Goal: Task Accomplishment & Management: Manage account settings

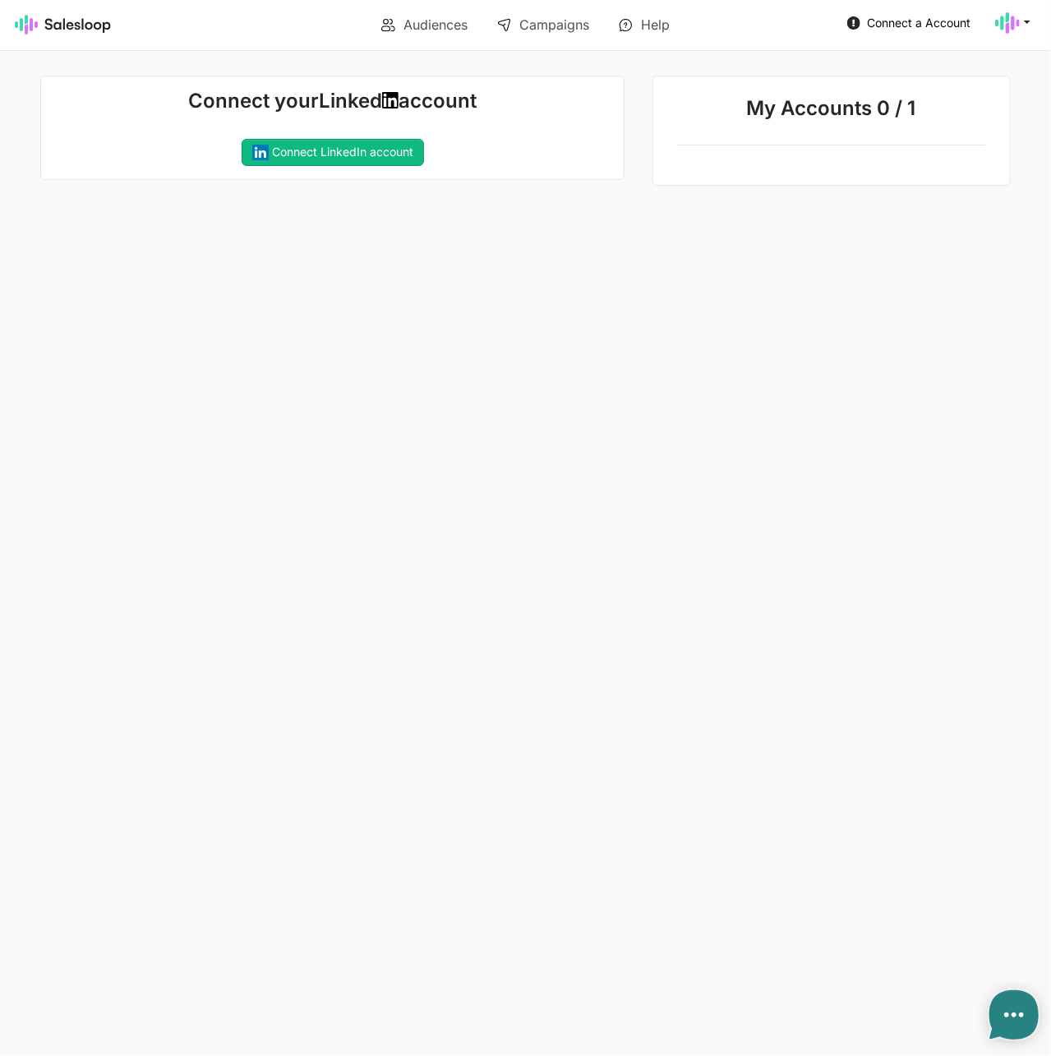
type textarea "x"
click at [281, 154] on link "Connect LinkedIn account" at bounding box center [333, 153] width 182 height 28
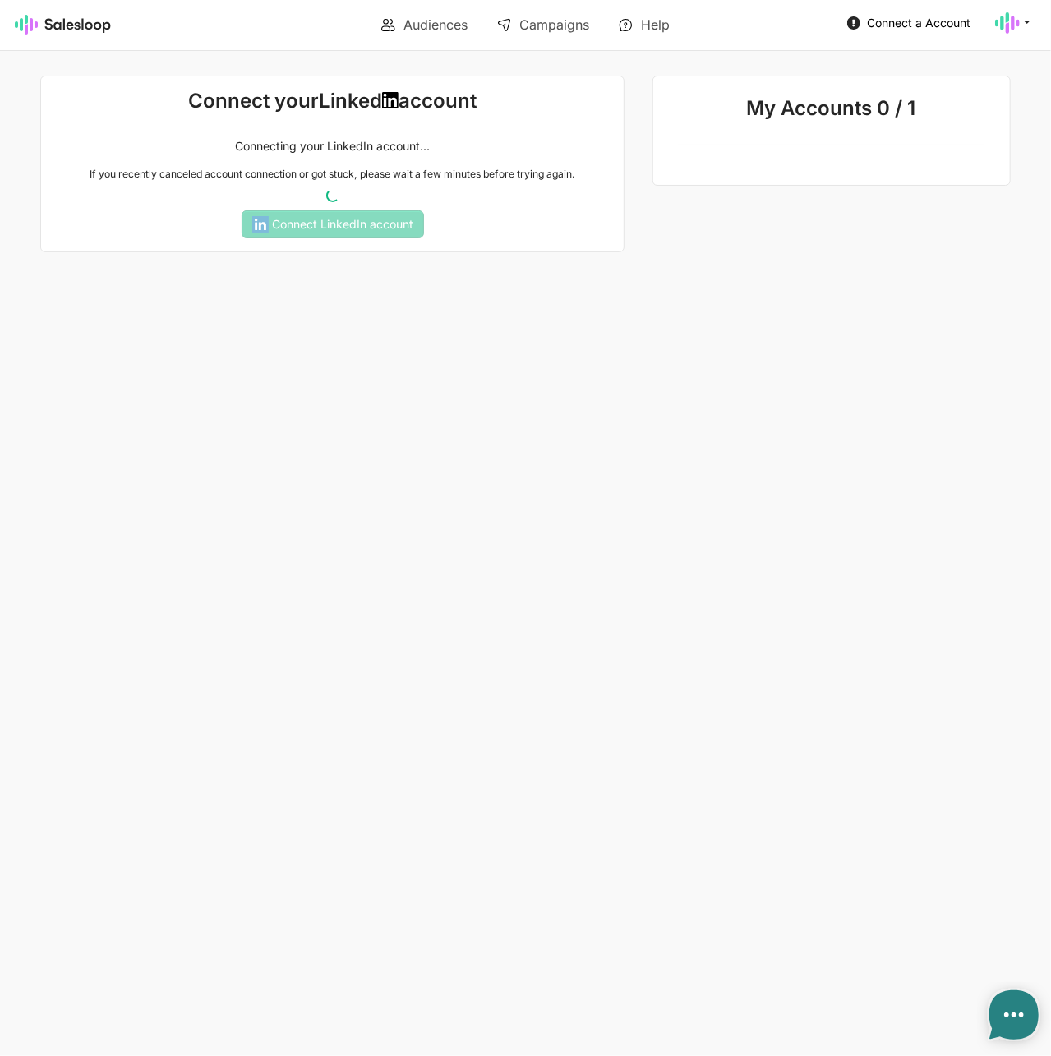
type textarea "x"
click at [1019, 21] on use at bounding box center [1007, 22] width 25 height 21
click at [1020, 21] on icon at bounding box center [1027, 21] width 15 height 15
click at [894, 210] on div "My Accounts 0 / 1" at bounding box center [822, 164] width 396 height 177
click at [426, 26] on link "Audiences" at bounding box center [424, 25] width 109 height 28
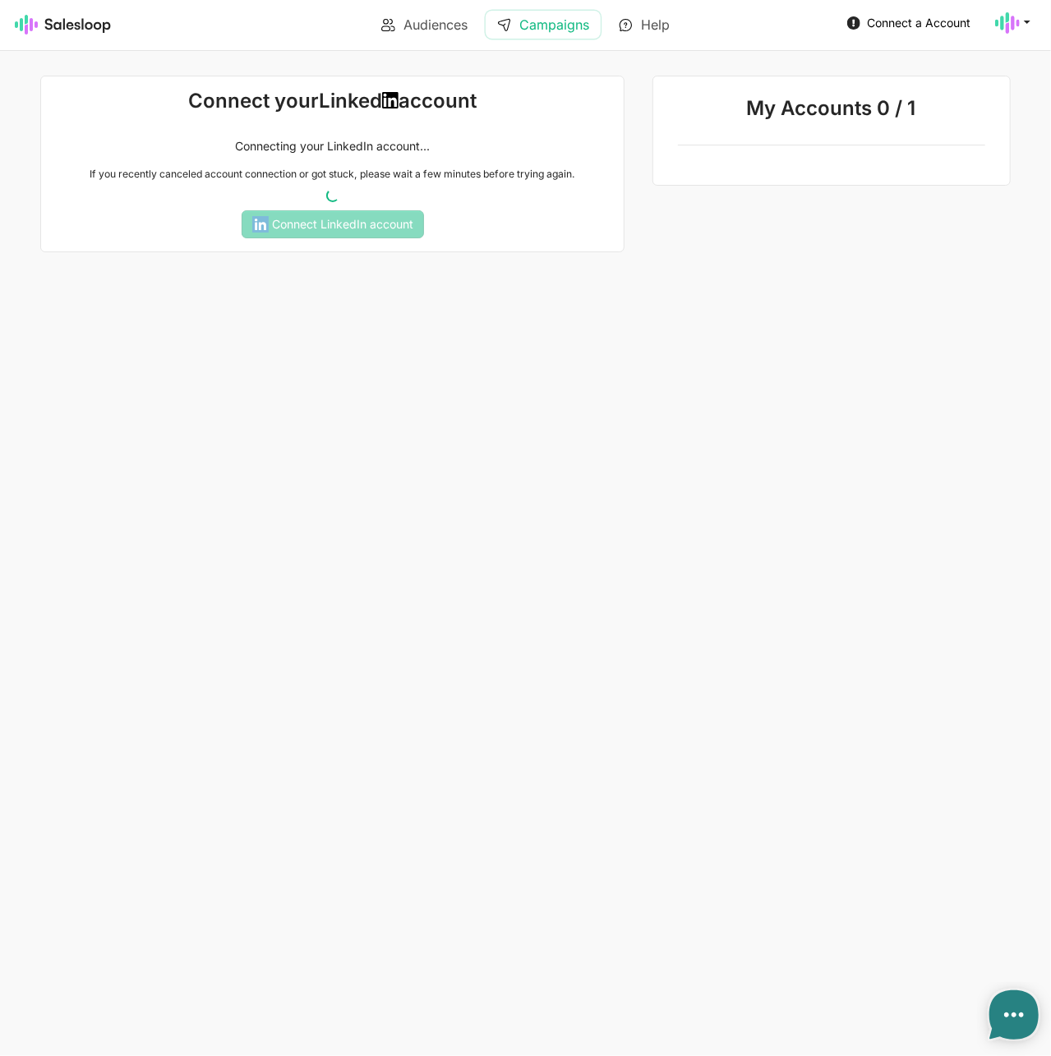
click at [591, 24] on link "Campaigns" at bounding box center [543, 25] width 115 height 28
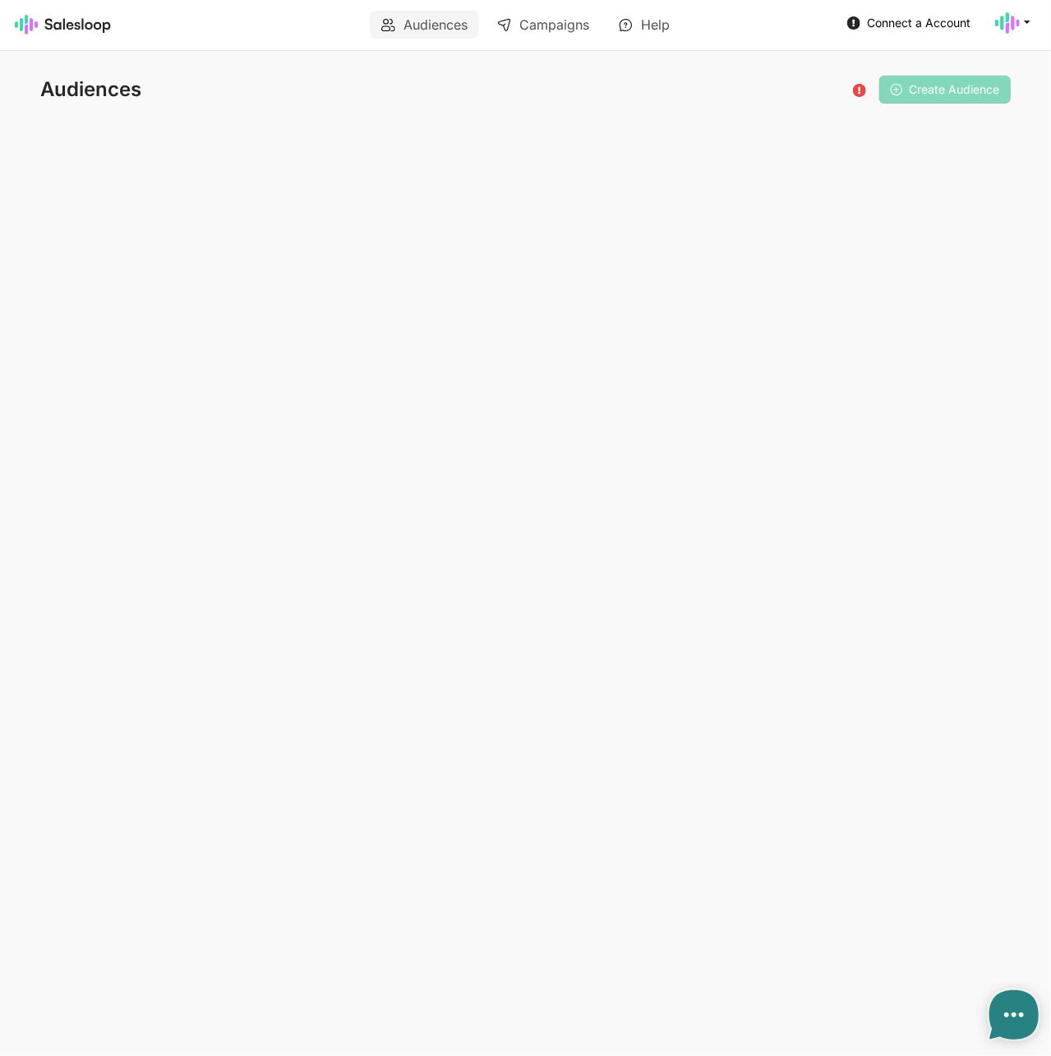
type textarea "x"
click at [868, 25] on span "Connect a Account" at bounding box center [919, 23] width 104 height 14
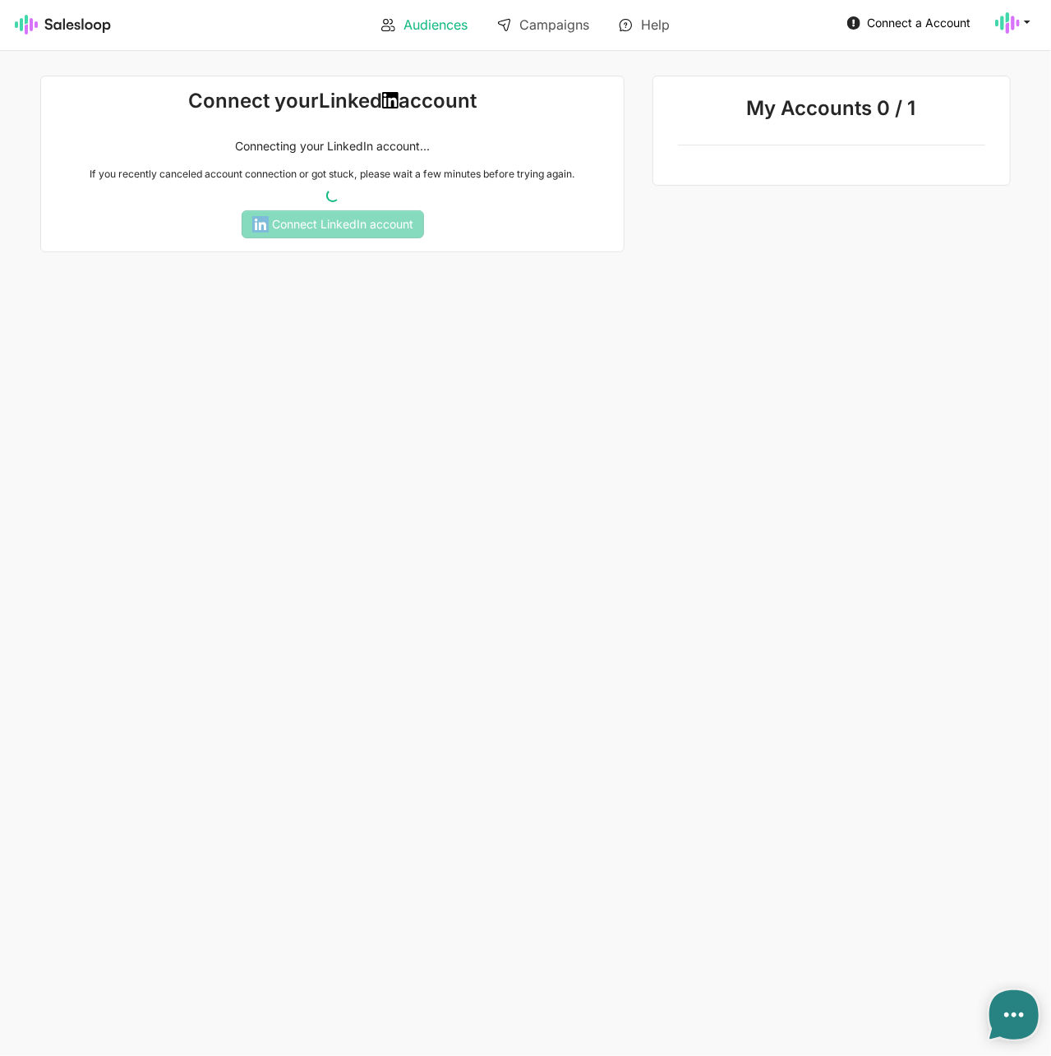
type textarea "x"
click at [424, 27] on link "Audiences" at bounding box center [424, 25] width 109 height 28
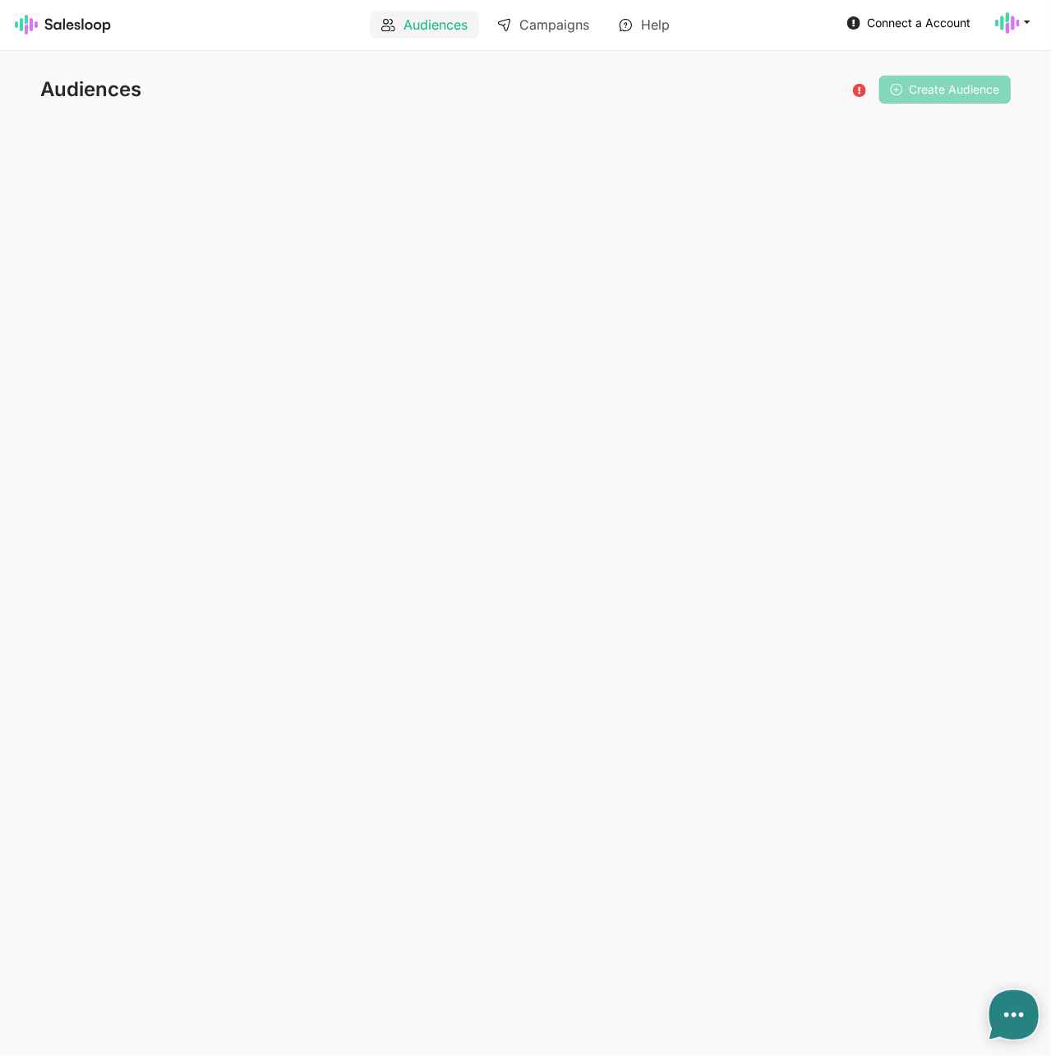
type textarea "x"
click at [550, 25] on link "Campaigns" at bounding box center [543, 25] width 115 height 28
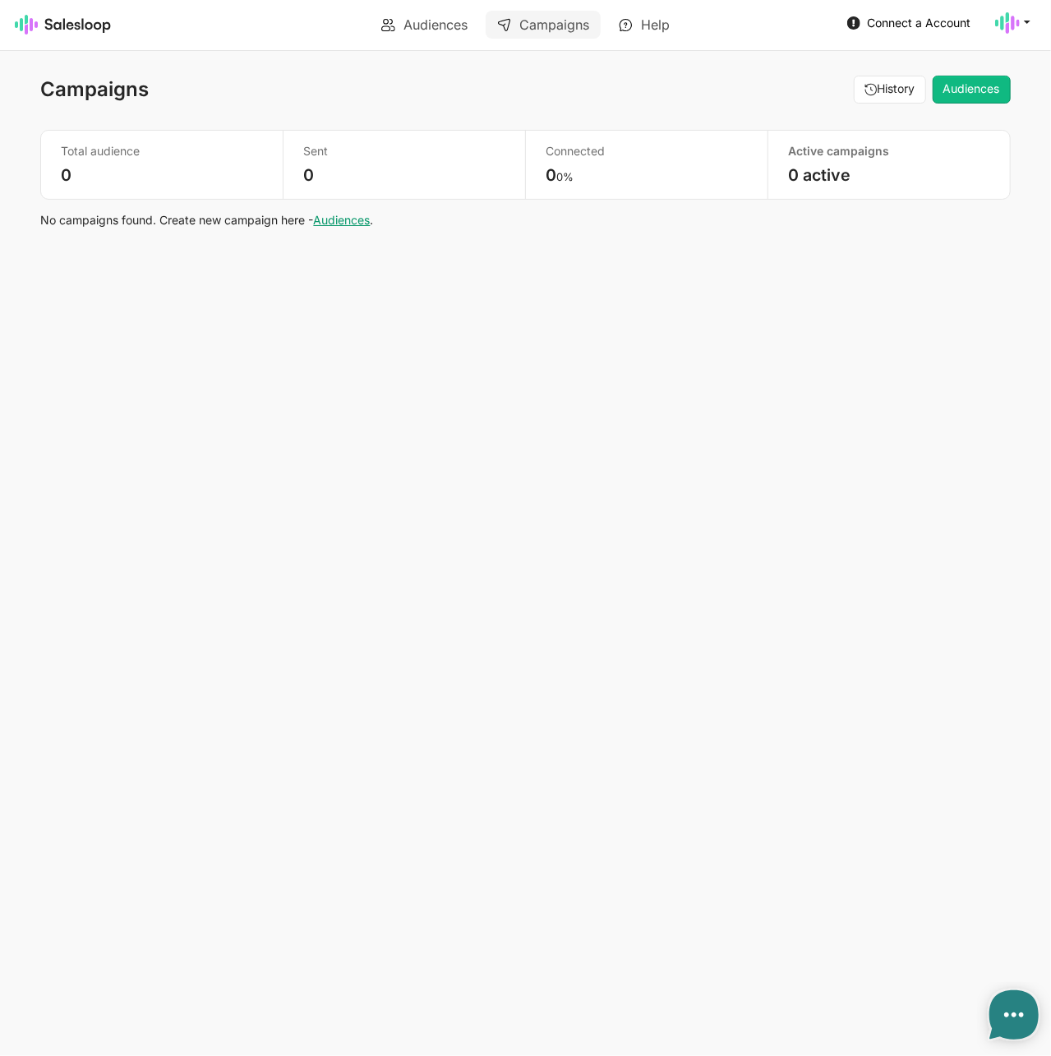
type textarea "x"
click at [415, 25] on link "Audiences" at bounding box center [424, 25] width 109 height 28
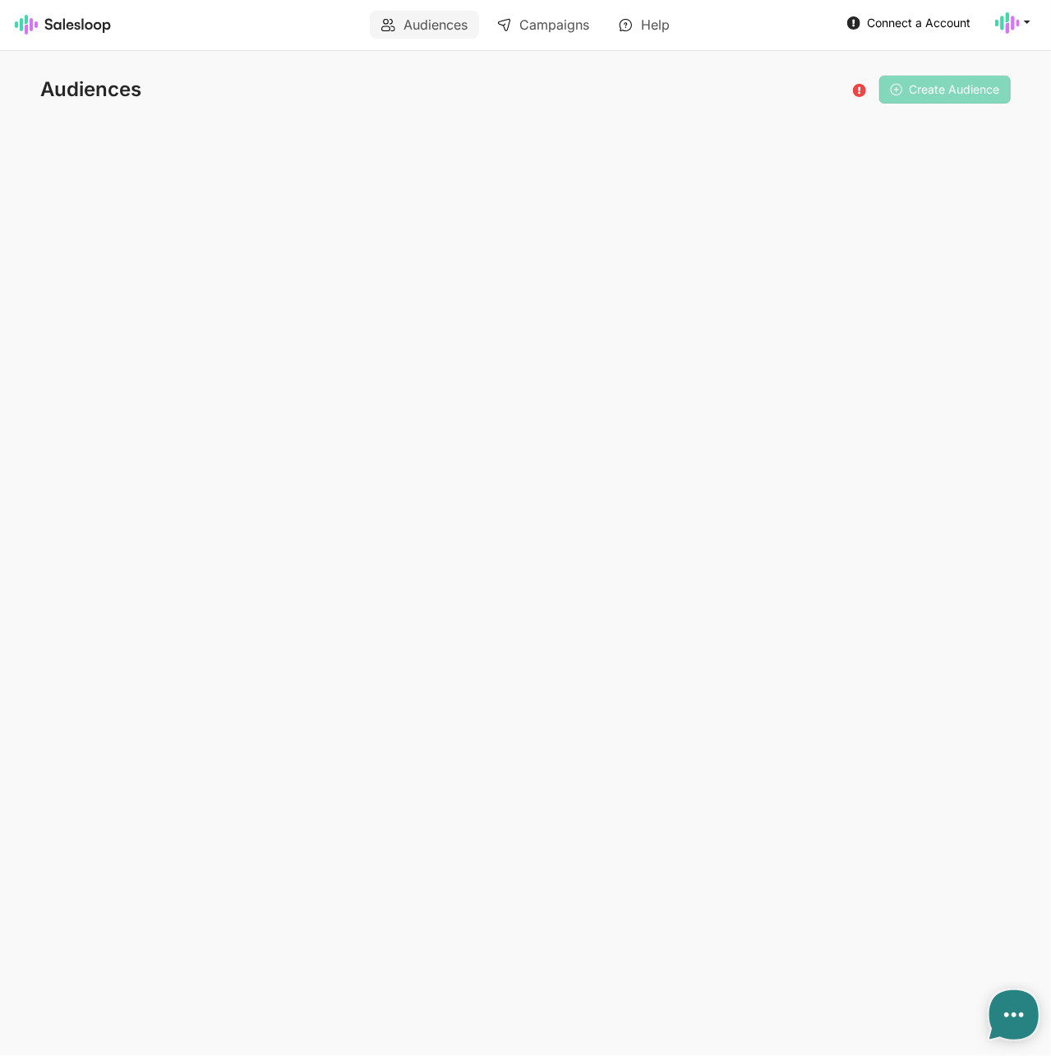
type textarea "x"
click at [560, 27] on link "Campaigns" at bounding box center [543, 25] width 115 height 28
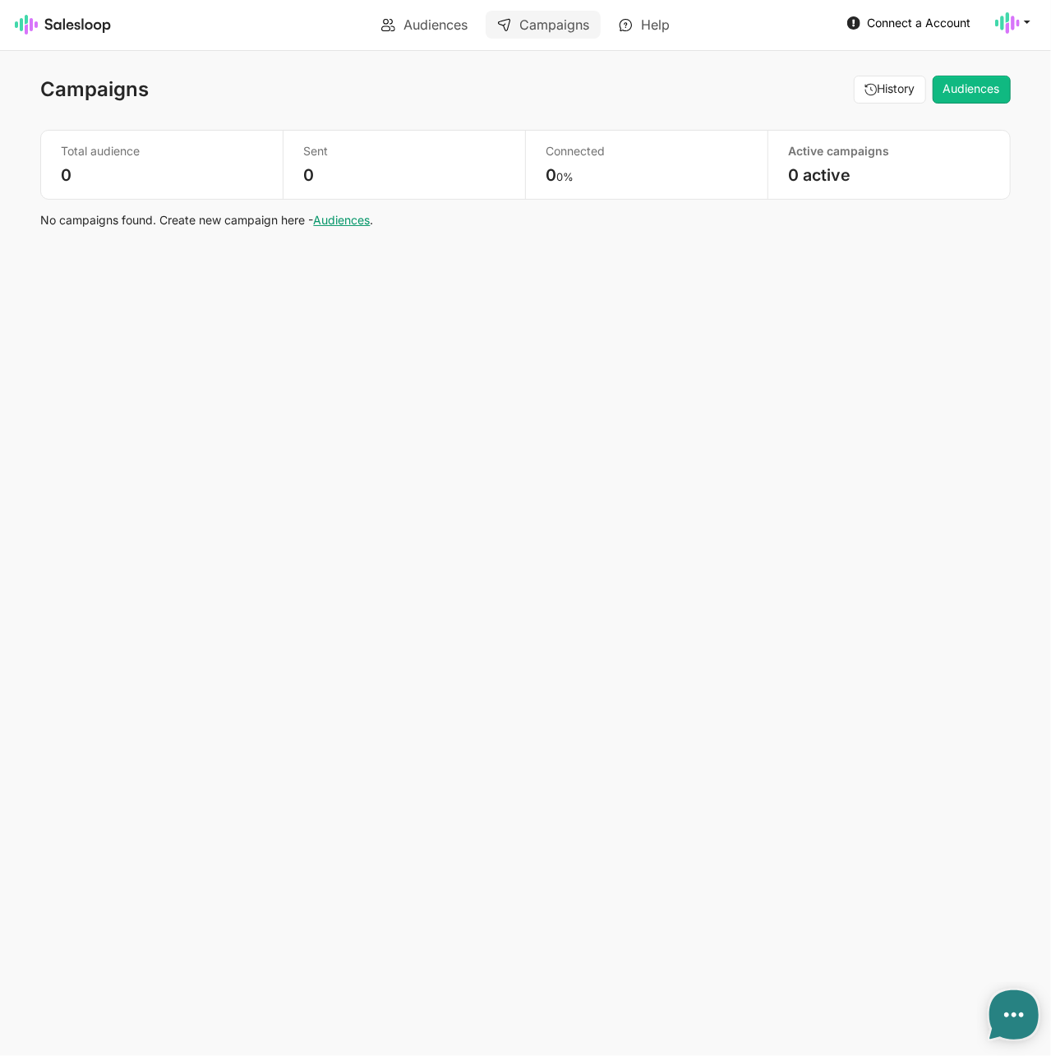
type textarea "x"
click at [1028, 24] on icon at bounding box center [1027, 21] width 15 height 15
click at [360, 216] on link "Audiences" at bounding box center [341, 220] width 57 height 14
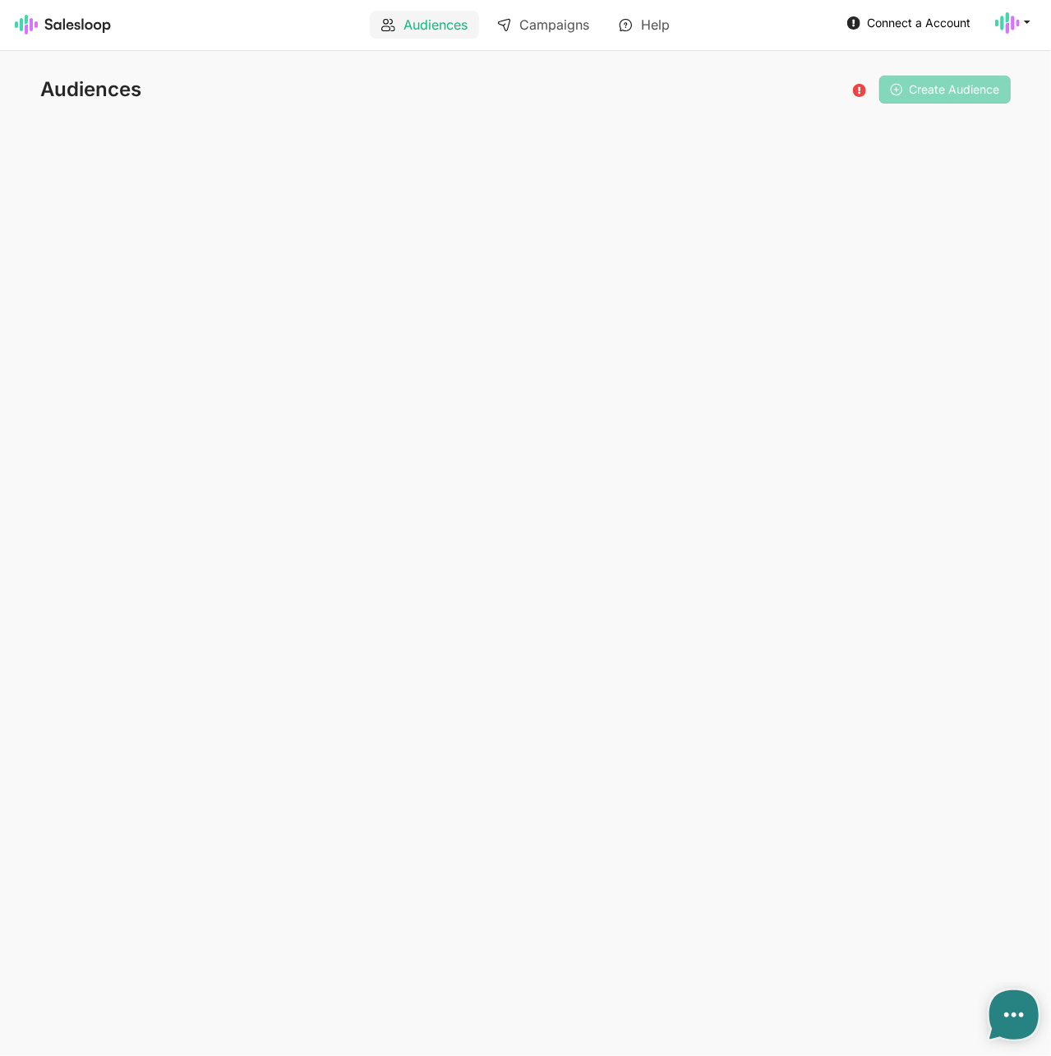
type textarea "x"
click at [854, 24] on use at bounding box center [853, 22] width 13 height 13
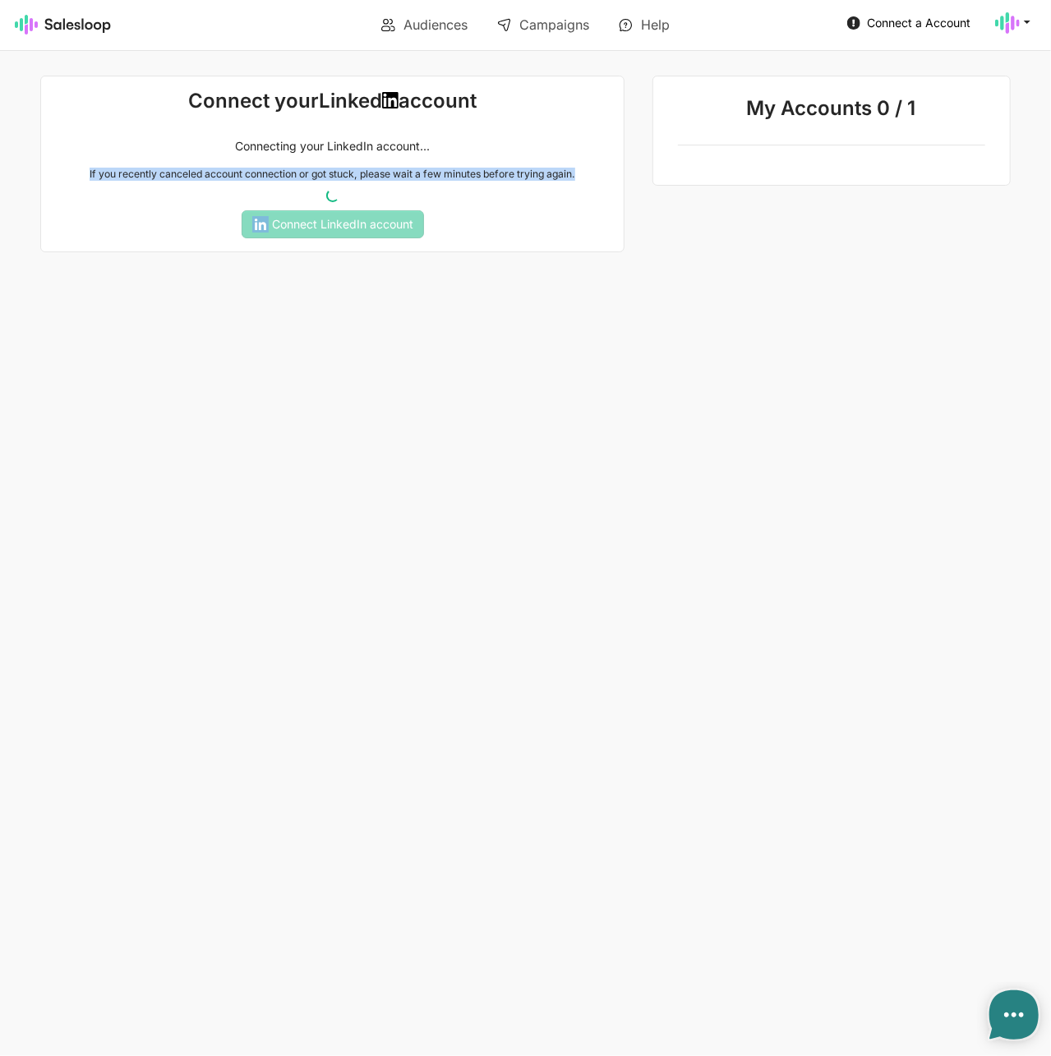
drag, startPoint x: 520, startPoint y: 172, endPoint x: 54, endPoint y: 174, distance: 465.9
click at [54, 174] on p "If you recently canceled account connection or got stuck, please wait a few min…" at bounding box center [331, 174] width 555 height 13
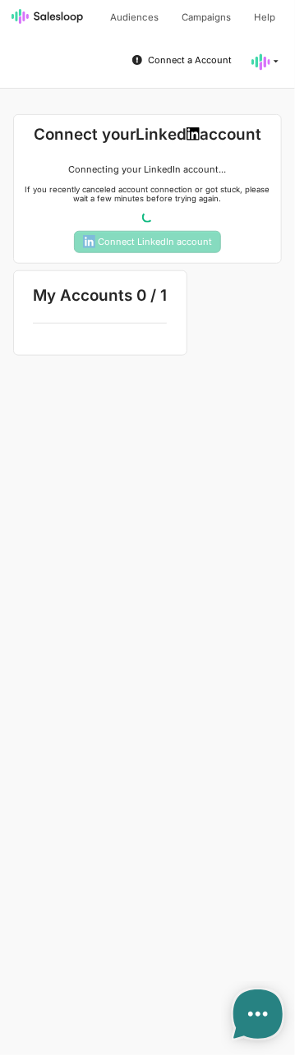
type textarea "x"
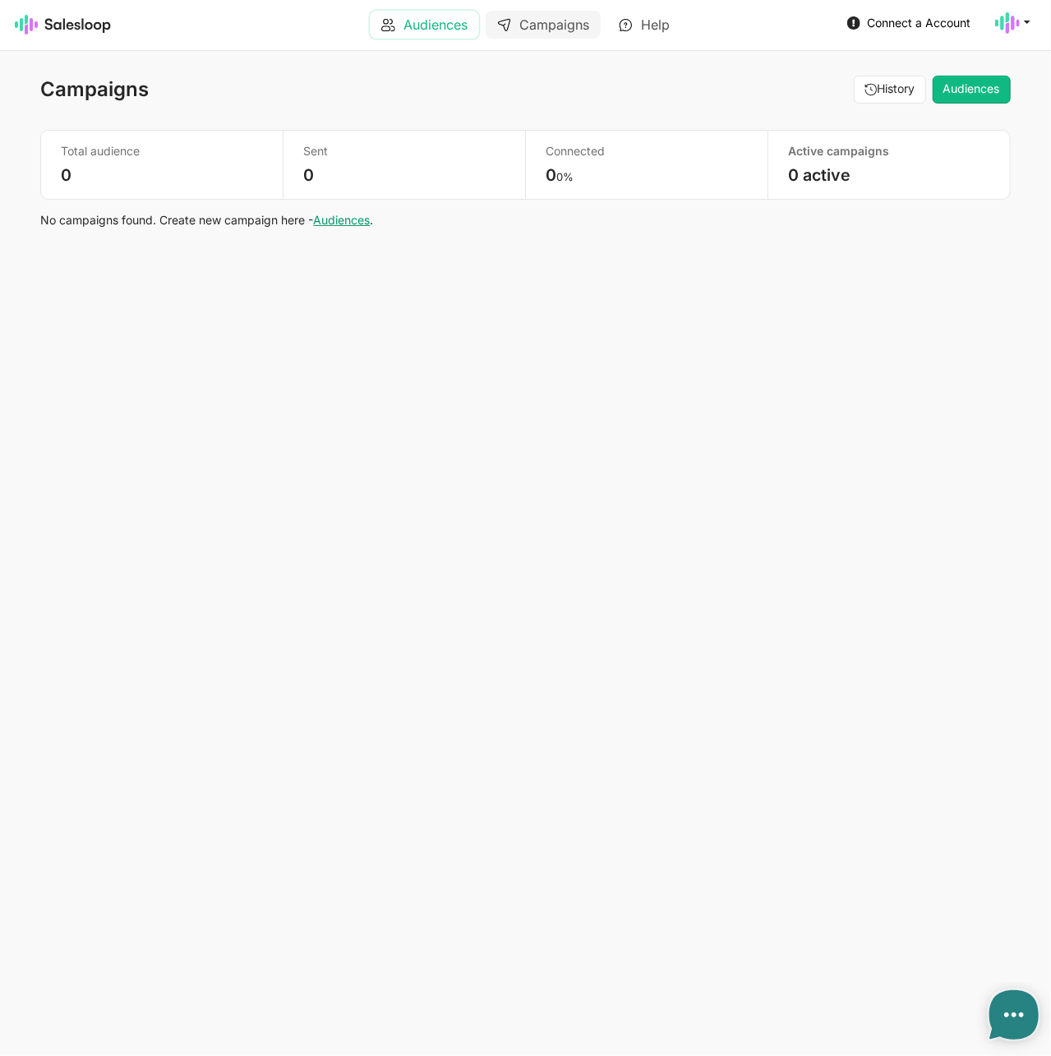
type textarea "x"
click at [408, 17] on link "Audiences" at bounding box center [424, 25] width 109 height 28
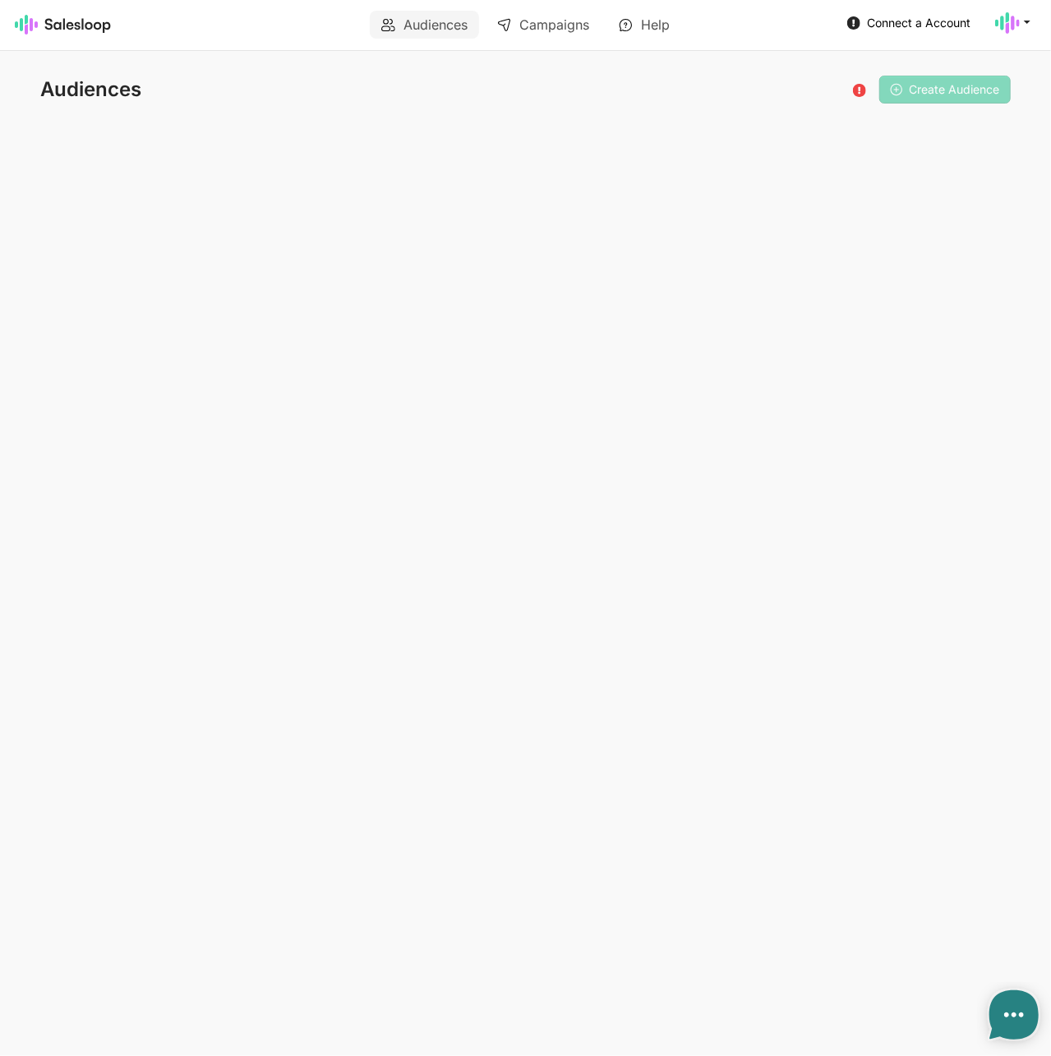
type textarea "x"
click at [891, 30] on span "Connect a Account" at bounding box center [919, 23] width 104 height 14
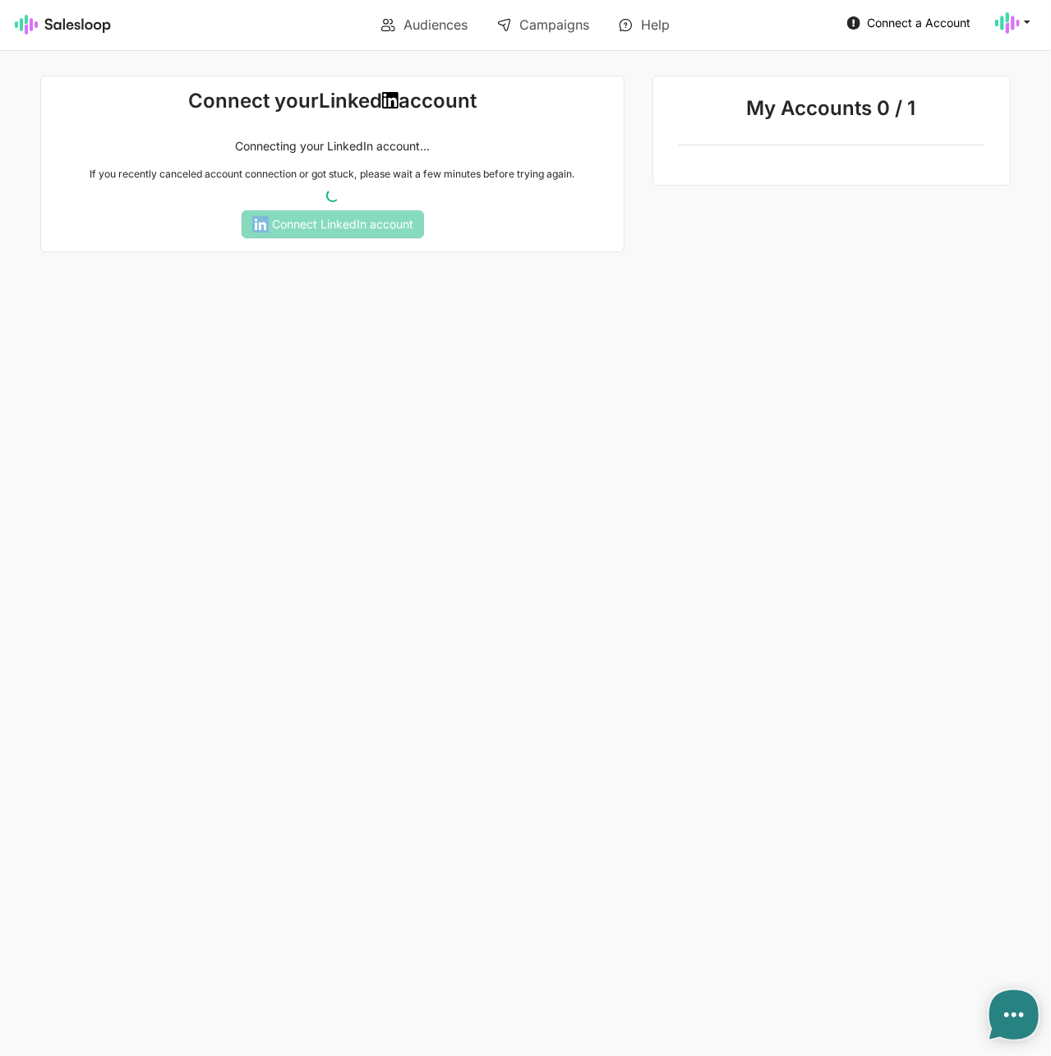
type textarea "x"
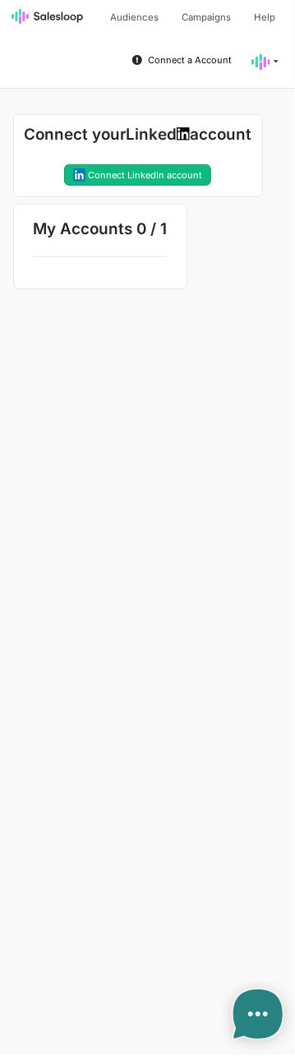
type textarea "x"
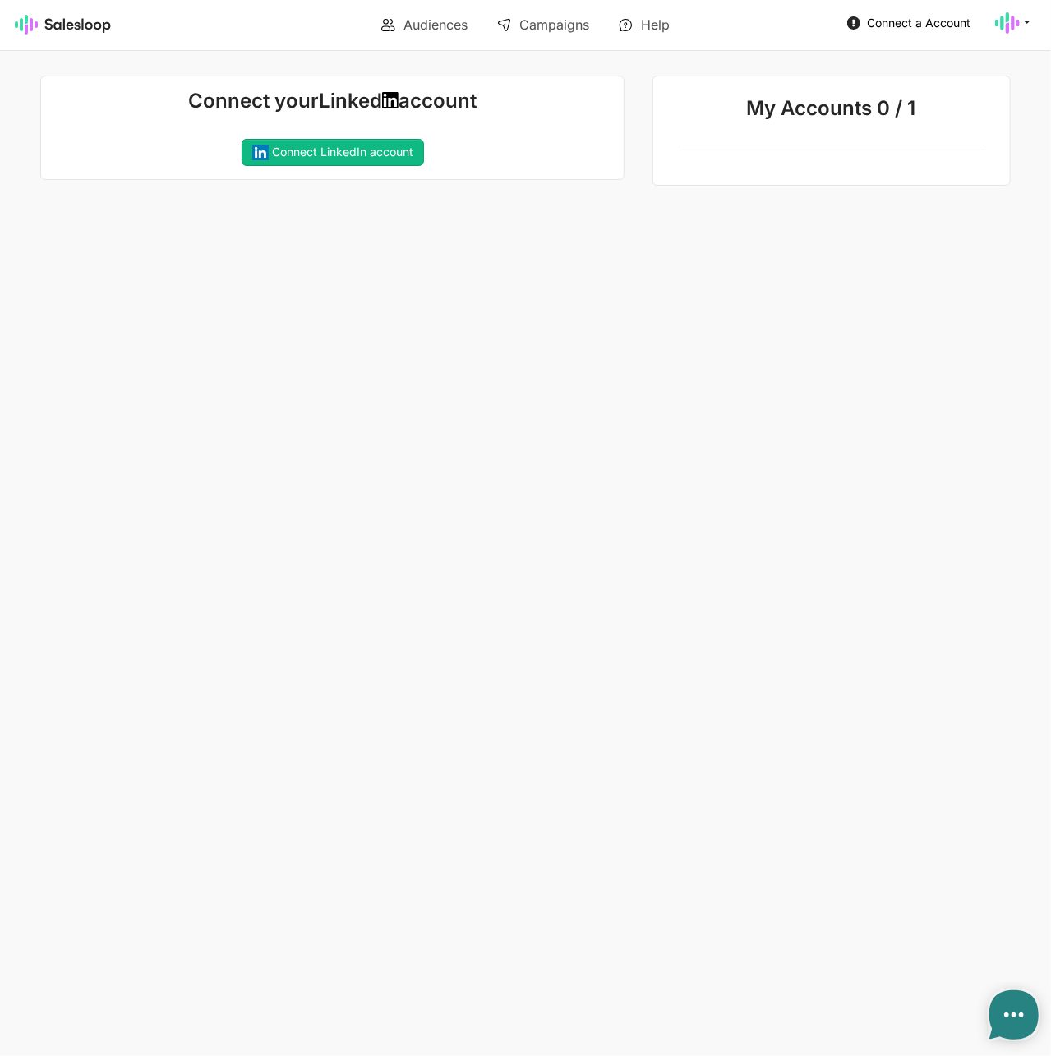
click at [633, 186] on html "Audiences Campaigns Help Connect a Account Account Checkout Logout Connect your…" at bounding box center [525, 93] width 1051 height 186
type textarea "x"
click at [432, 186] on html "Audiences Campaigns Help Connect a Account Account Checkout Logout Connect your…" at bounding box center [525, 93] width 1051 height 186
click at [357, 157] on link "Connect LinkedIn account" at bounding box center [333, 153] width 182 height 28
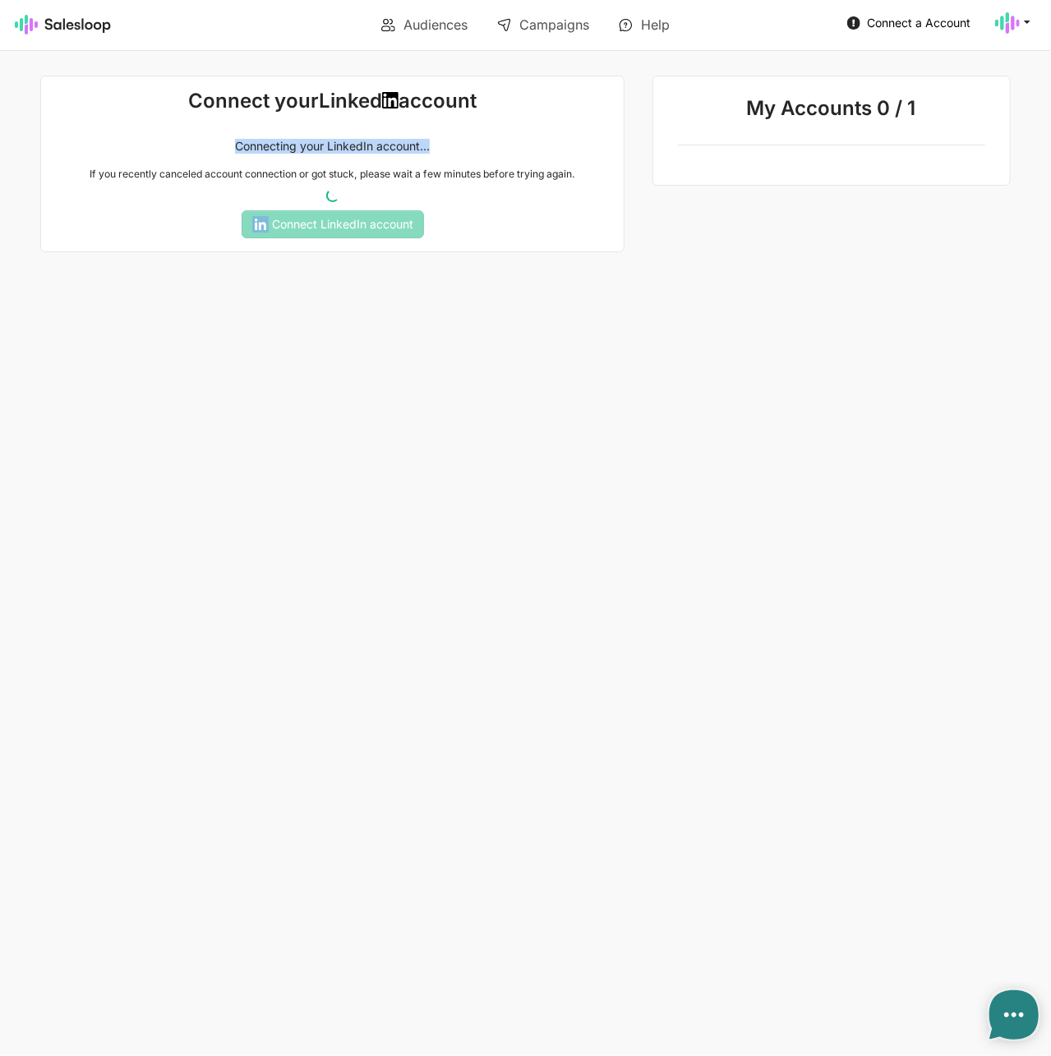
drag, startPoint x: 421, startPoint y: 145, endPoint x: 209, endPoint y: 142, distance: 212.0
click at [209, 142] on p "Connecting your LinkedIn account..." at bounding box center [331, 146] width 555 height 15
click at [212, 163] on div "Connecting your LinkedIn account... If you recently canceled account connection…" at bounding box center [332, 160] width 575 height 43
type textarea "x"
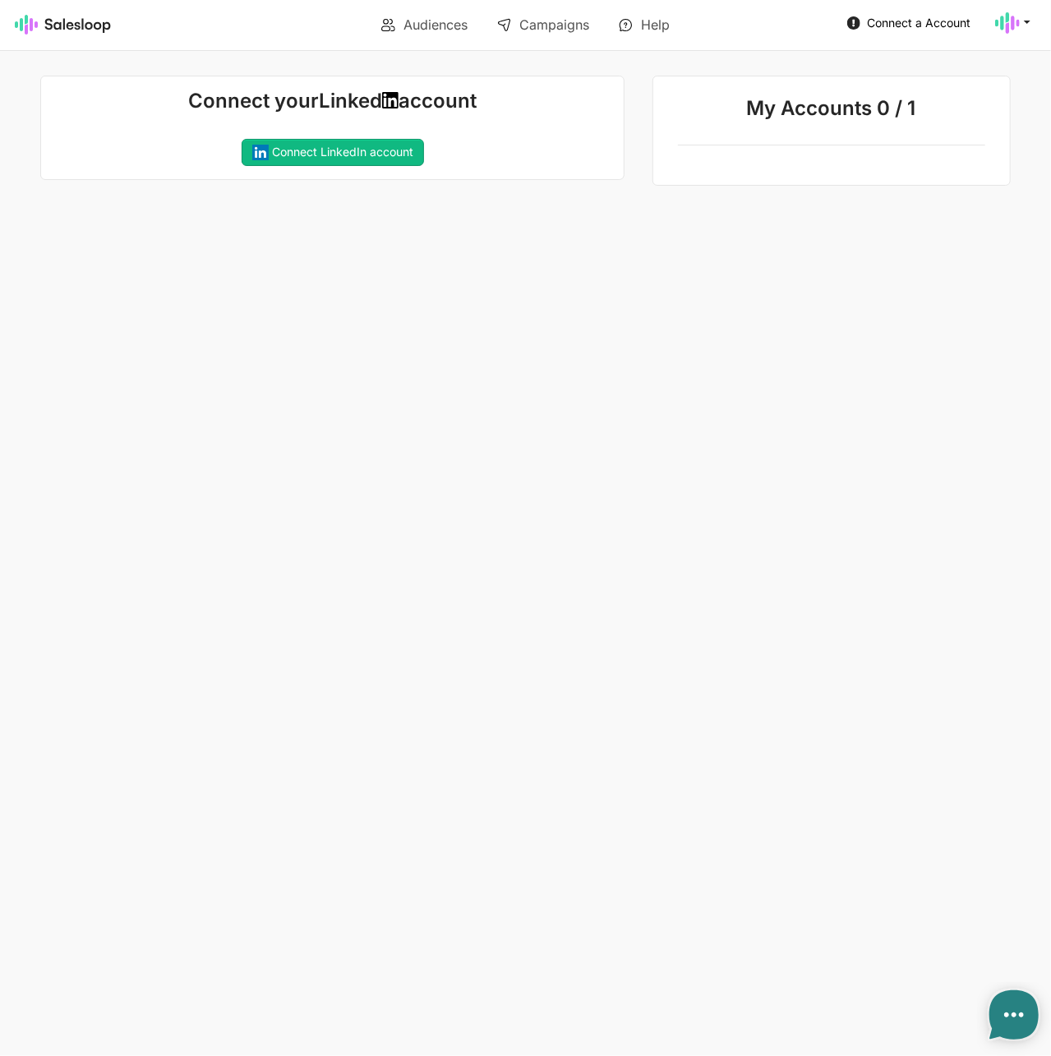
type textarea "x"
drag, startPoint x: 453, startPoint y: 196, endPoint x: 545, endPoint y: 248, distance: 105.6
click at [453, 186] on html "Audiences Campaigns Help Connect a Account Account Checkout Logout Connect your…" at bounding box center [525, 93] width 1051 height 186
click at [396, 25] on link "Audiences" at bounding box center [424, 25] width 109 height 28
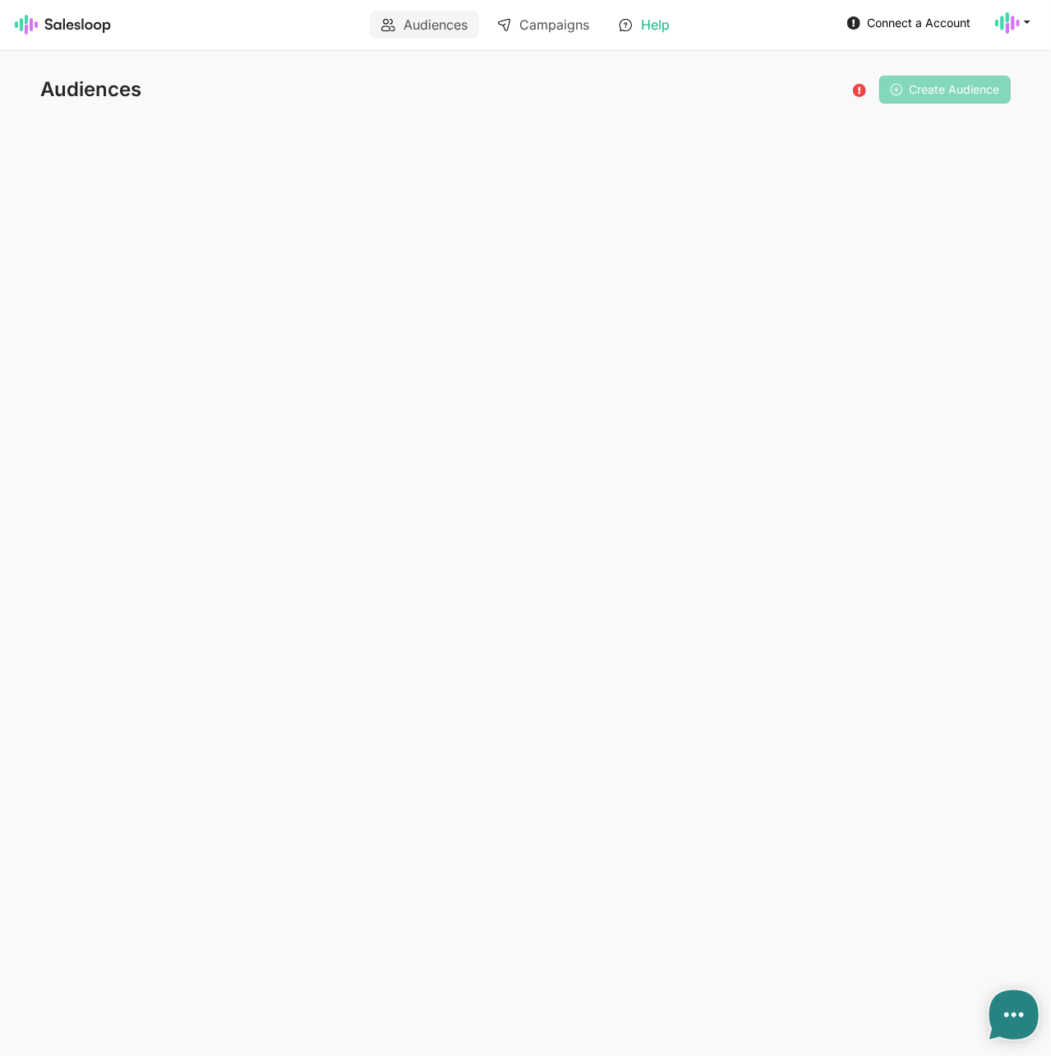
type textarea "x"
click at [592, 29] on link "Campaigns" at bounding box center [543, 25] width 115 height 28
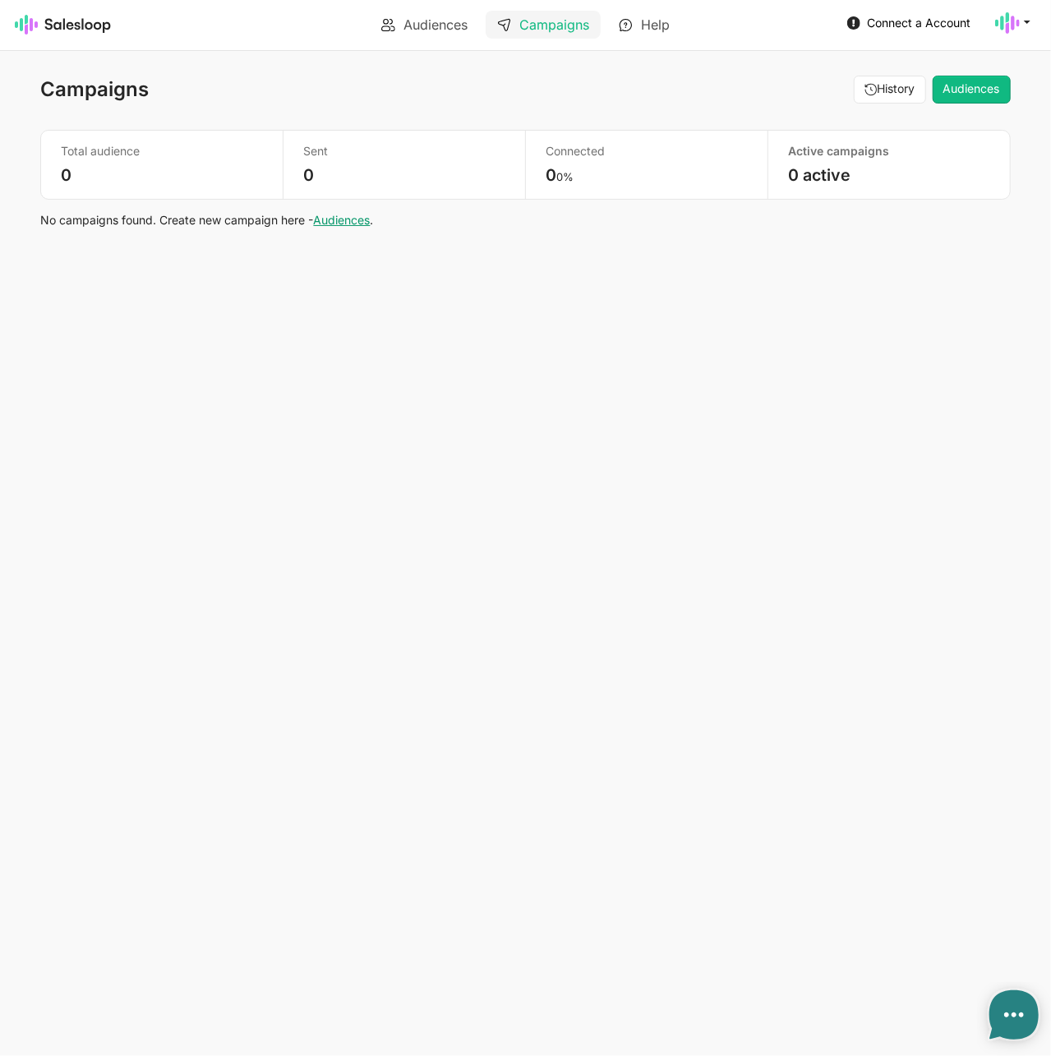
type textarea "x"
click at [670, 32] on link "Help" at bounding box center [644, 25] width 74 height 28
click at [884, 16] on span "Connect a Account" at bounding box center [919, 23] width 104 height 14
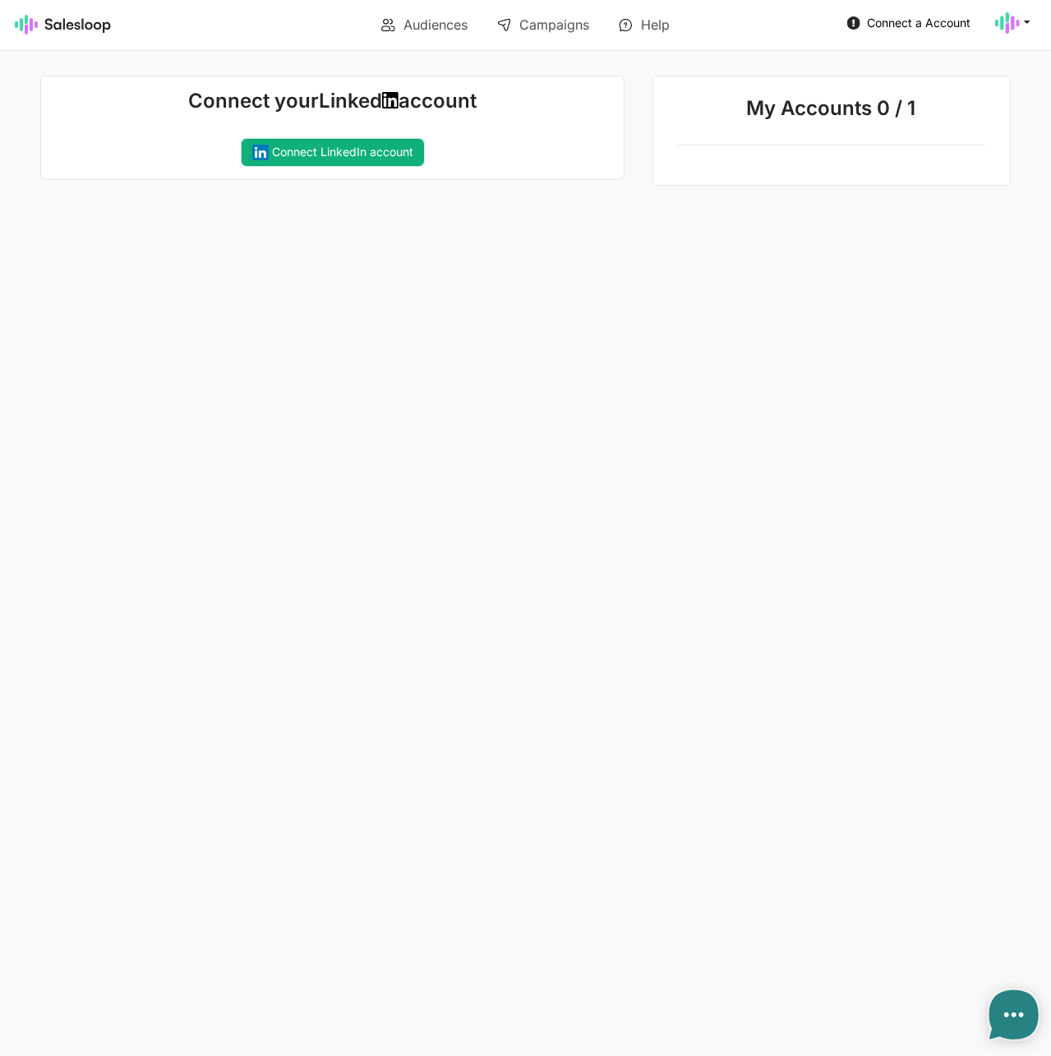
type textarea "x"
click at [349, 154] on link "Connect LinkedIn account" at bounding box center [333, 153] width 182 height 28
type textarea "x"
click at [997, 70] on button at bounding box center [988, 72] width 20 height 21
type textarea "x"
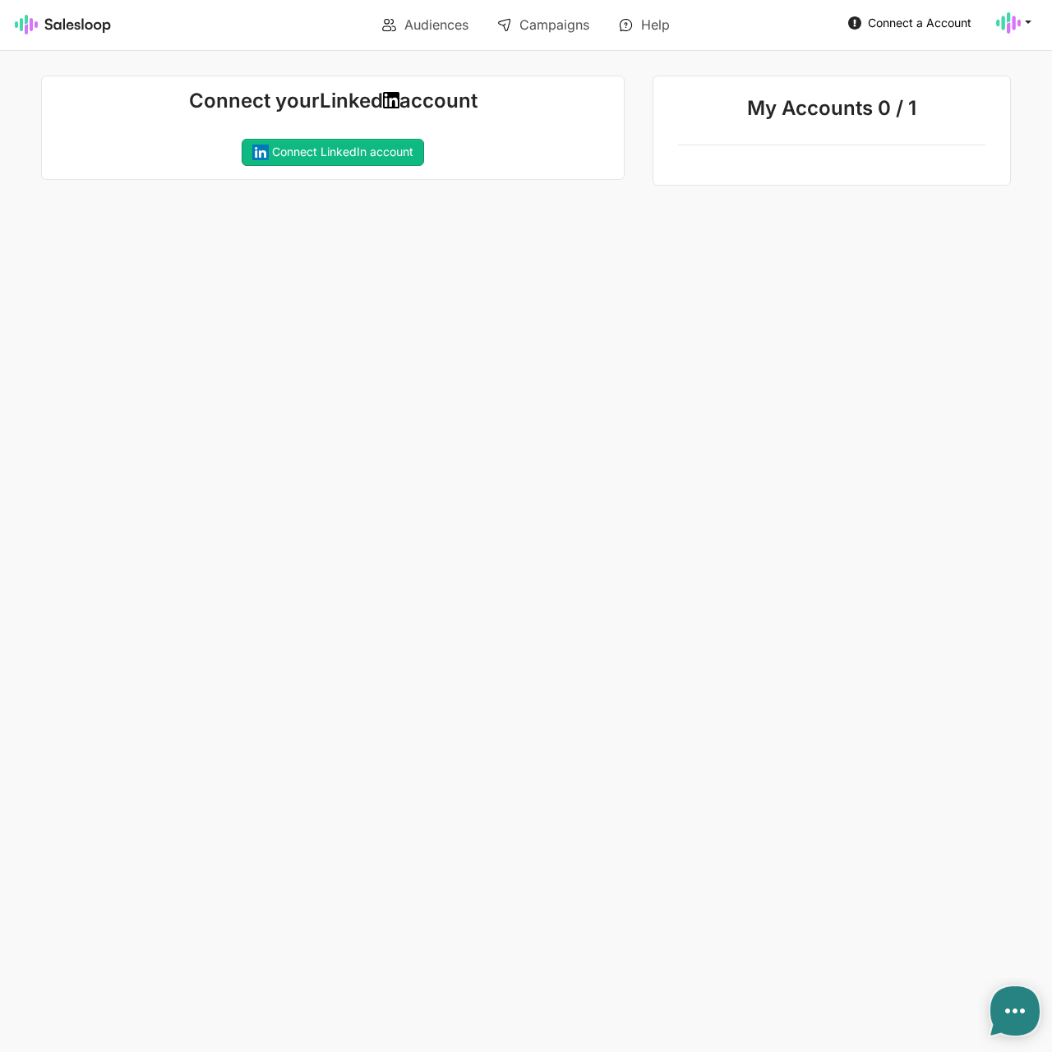
type textarea "x"
click at [1009, 12] on icon at bounding box center [1008, 23] width 25 height 25
click at [891, 68] on link "Account" at bounding box center [934, 61] width 177 height 28
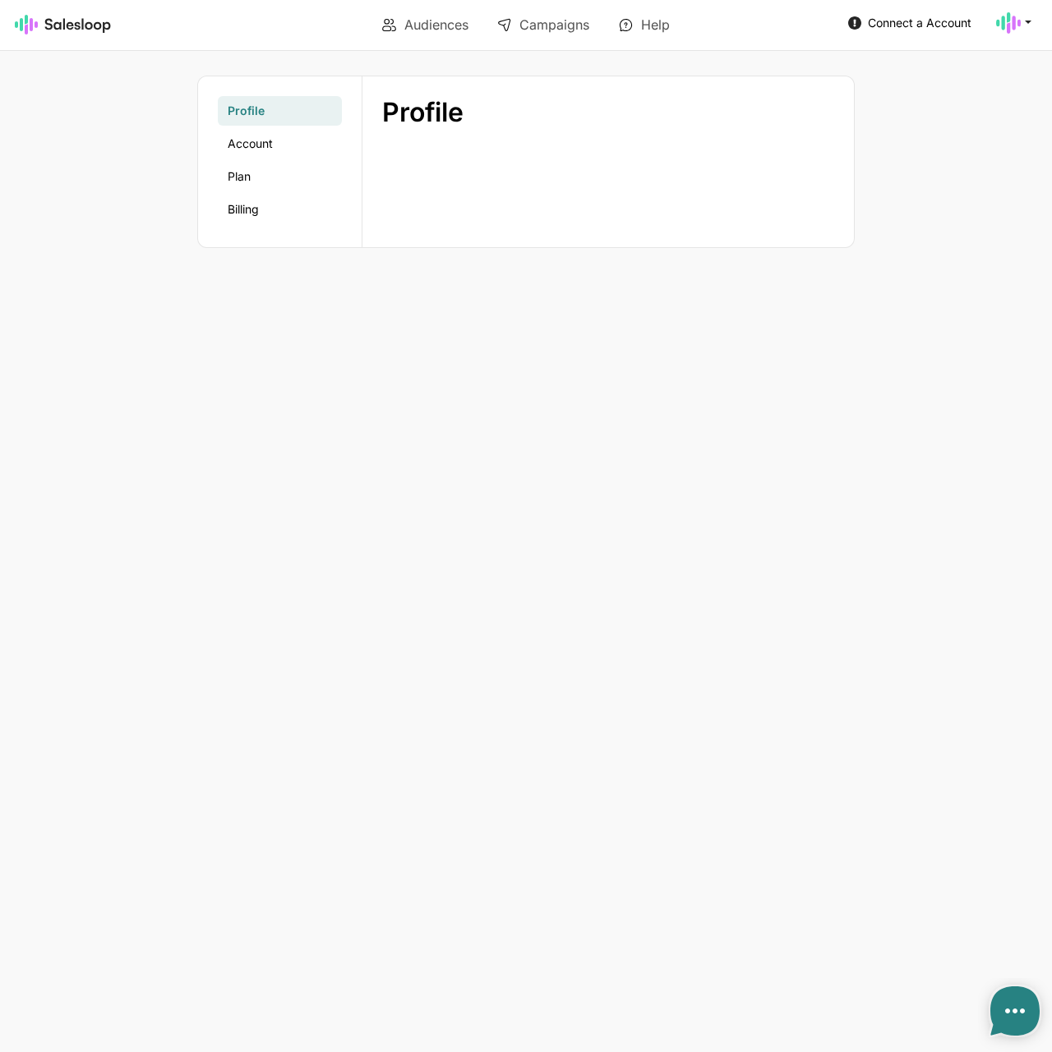
type textarea "x"
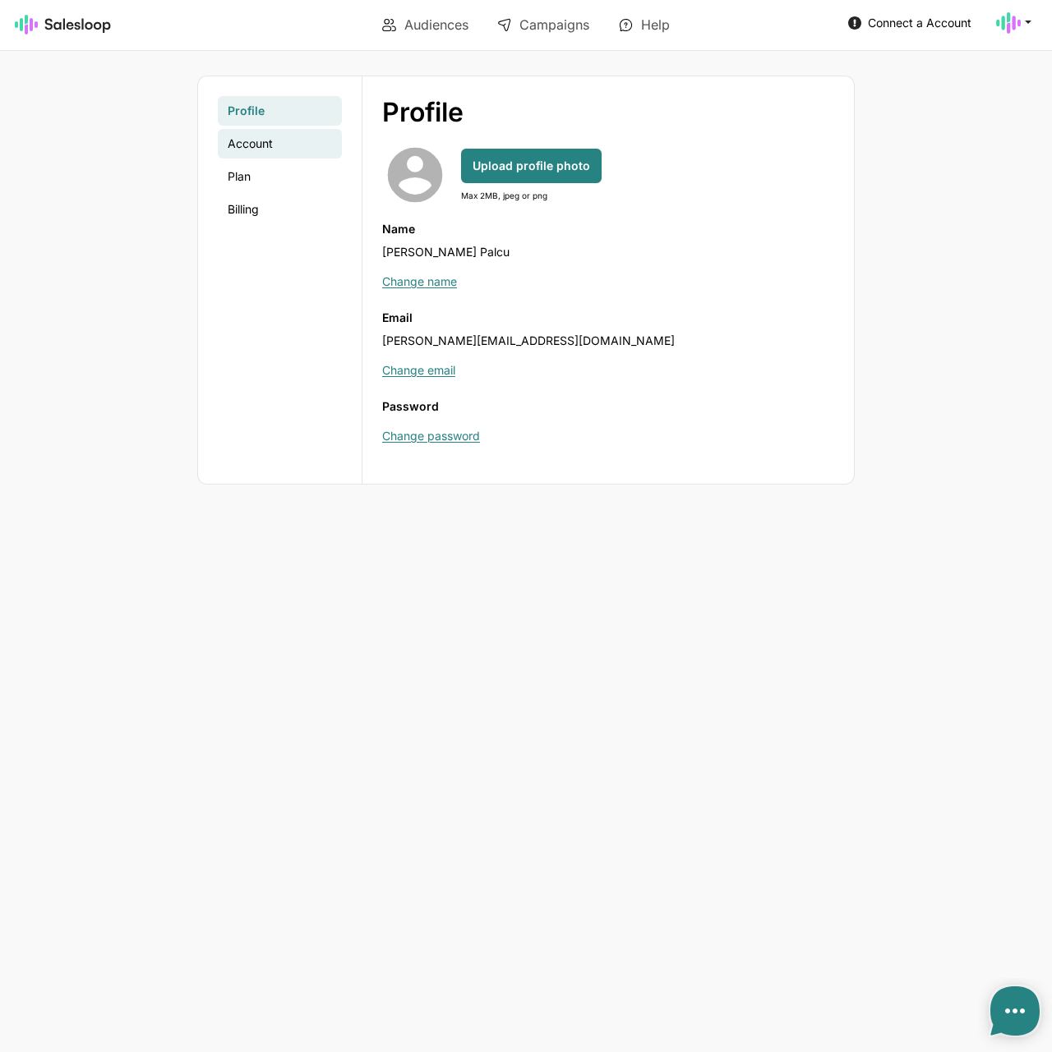
click at [273, 149] on link "Account" at bounding box center [280, 144] width 124 height 30
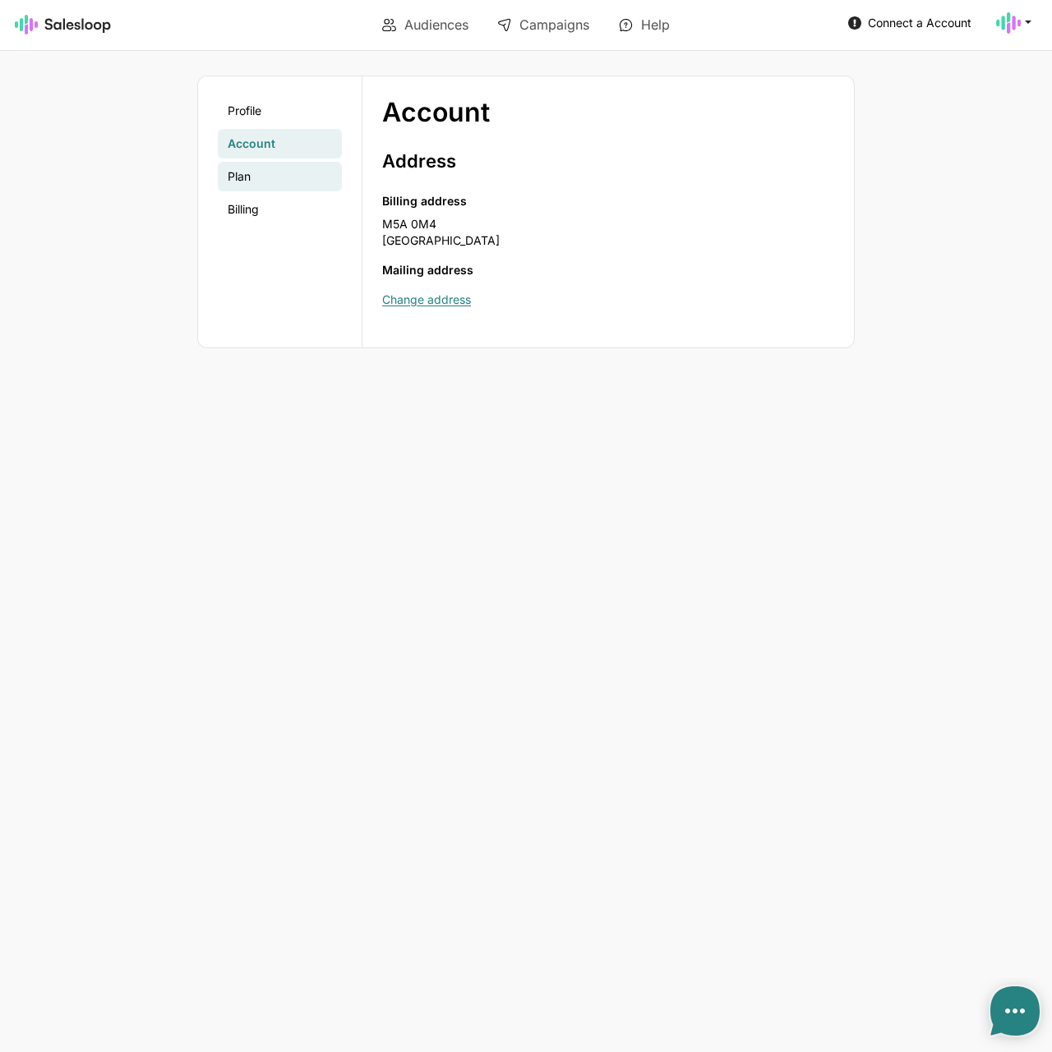
click at [269, 177] on link "Plan" at bounding box center [280, 177] width 124 height 30
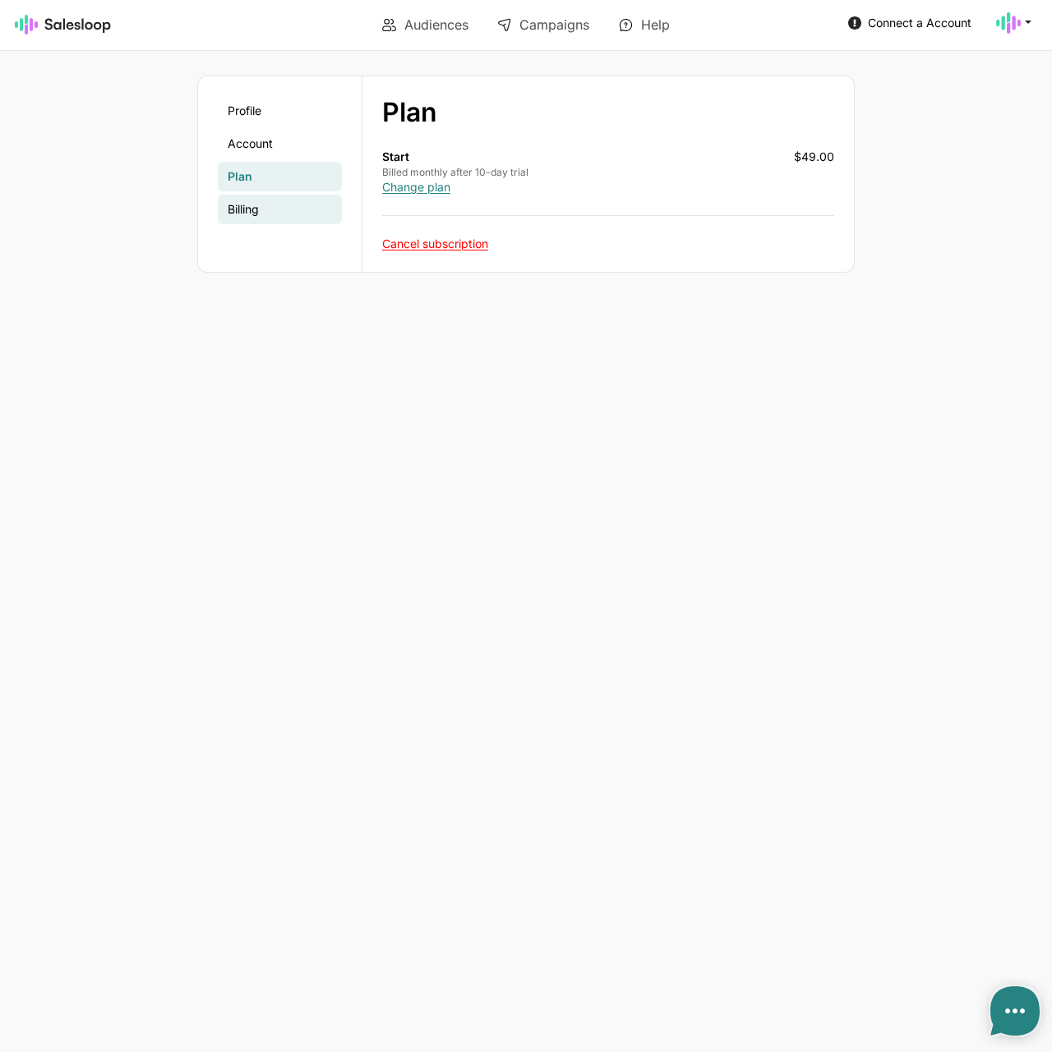
click at [269, 203] on link "Billing" at bounding box center [280, 210] width 124 height 30
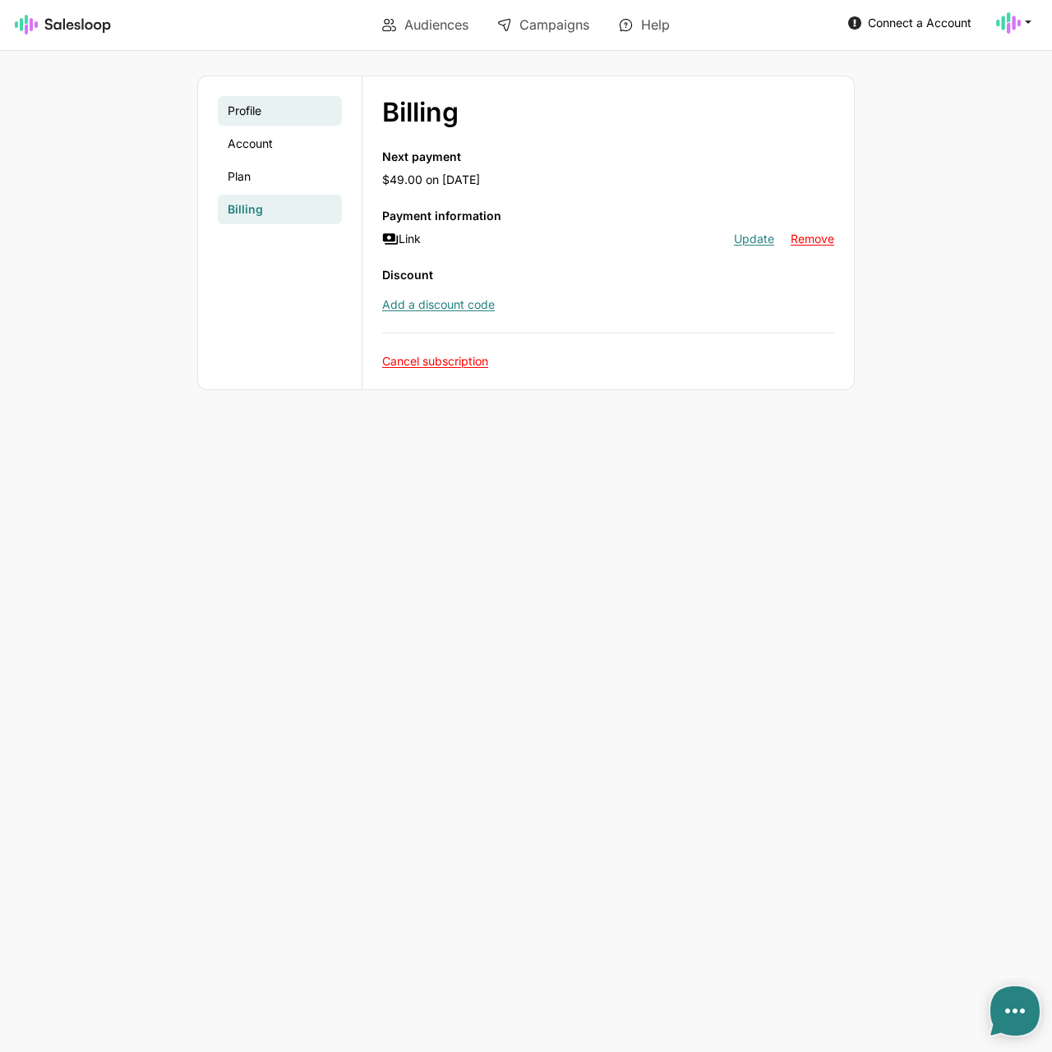
click at [274, 121] on link "Profile" at bounding box center [280, 111] width 124 height 30
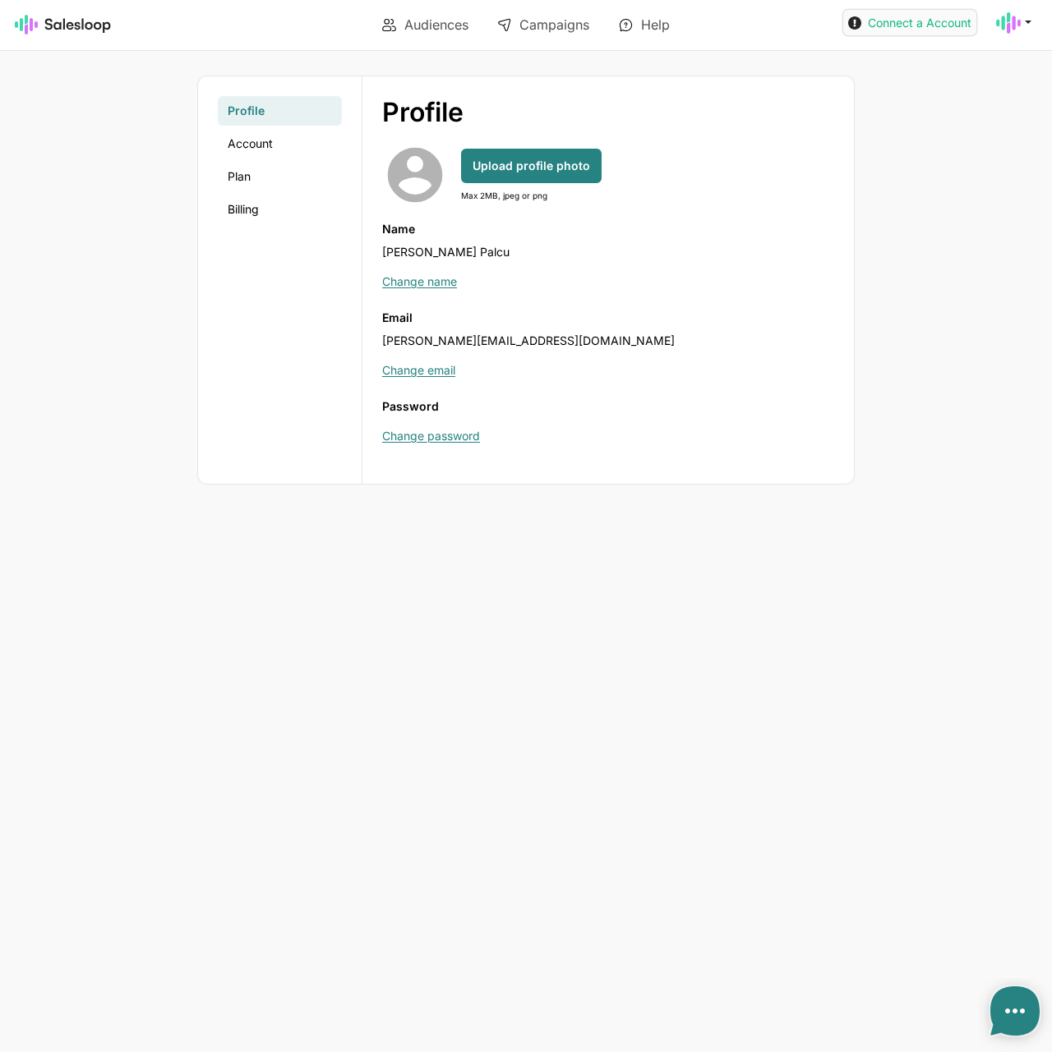
click at [876, 18] on span "Connect a Account" at bounding box center [920, 23] width 104 height 14
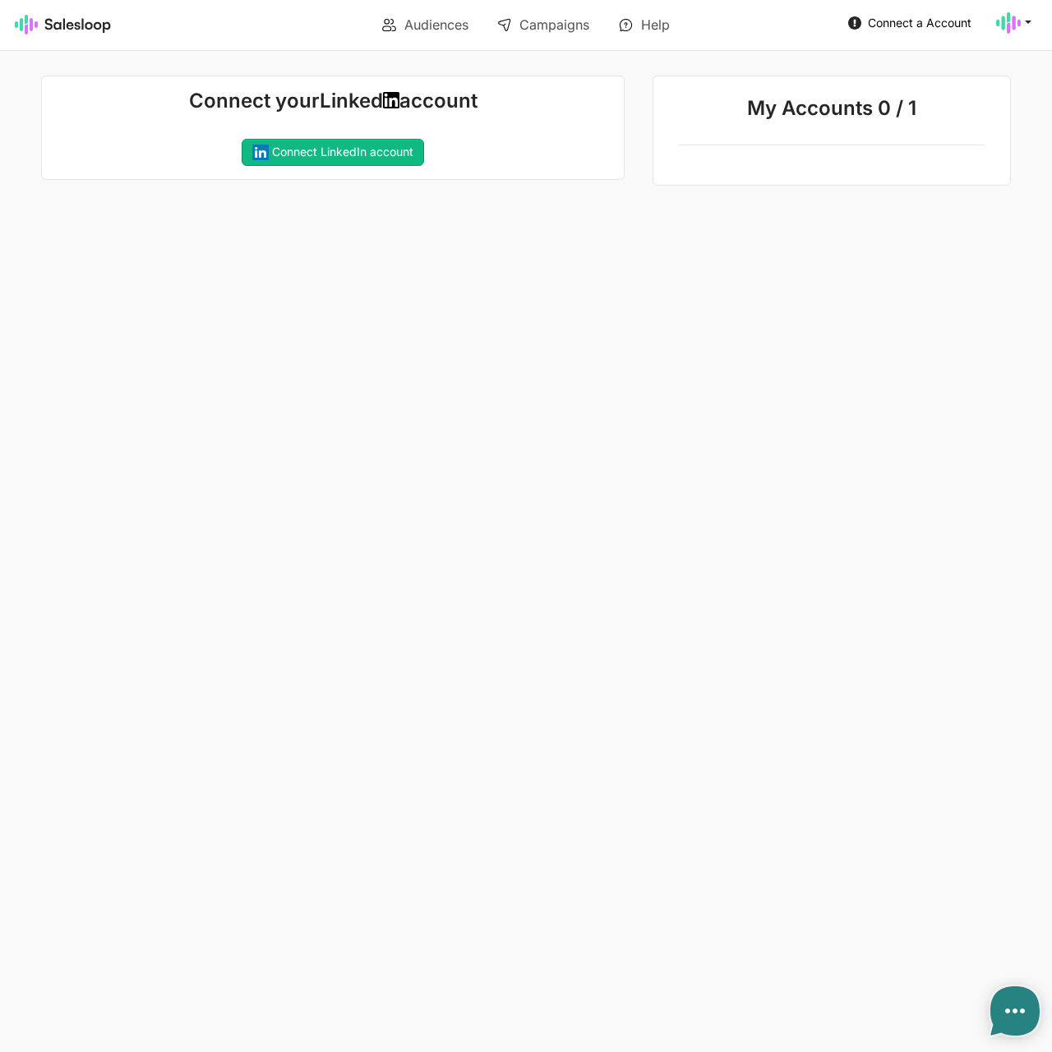
type textarea "x"
click at [1019, 1020] on icon at bounding box center [1015, 1012] width 20 height 20
type textarea "x"
click at [336, 145] on link "Connect LinkedIn account" at bounding box center [333, 153] width 182 height 28
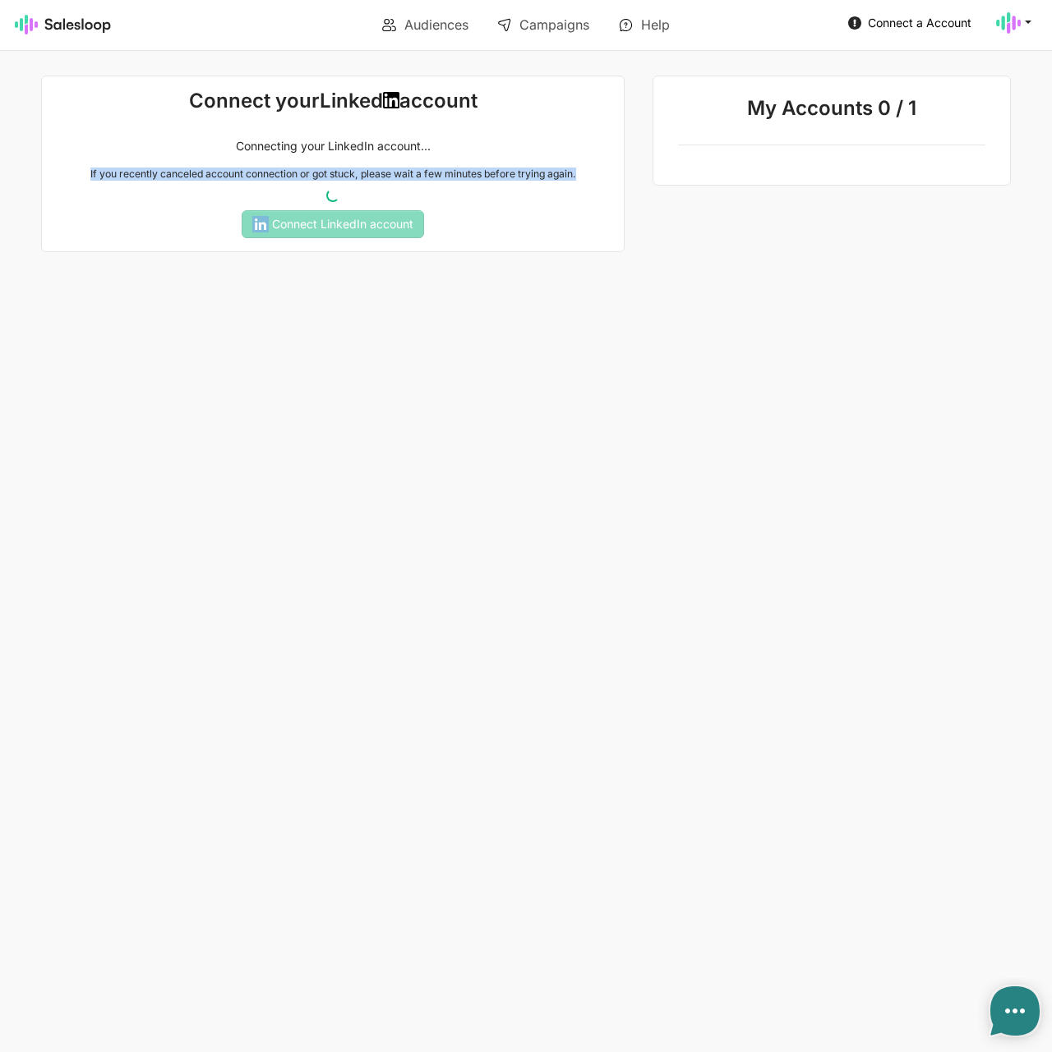
drag, startPoint x: 81, startPoint y: 173, endPoint x: 598, endPoint y: 169, distance: 517.6
click at [598, 169] on p "If you recently canceled account connection or got stuck, please wait a few min…" at bounding box center [332, 174] width 555 height 13
click at [591, 196] on div at bounding box center [332, 195] width 575 height 16
drag, startPoint x: 439, startPoint y: 143, endPoint x: 210, endPoint y: 141, distance: 228.4
click at [210, 141] on p "Connecting your LinkedIn account..." at bounding box center [332, 146] width 555 height 15
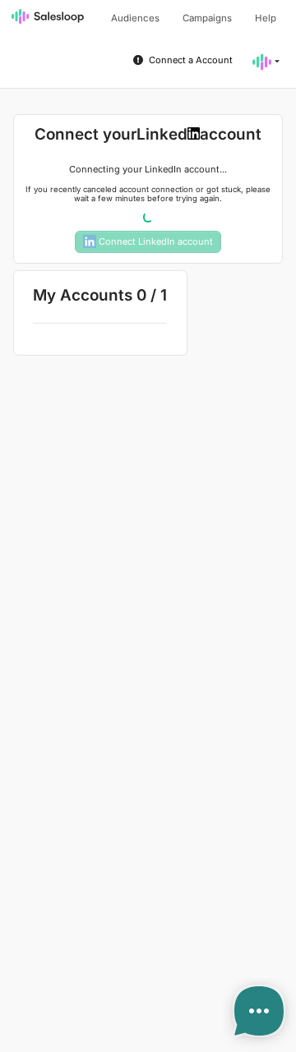
type textarea "x"
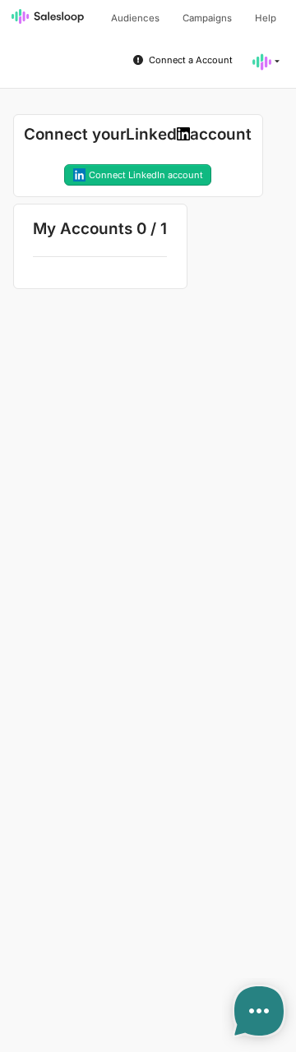
type textarea "x"
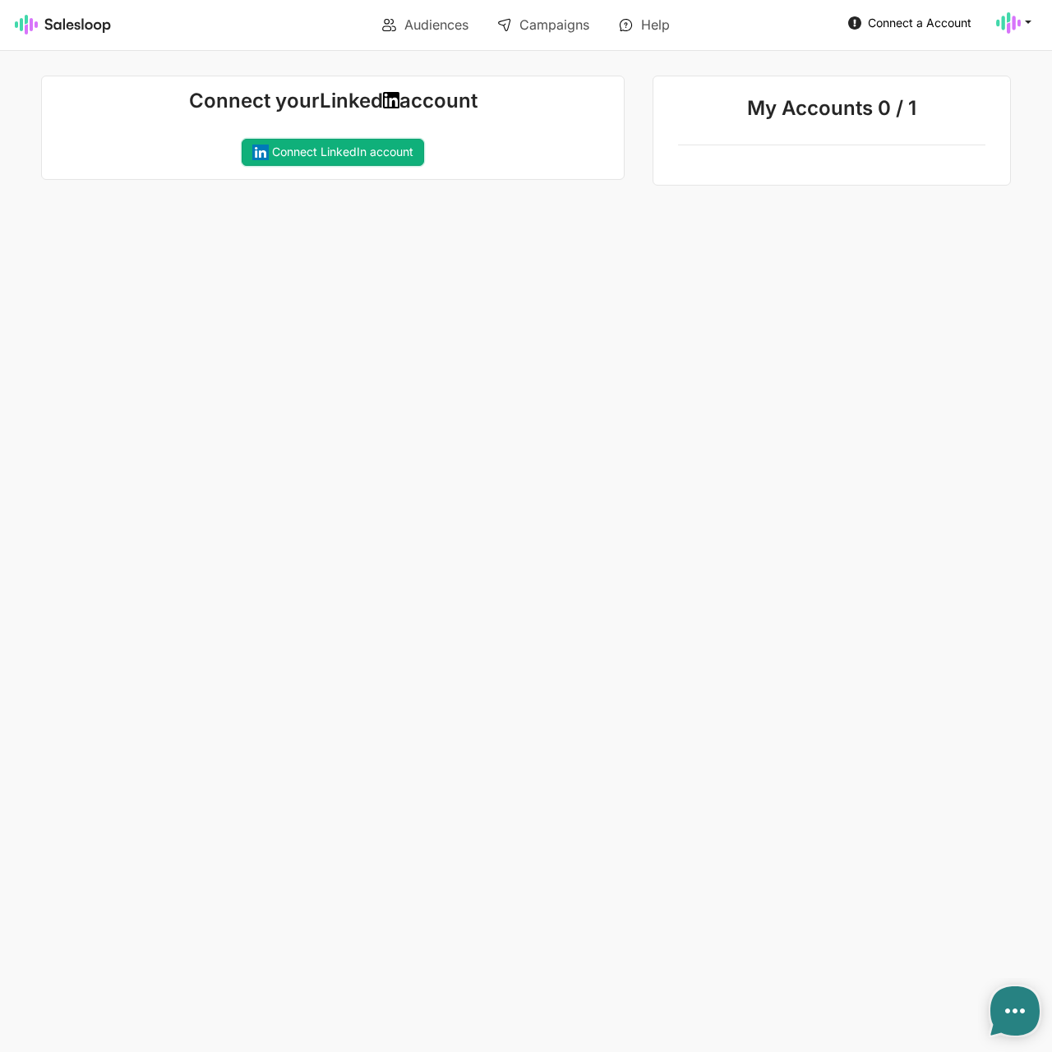
click at [295, 154] on link "Connect LinkedIn account" at bounding box center [333, 153] width 182 height 28
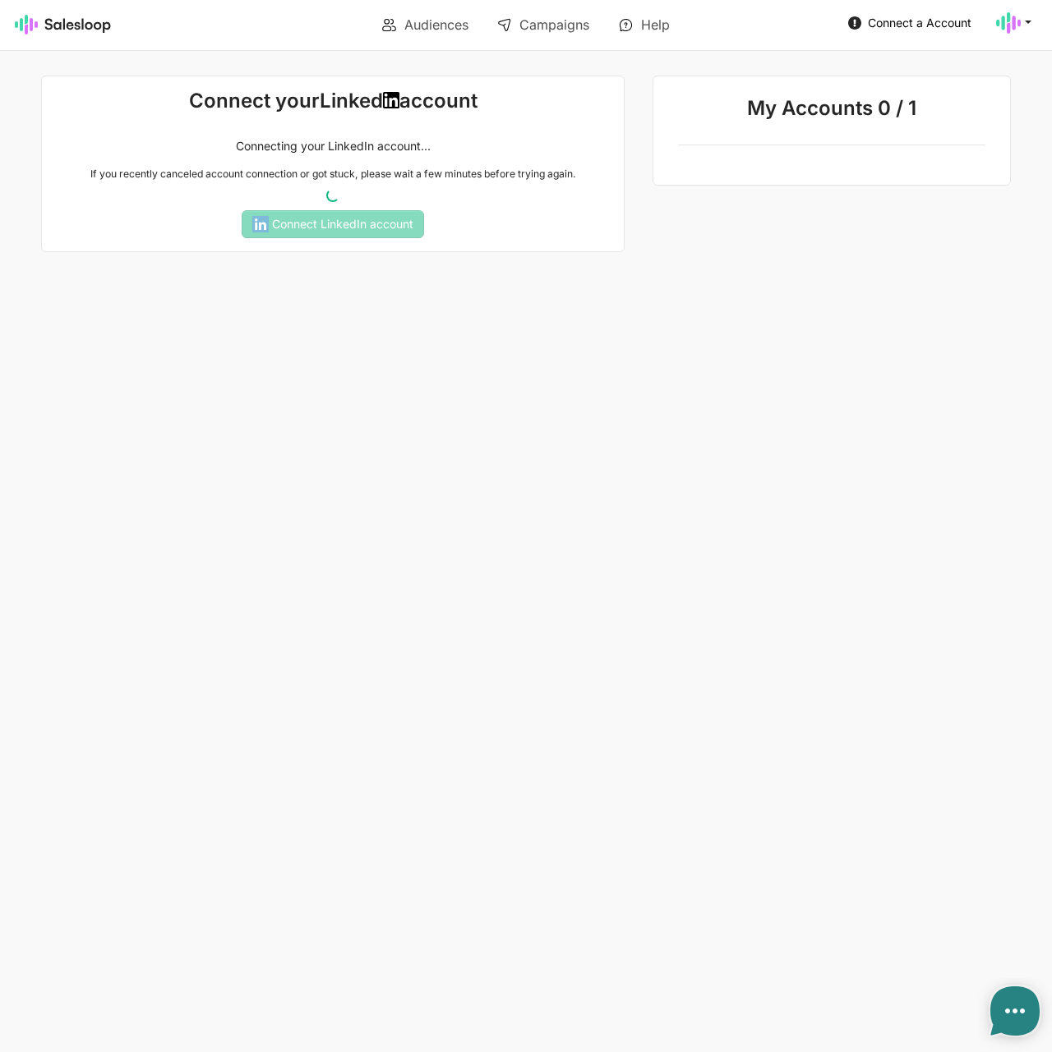
type textarea "x"
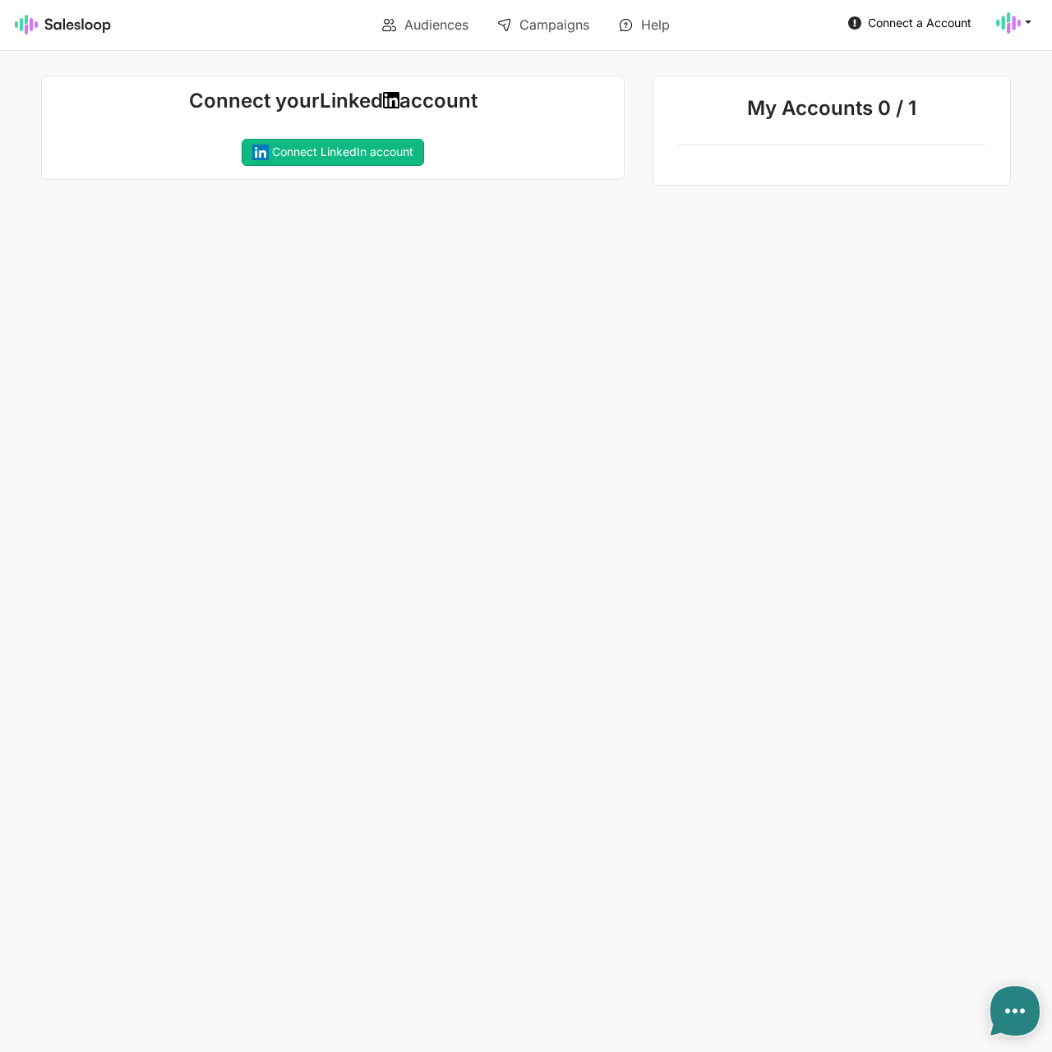
type textarea "x"
click at [389, 151] on link "Connect LinkedIn account" at bounding box center [333, 153] width 182 height 28
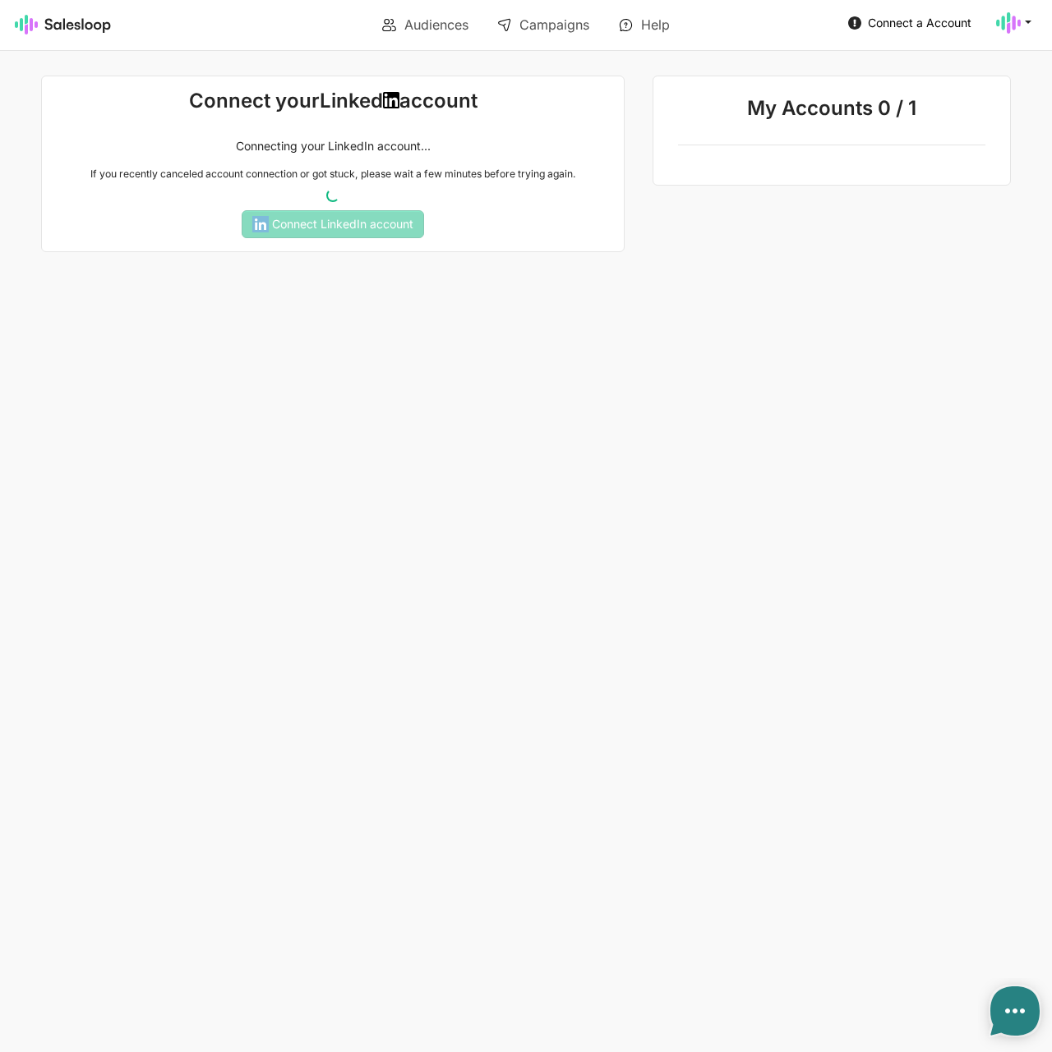
type textarea "x"
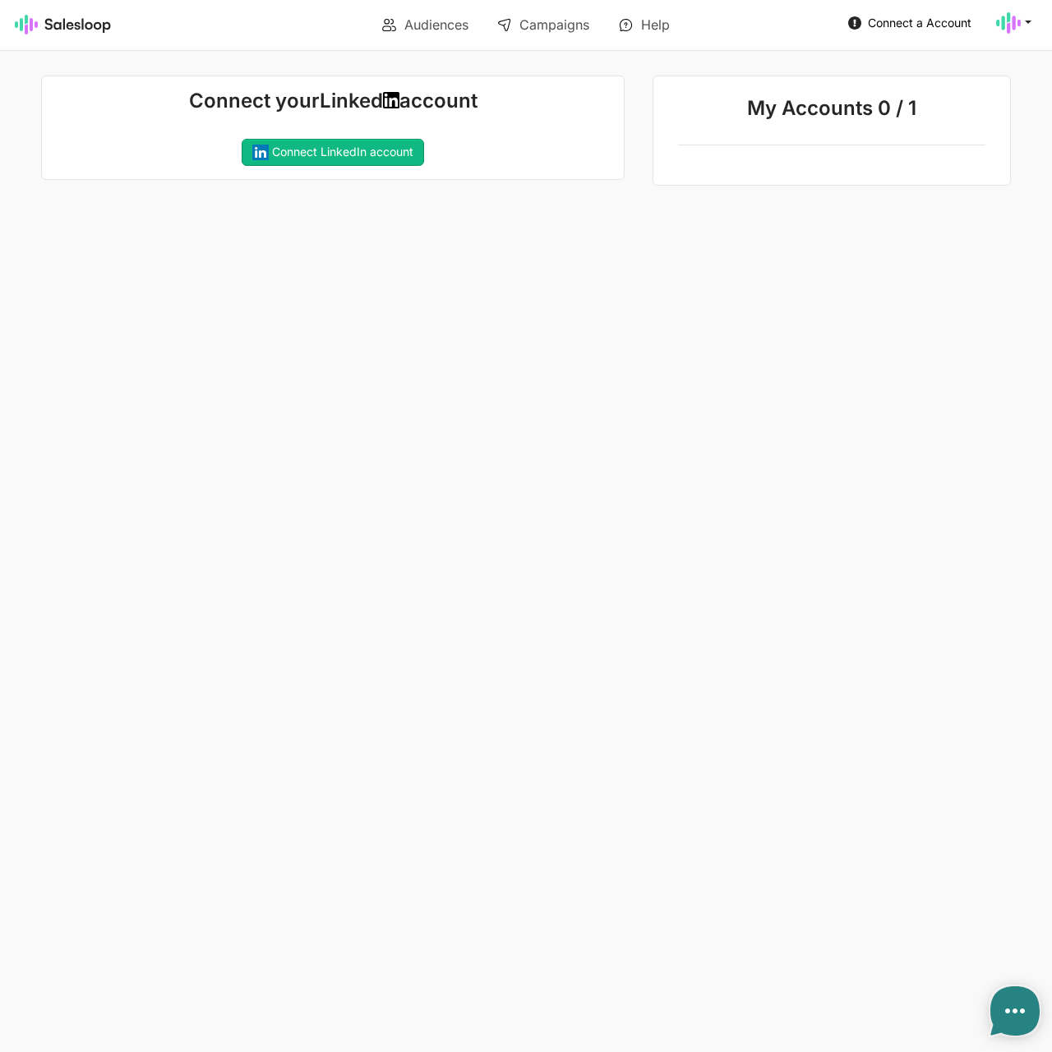
type textarea "x"
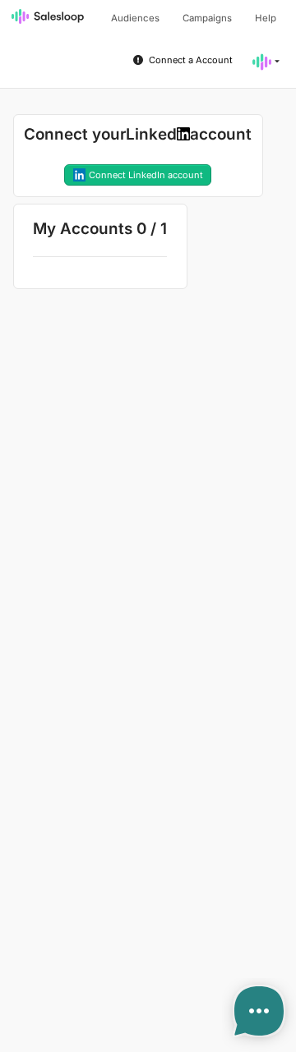
type textarea "x"
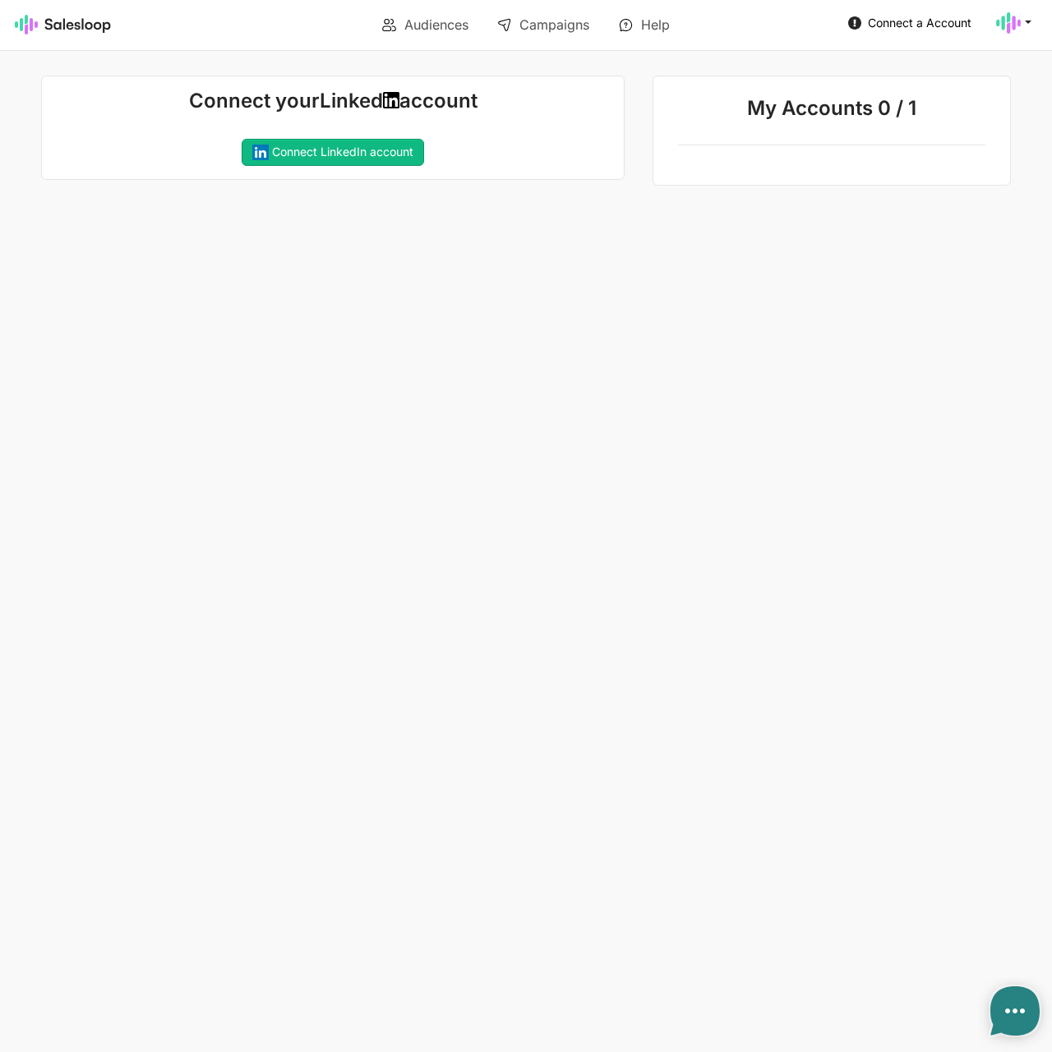
click at [419, 186] on html "Audiences Campaigns Help Connect a Account Account Checkout Logout Connect your…" at bounding box center [526, 93] width 1052 height 186
type textarea "x"
click at [562, 27] on link "Campaigns" at bounding box center [543, 25] width 115 height 28
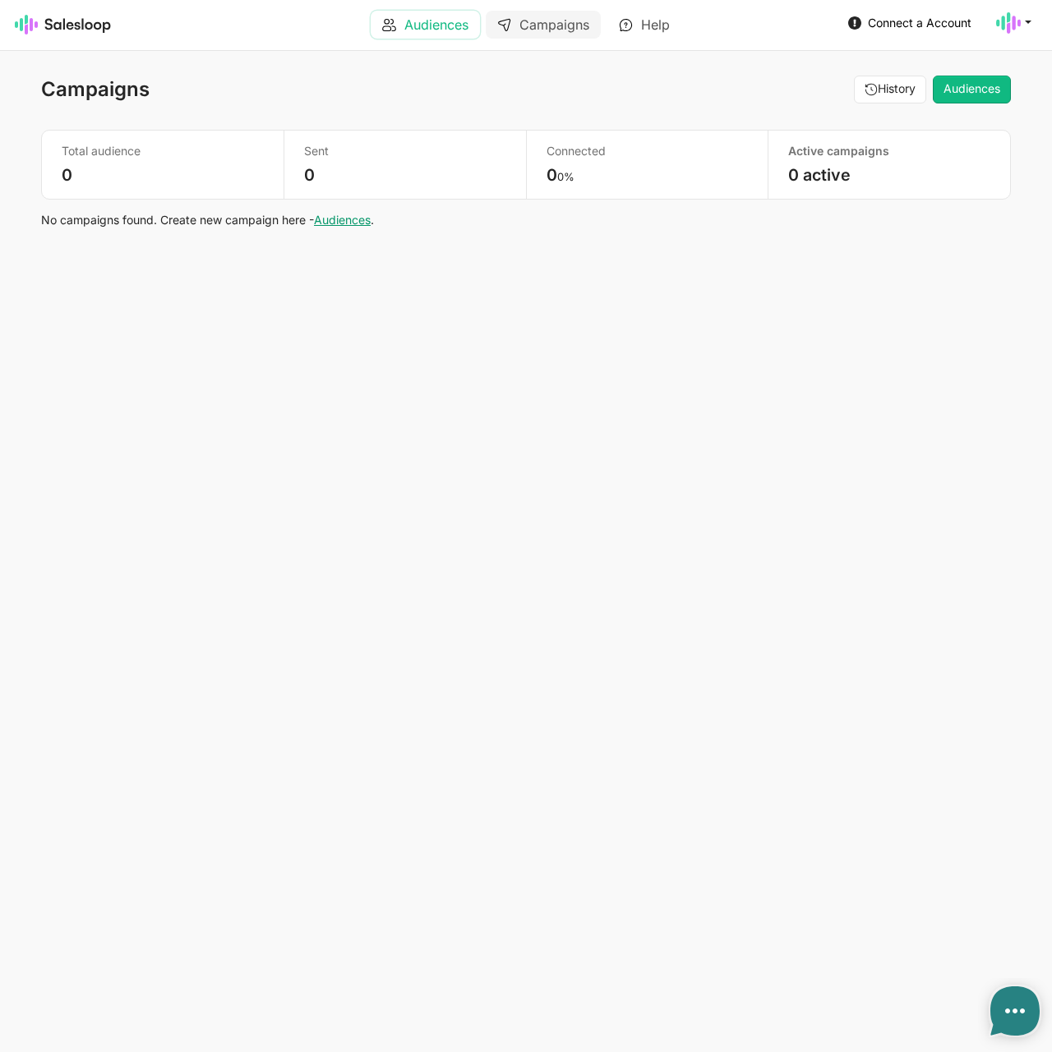
click at [435, 27] on link "Audiences" at bounding box center [425, 25] width 109 height 28
type textarea "x"
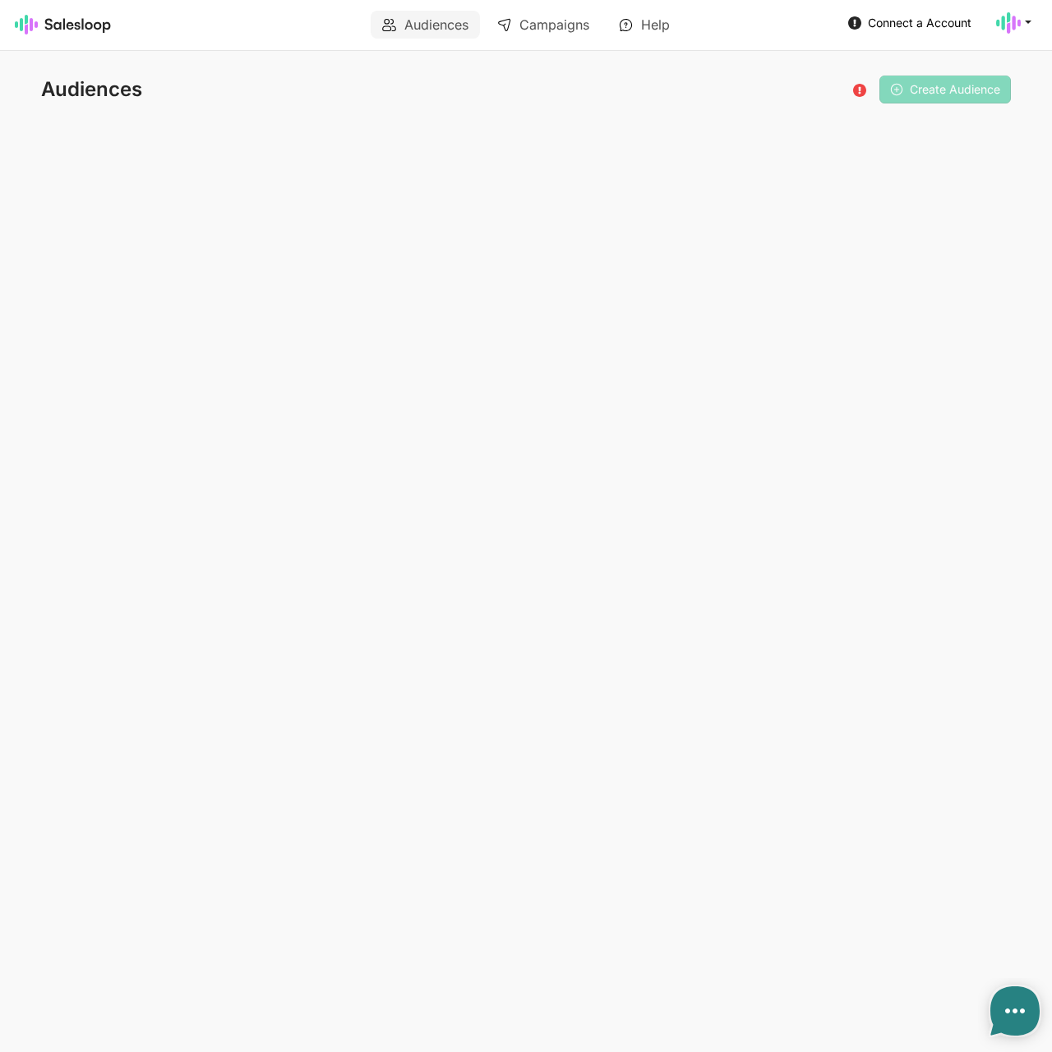
type textarea "x"
click at [880, 84] on div "Please connect your LinkedIn account to create a new audience campaign. Create …" at bounding box center [928, 90] width 164 height 28
click at [857, 86] on use at bounding box center [859, 90] width 13 height 13
click at [1009, 19] on use at bounding box center [1008, 22] width 25 height 21
click at [890, 88] on link "Checkout" at bounding box center [934, 90] width 177 height 28
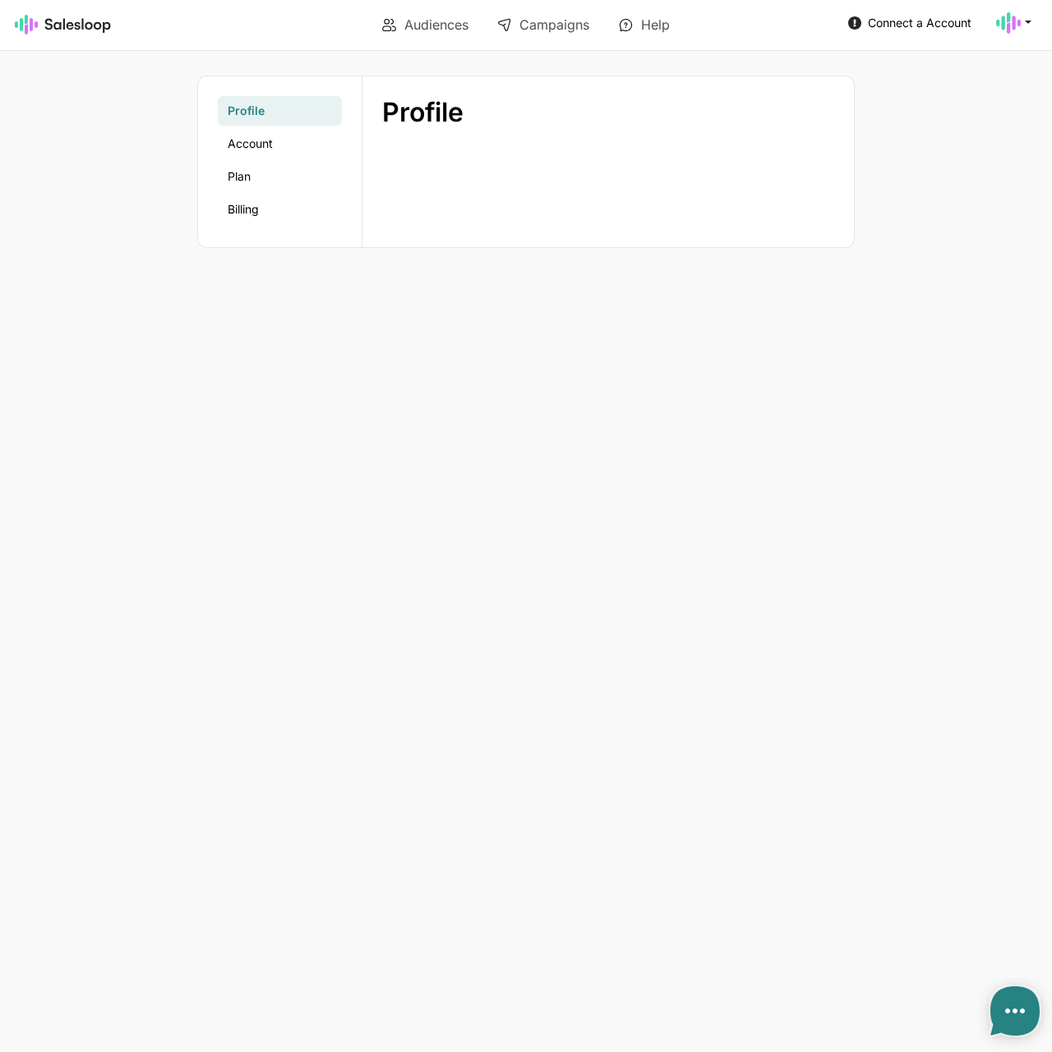
type textarea "x"
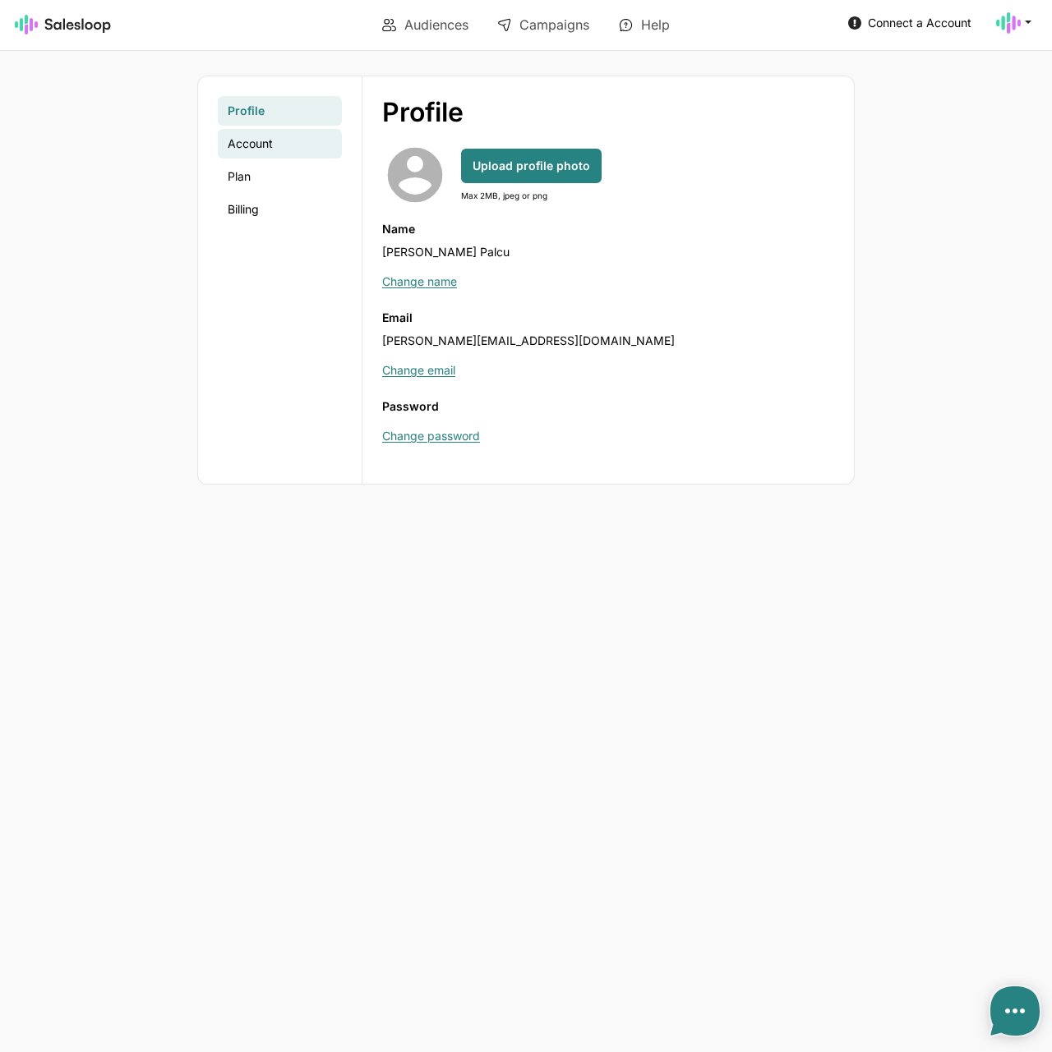
click at [274, 149] on link "Account" at bounding box center [280, 144] width 124 height 30
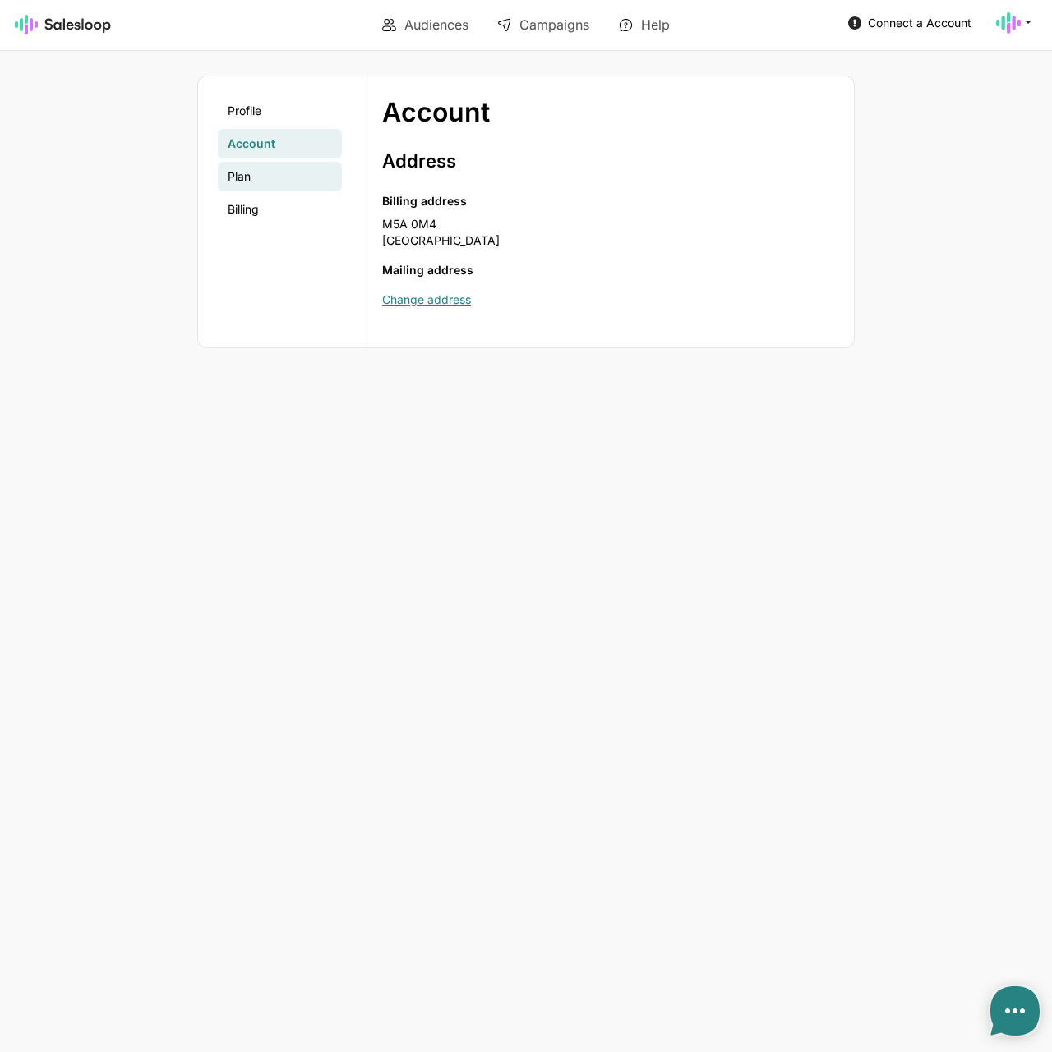
click at [269, 165] on link "Plan" at bounding box center [280, 177] width 124 height 30
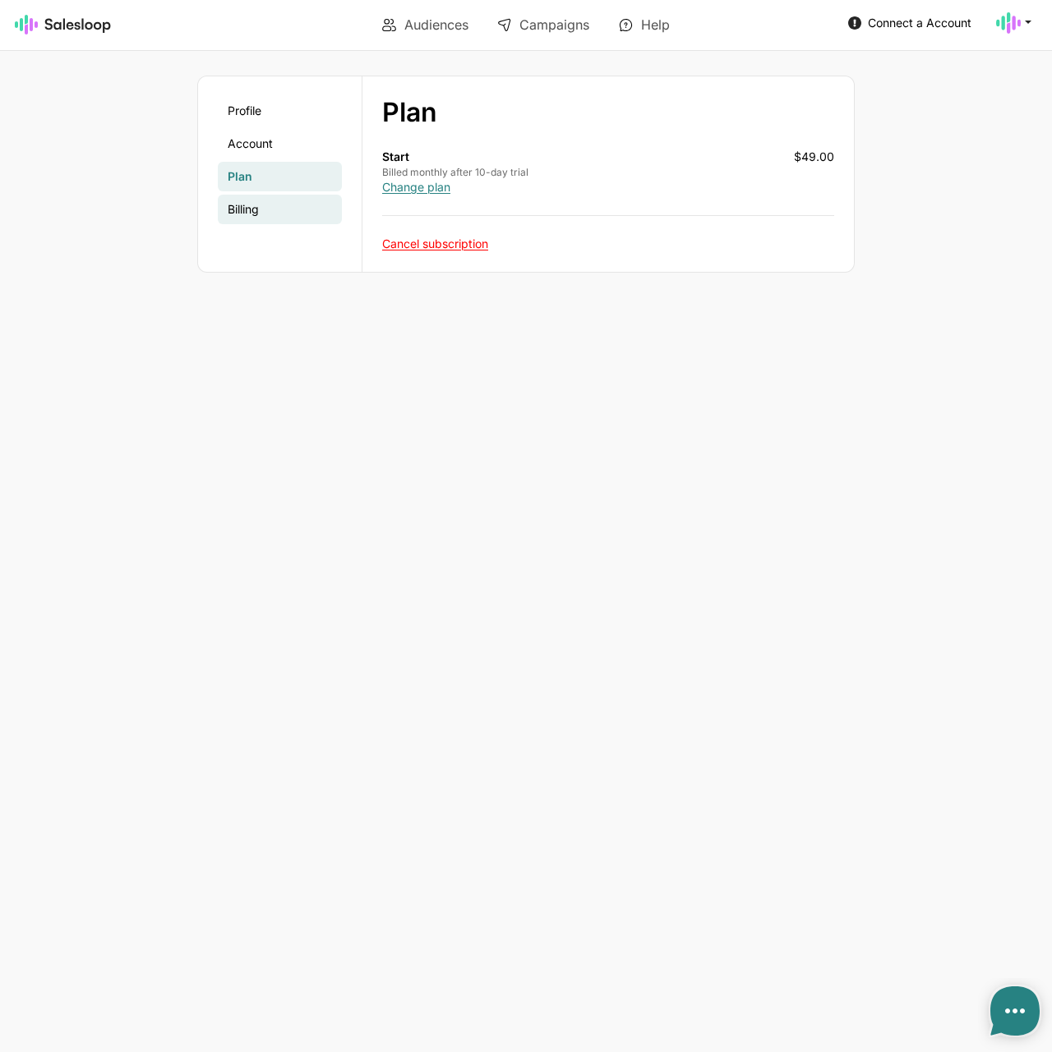
click at [271, 208] on link "Billing" at bounding box center [280, 210] width 124 height 30
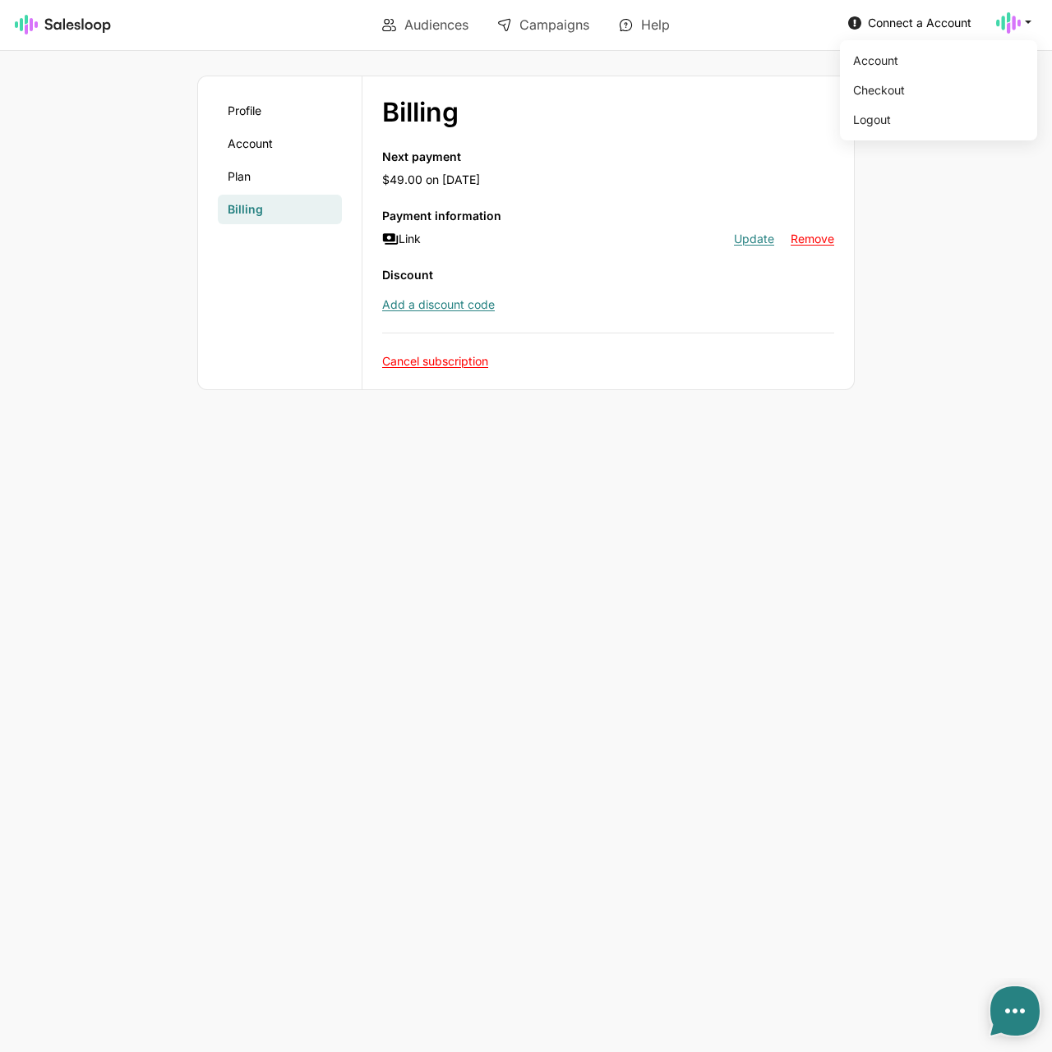
click at [1006, 19] on icon at bounding box center [1008, 23] width 25 height 25
click at [928, 125] on link "Logout" at bounding box center [934, 120] width 177 height 28
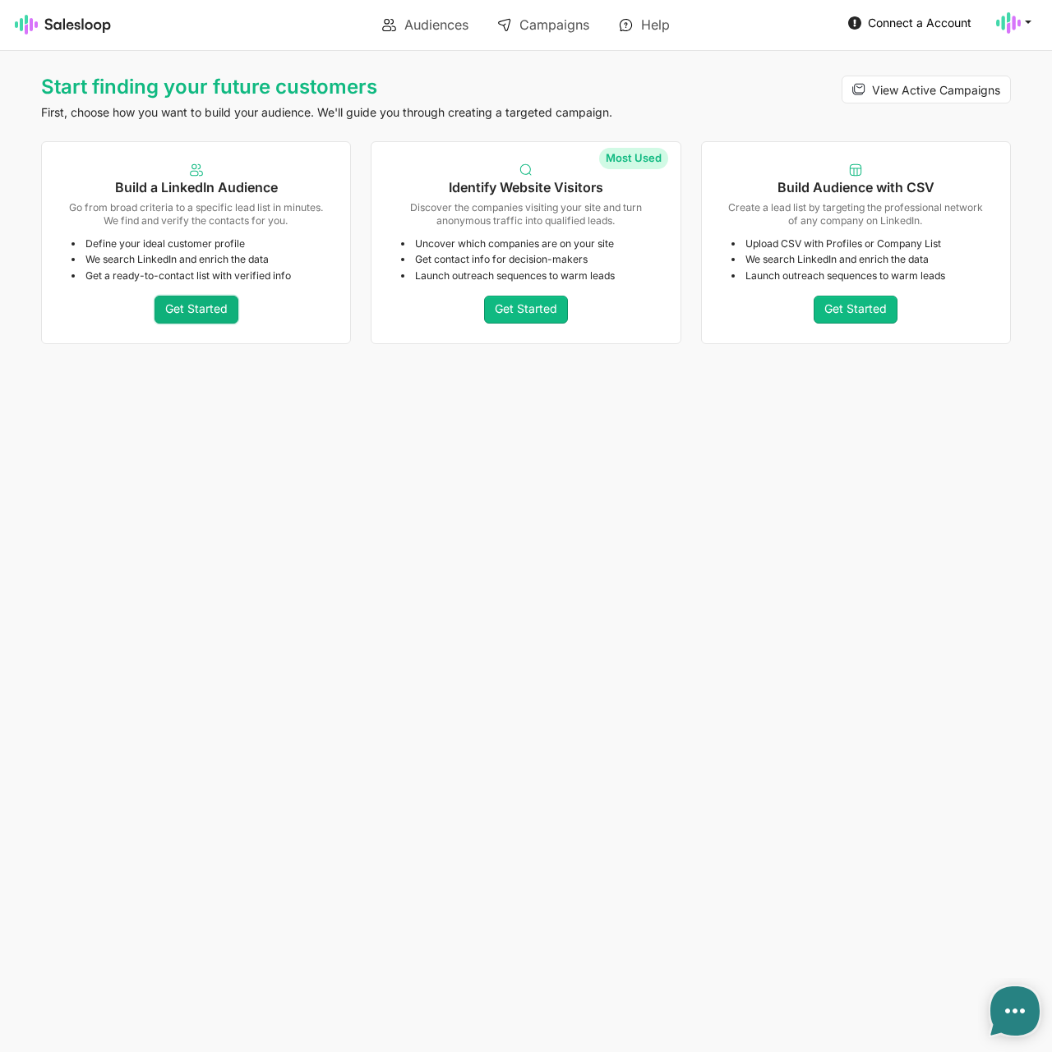
click at [192, 310] on link "Get Started" at bounding box center [196, 310] width 84 height 28
type textarea "x"
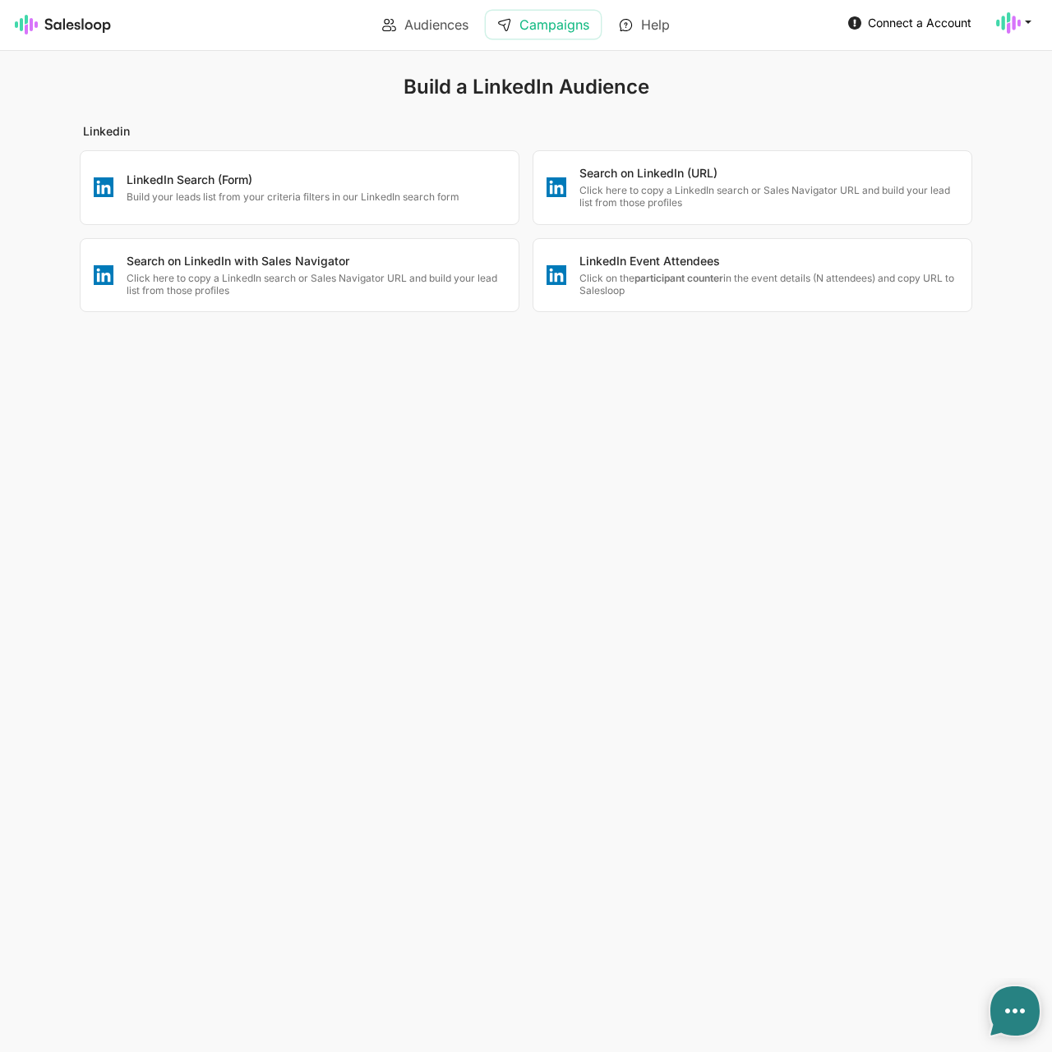
click at [560, 30] on link "Campaigns" at bounding box center [543, 25] width 115 height 28
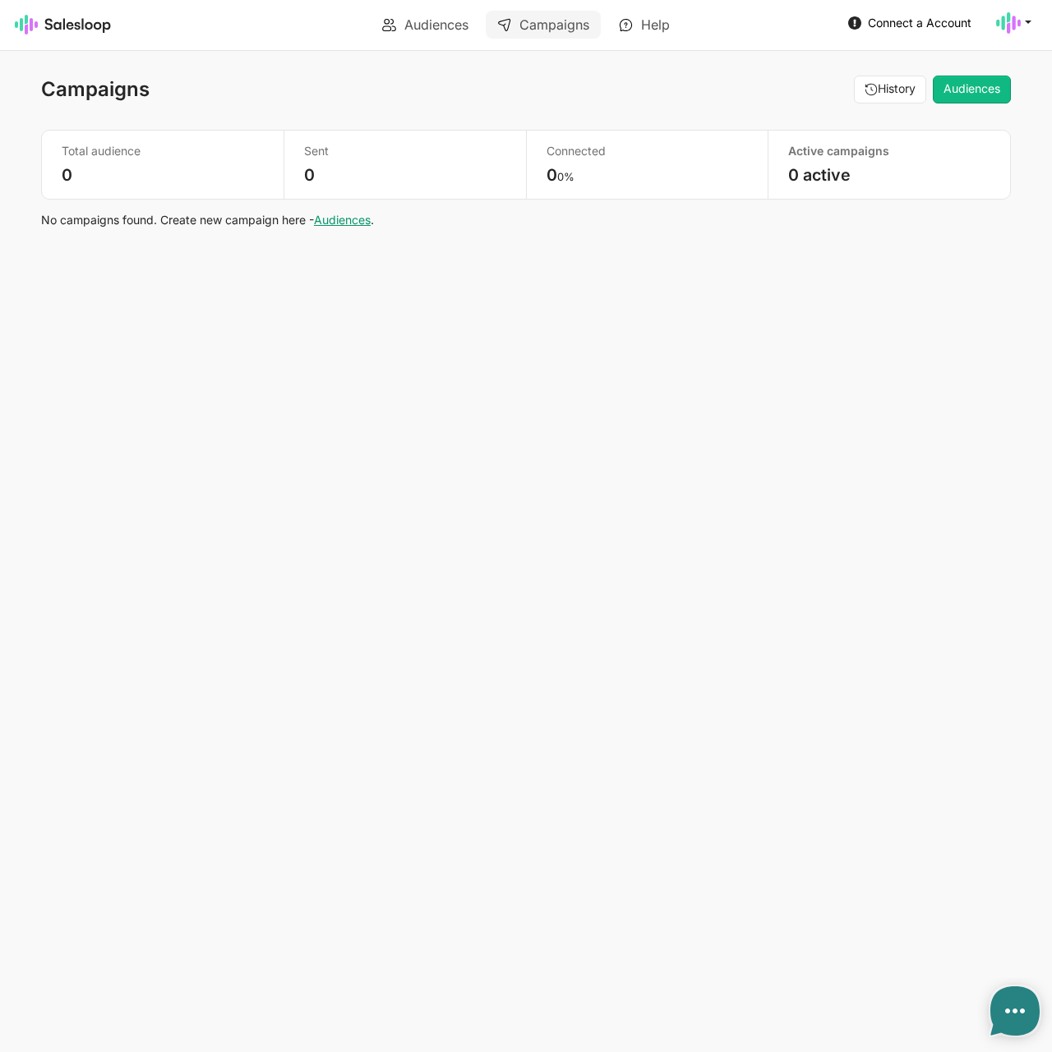
type textarea "x"
click at [362, 217] on link "Audiences" at bounding box center [342, 220] width 57 height 14
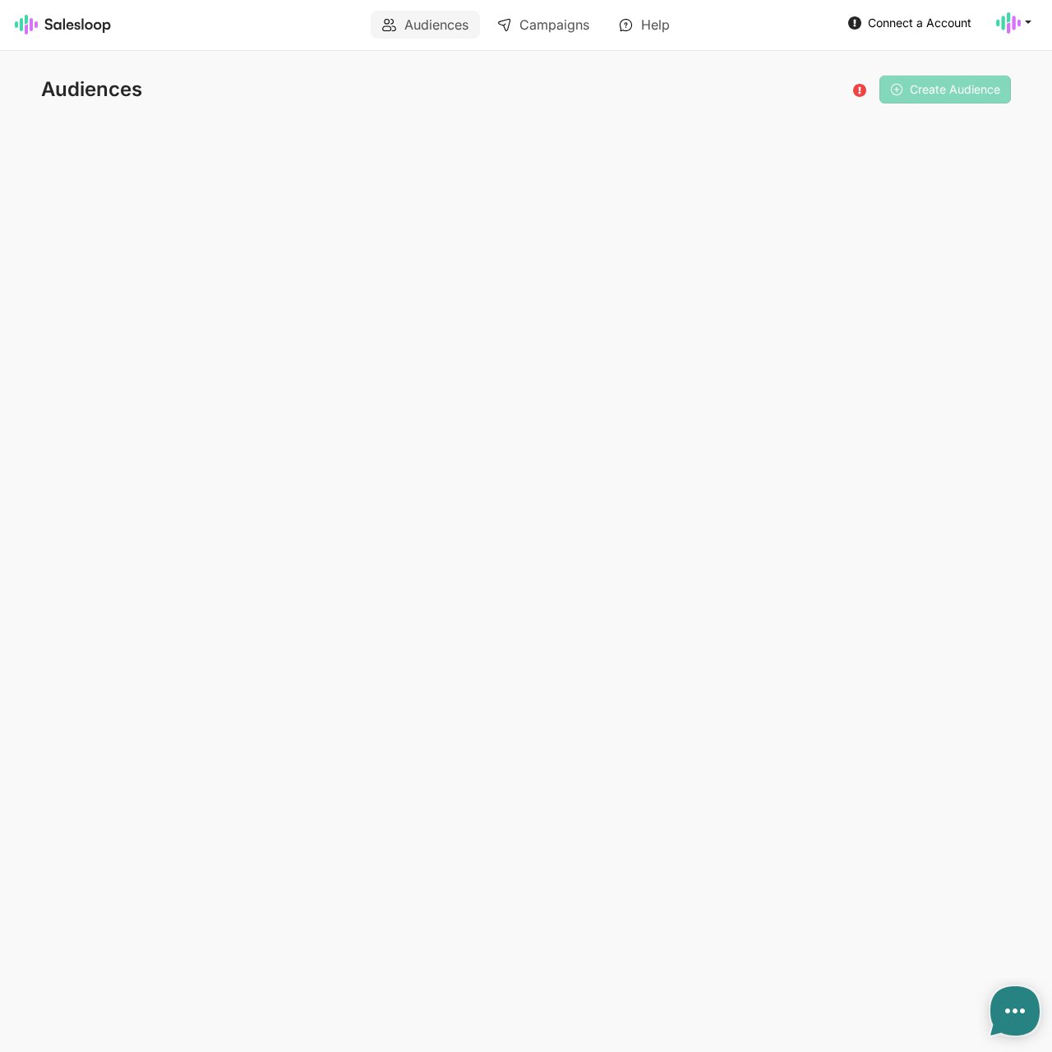
type textarea "x"
click at [892, 22] on span "Connect a Account" at bounding box center [920, 23] width 104 height 14
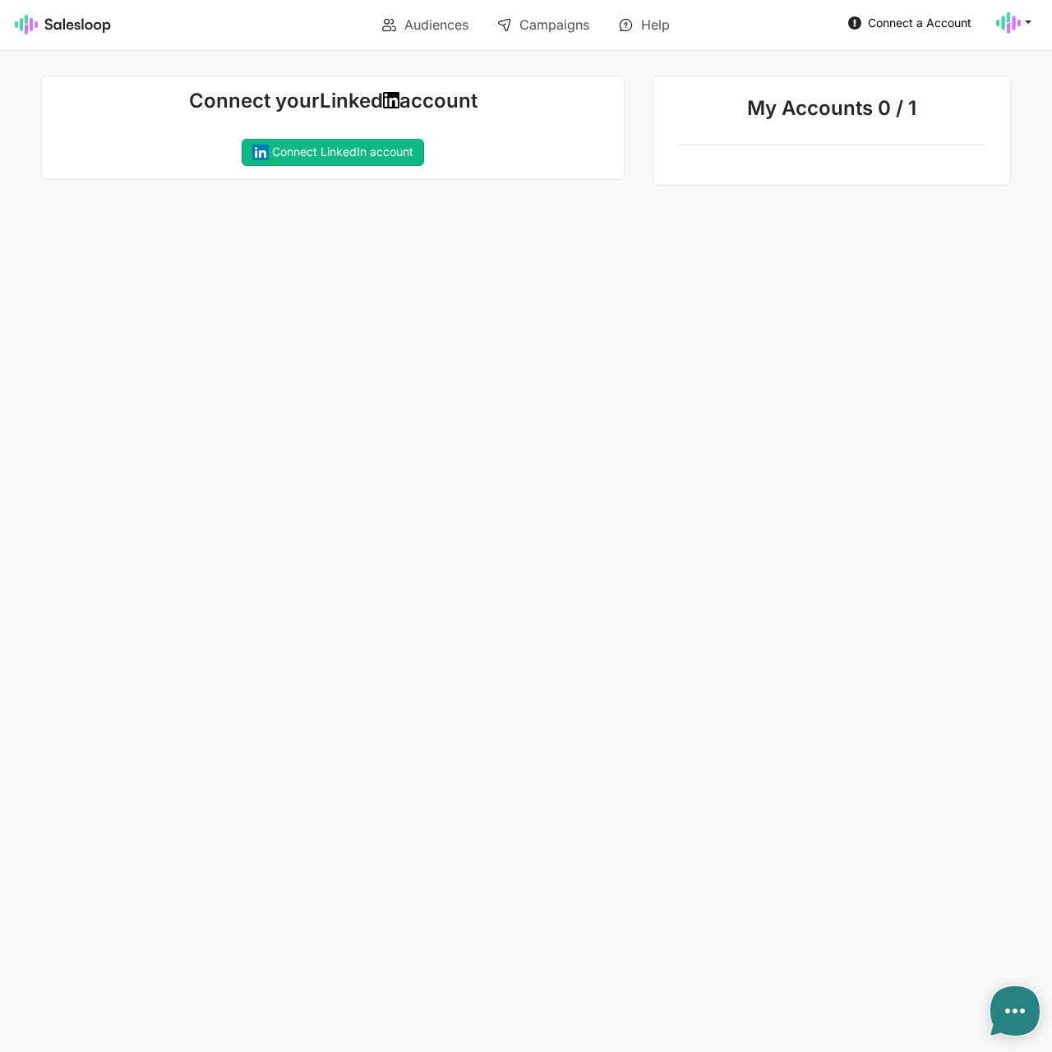
type textarea "x"
click at [307, 159] on link "Connect LinkedIn account" at bounding box center [333, 153] width 182 height 28
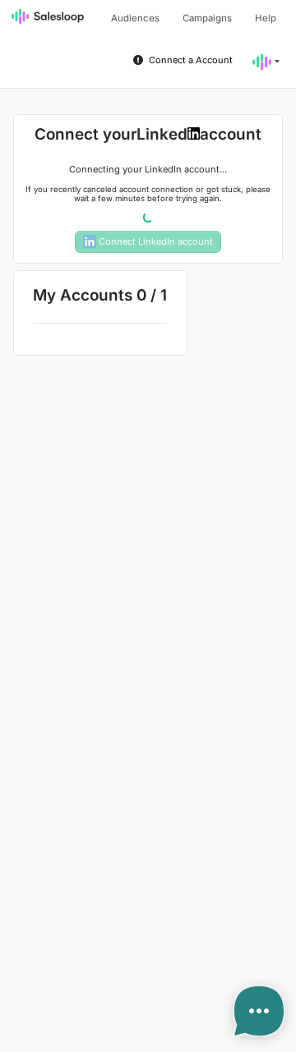
type textarea "x"
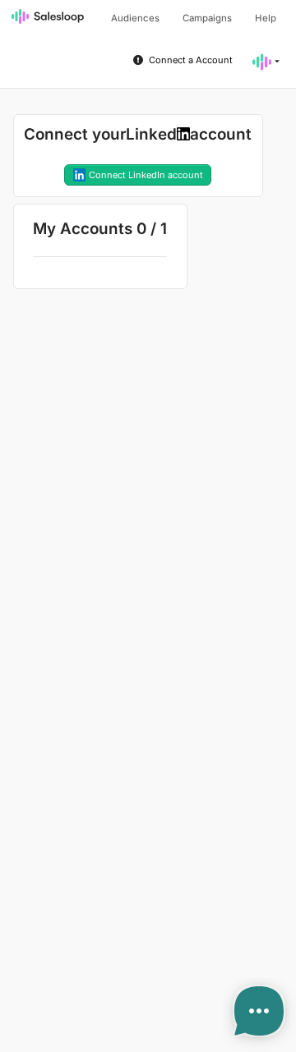
type textarea "x"
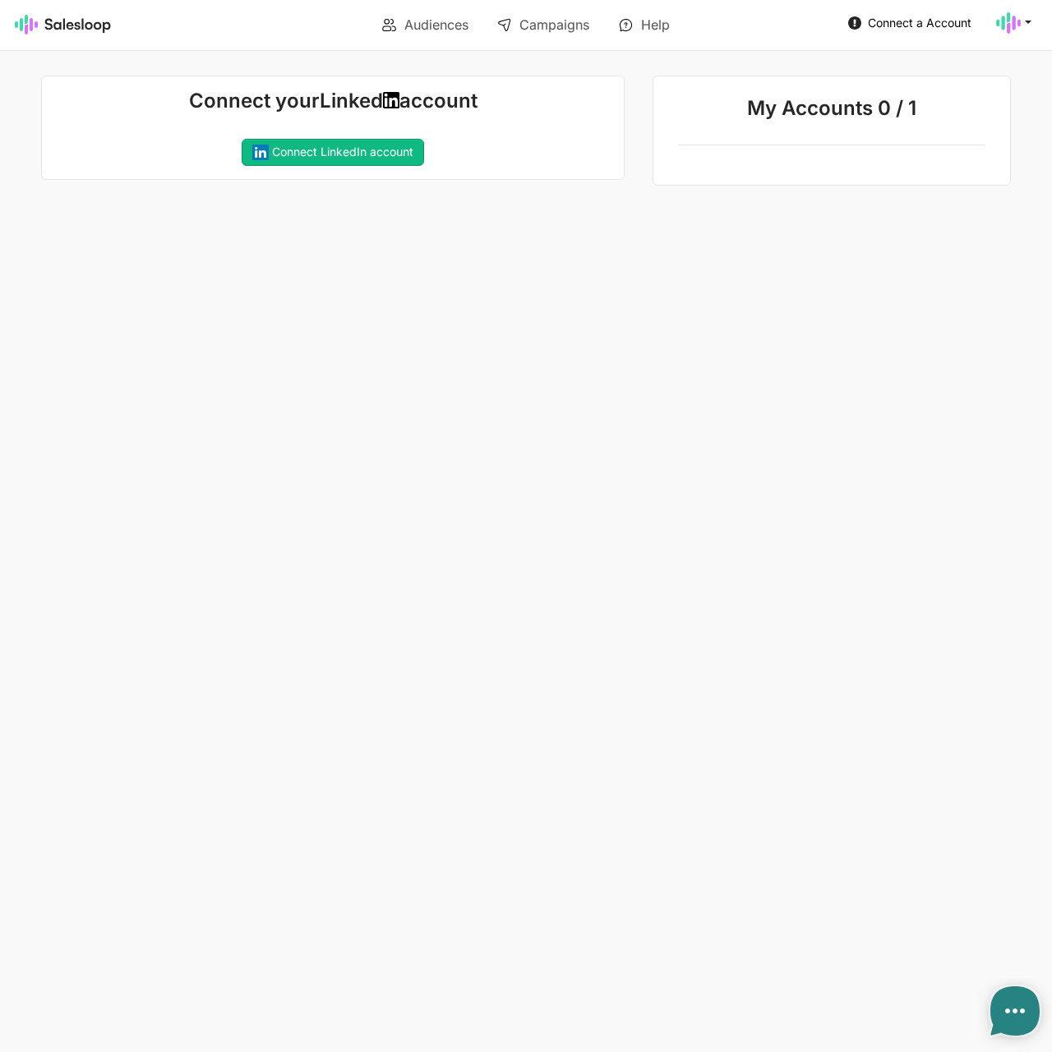
type textarea "x"
click at [1025, 21] on icon at bounding box center [1027, 21] width 15 height 15
click at [534, 16] on link "Campaigns" at bounding box center [543, 25] width 115 height 28
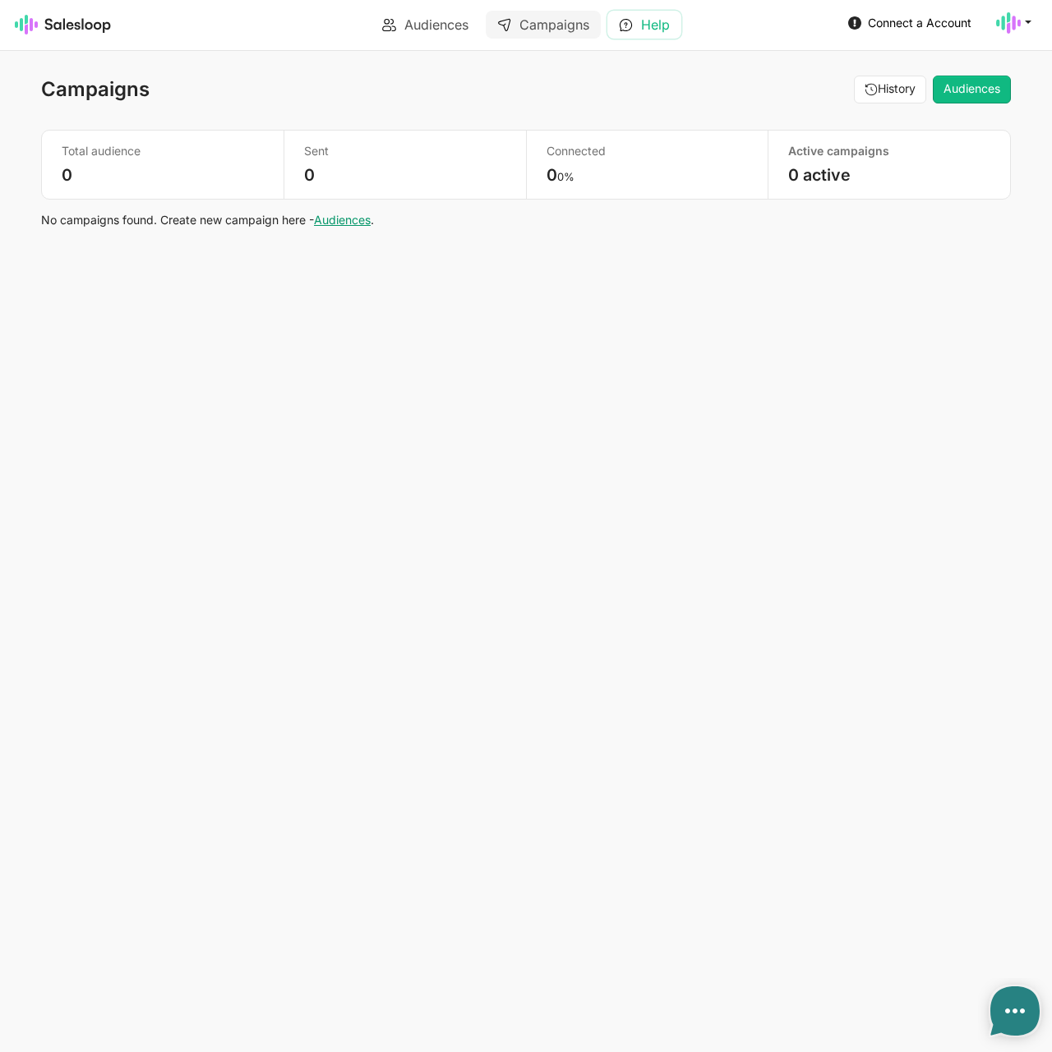
click at [656, 21] on link "Help" at bounding box center [644, 25] width 74 height 28
click at [1006, 1003] on icon at bounding box center [1015, 1012] width 20 height 20
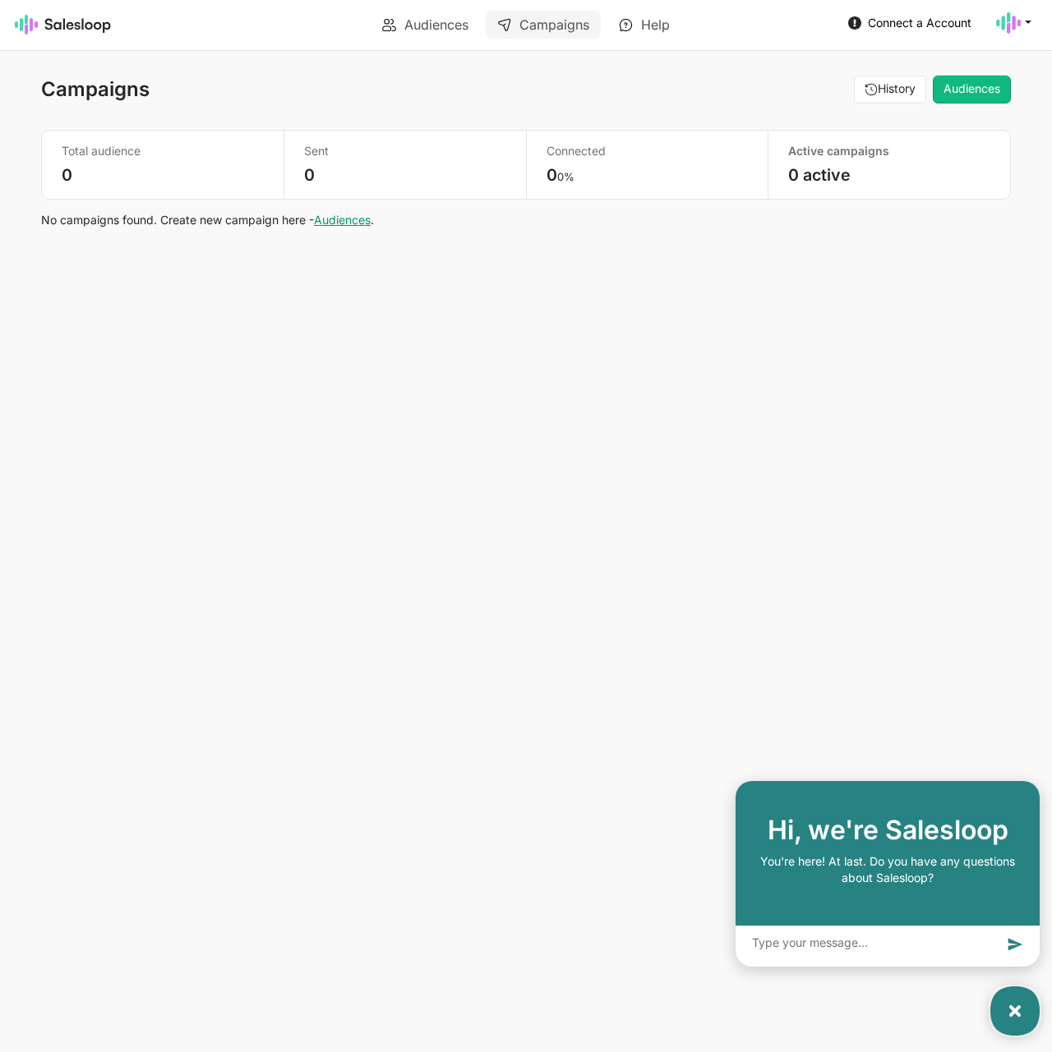
type textarea "x"
click at [921, 946] on textarea at bounding box center [887, 944] width 304 height 37
type textarea "A"
type textarea "x"
type textarea "Ac"
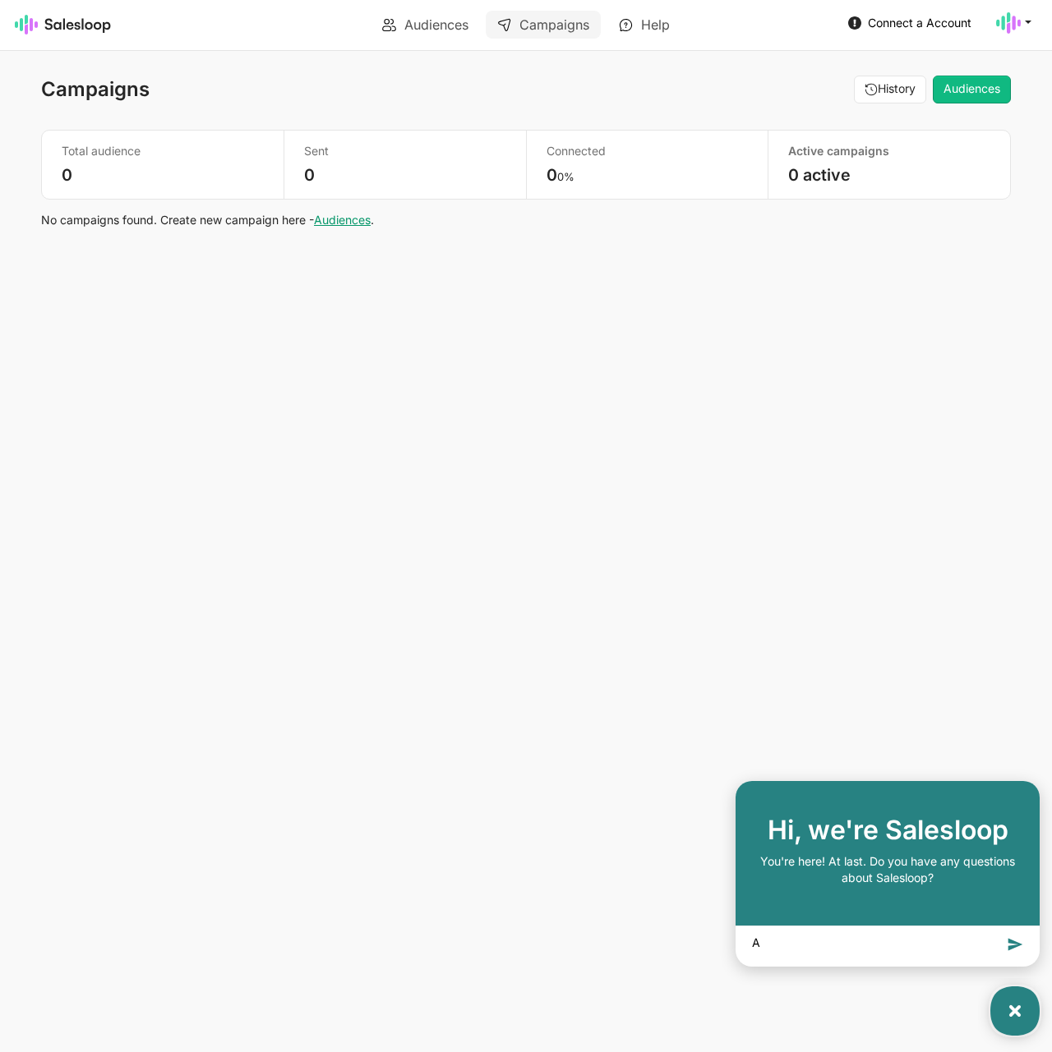
type textarea "x"
type textarea "Acc"
type textarea "x"
type textarea "Acco"
type textarea "x"
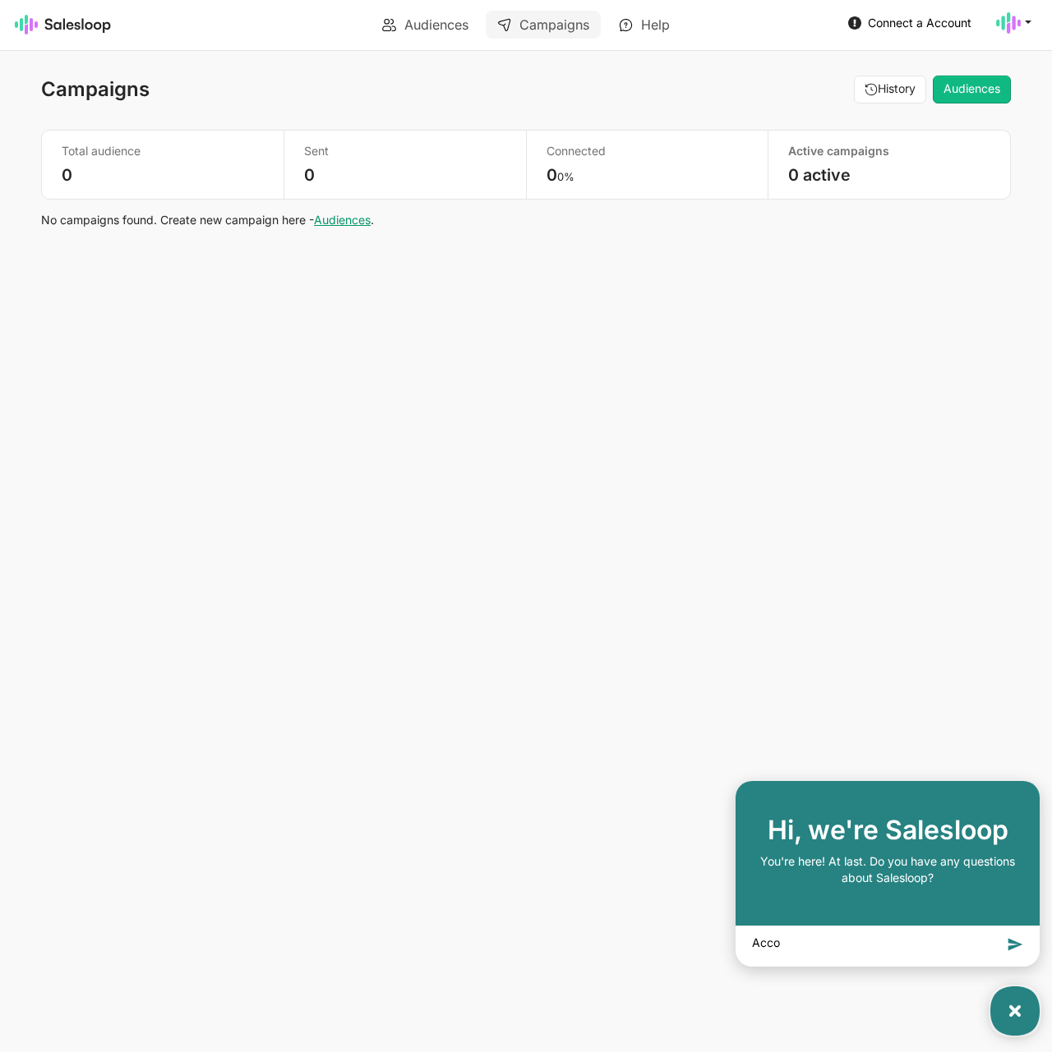
type textarea "Accou"
type textarea "x"
type textarea "Accoun"
type textarea "x"
type textarea "Account"
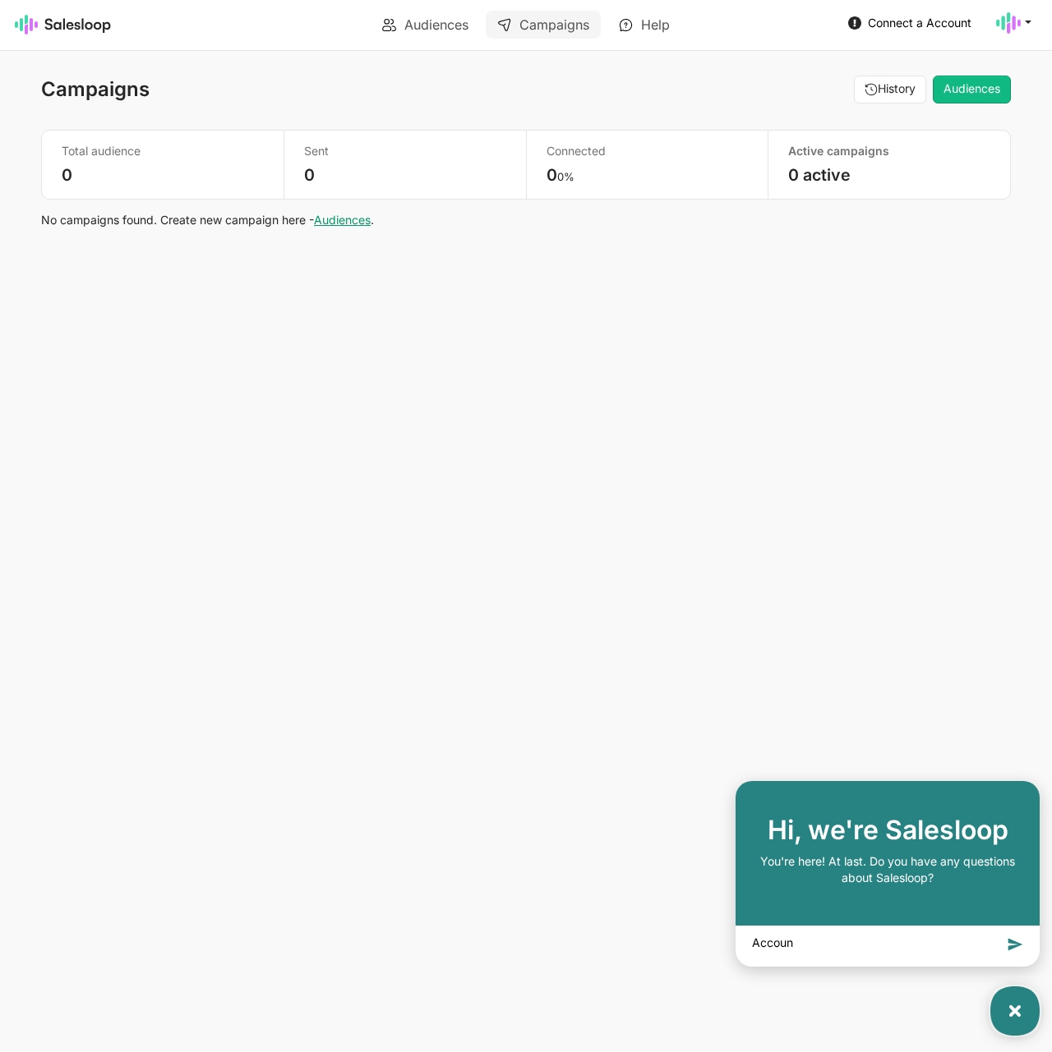
type textarea "x"
type textarea "Account"
type textarea "x"
type textarea "Account w"
type textarea "x"
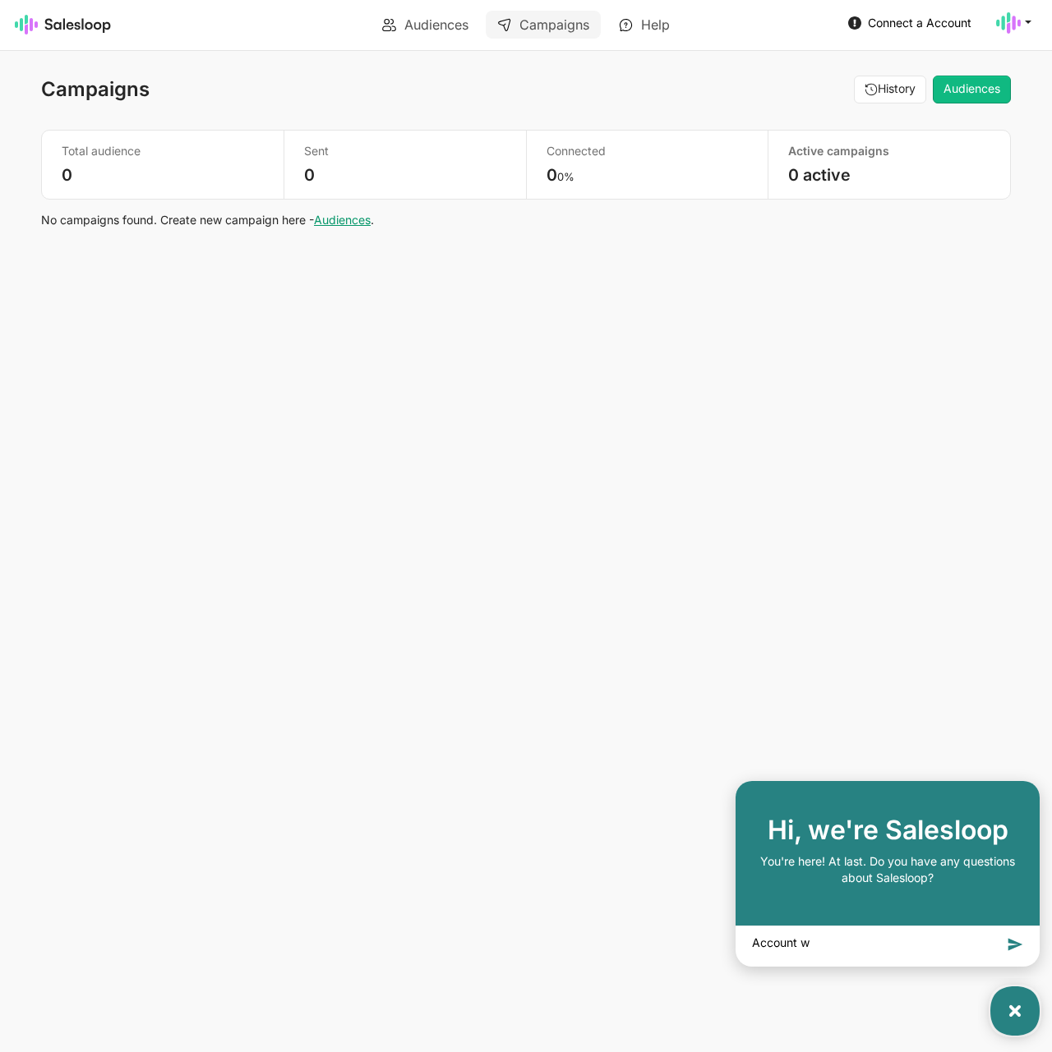
type textarea "Account wo"
type textarea "x"
type textarea "Account won"
type textarea "x"
type textarea "Account won'"
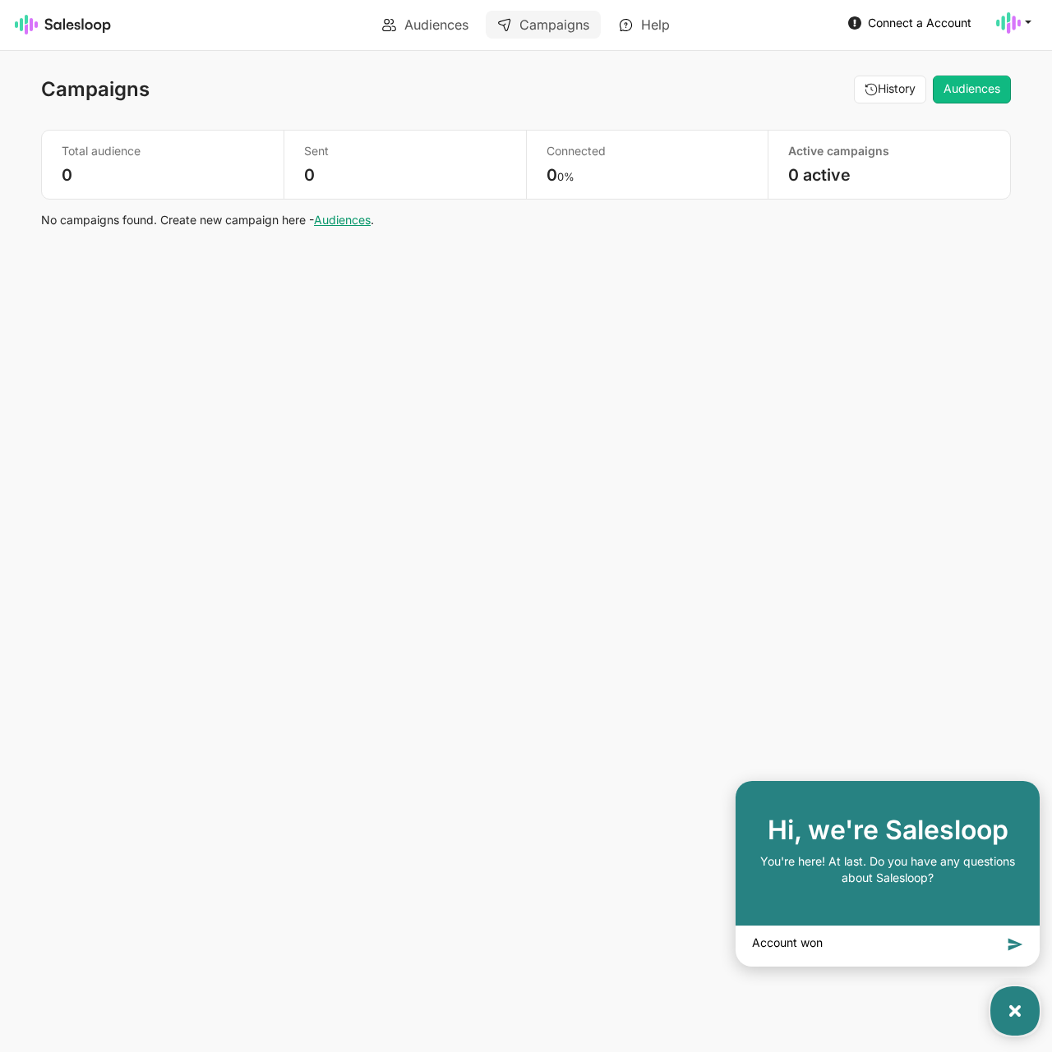
type textarea "x"
type textarea "Account won't"
type textarea "x"
type textarea "Account won't"
type textarea "x"
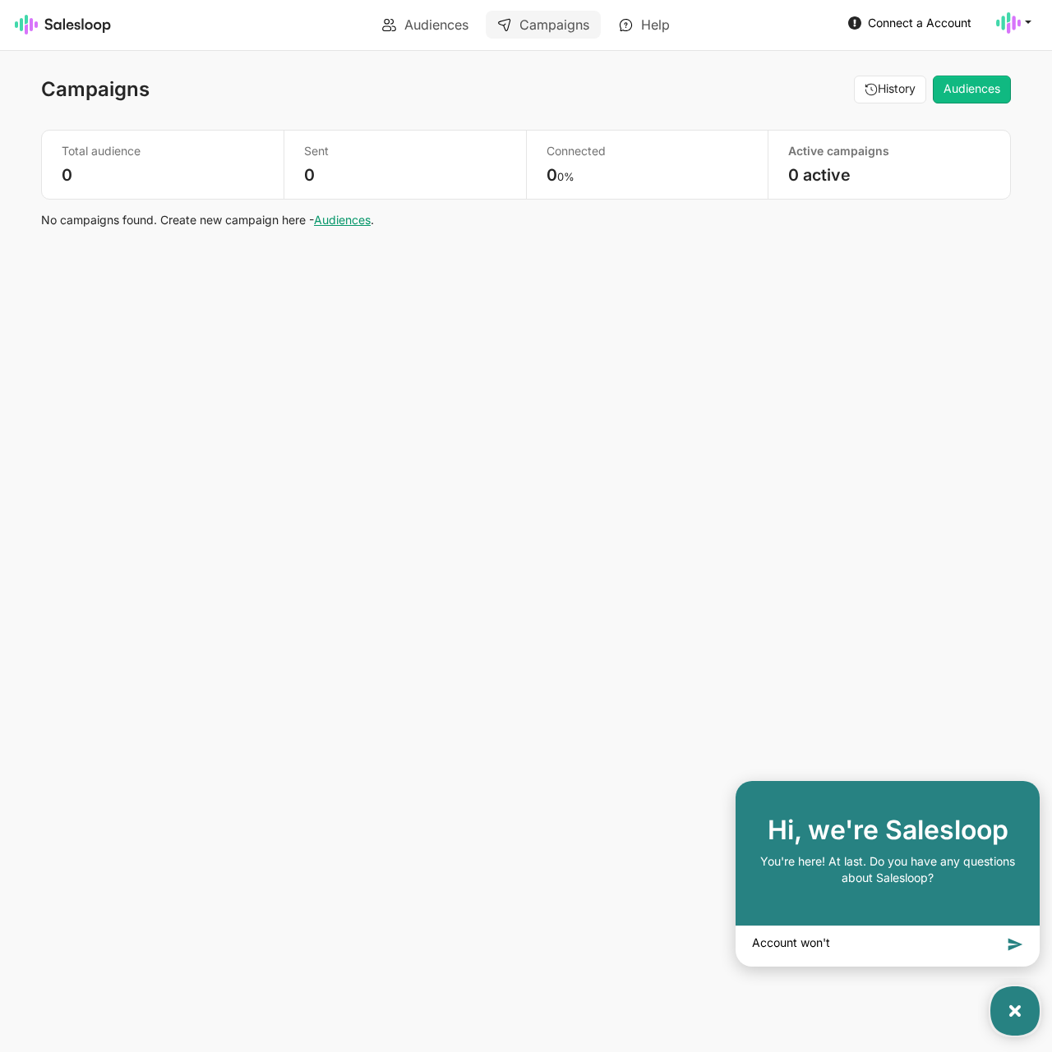
type textarea "Account won't c"
type textarea "x"
type textarea "Account won't co"
type textarea "x"
type textarea "Account won't con"
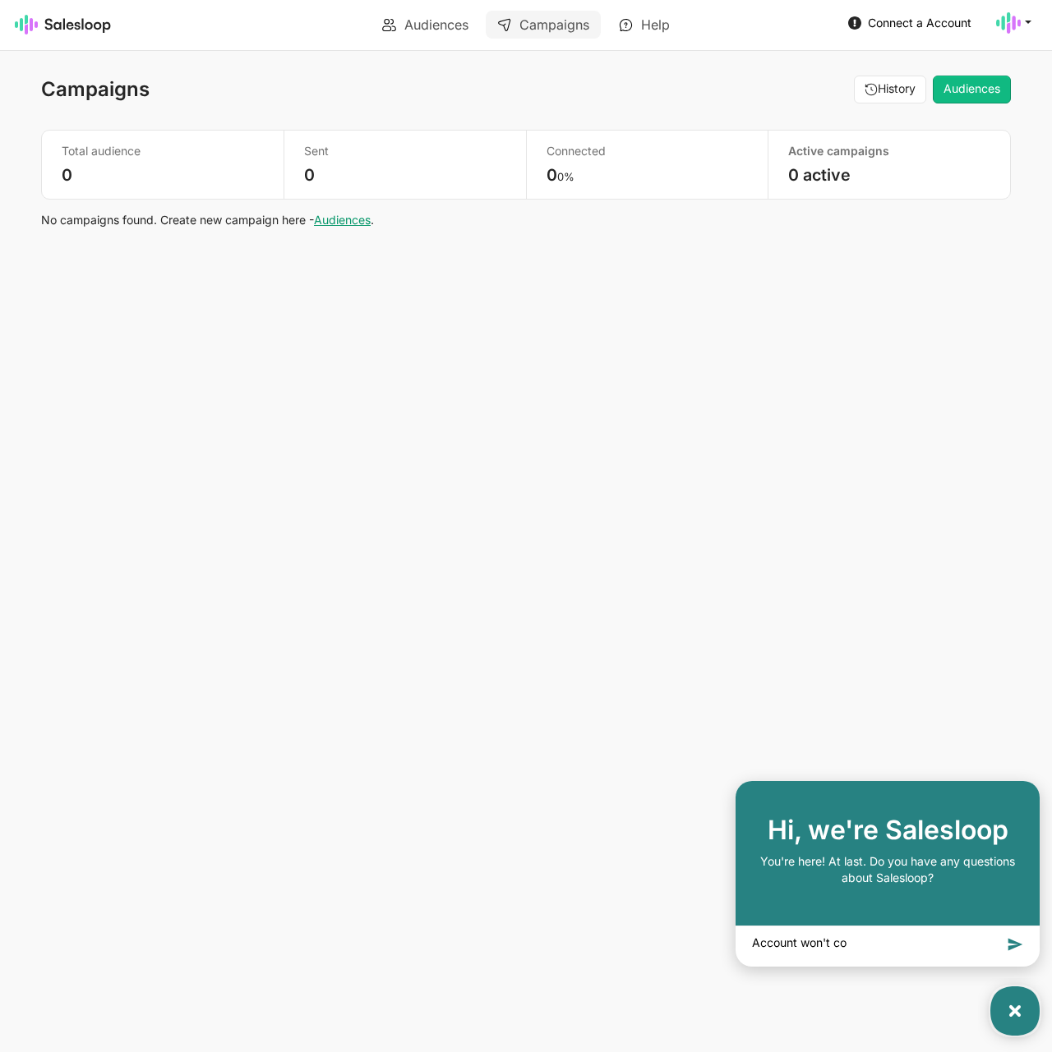
type textarea "x"
type textarea "Account won't conn"
type textarea "x"
type textarea "Account won't conne"
type textarea "x"
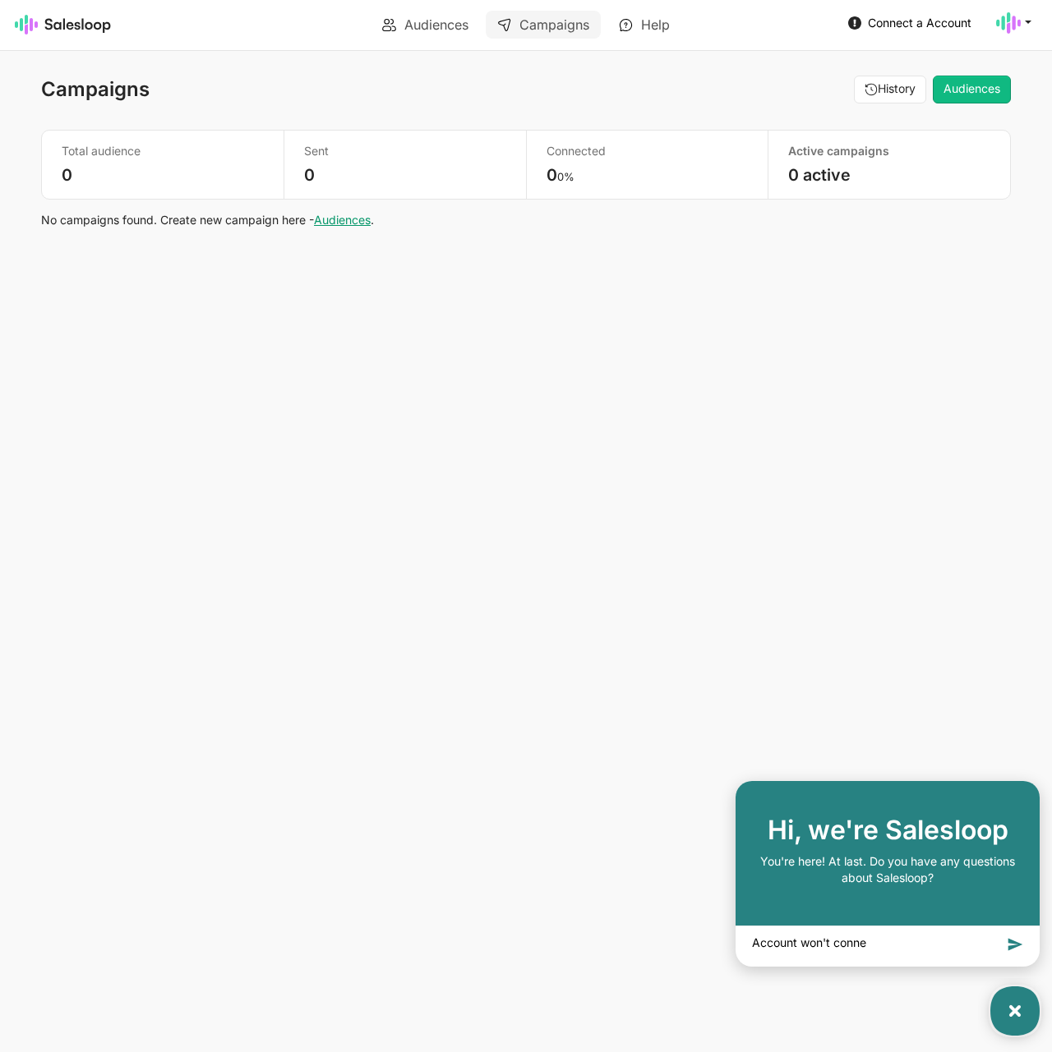
type textarea "Account won't connec"
type textarea "x"
type textarea "Account won't connect"
type textarea "x"
type textarea "Account won't connect"
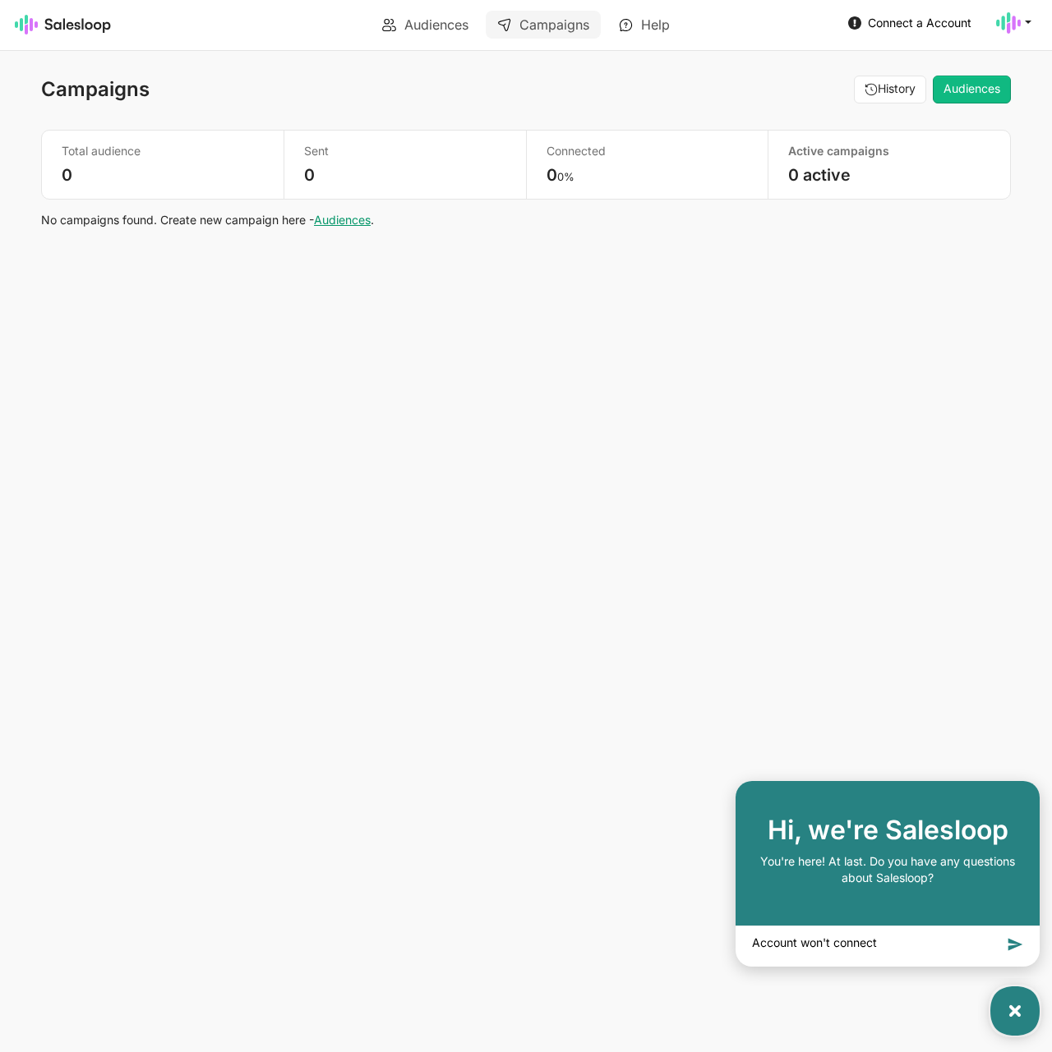
type textarea "x"
type textarea "Account won't connect t"
type textarea "x"
type textarea "Account won't connect to"
type textarea "x"
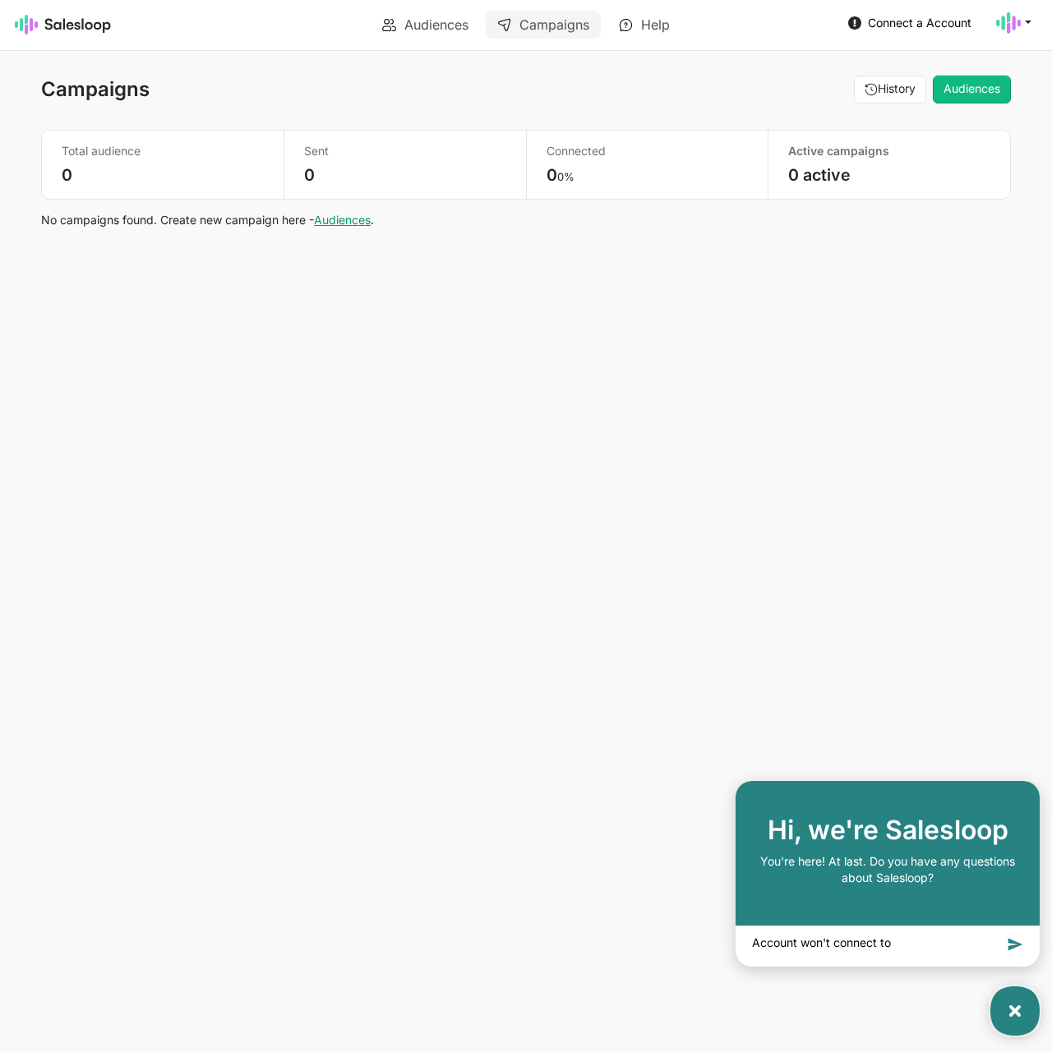
type textarea "Account won't connect to"
type textarea "x"
type textarea "C"
type textarea "x"
type textarea "Ca"
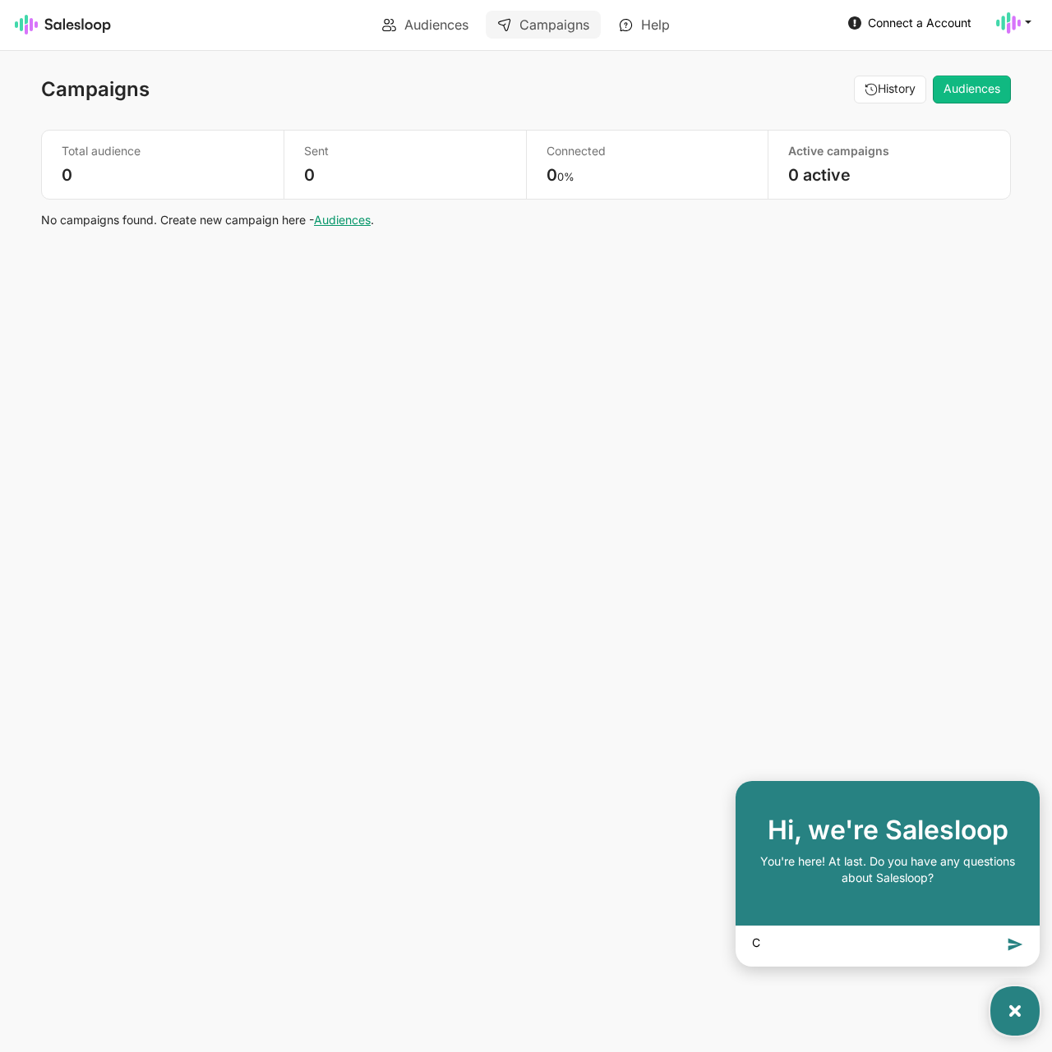
type textarea "x"
type textarea "Can"
type textarea "x"
type textarea "Can'"
type textarea "x"
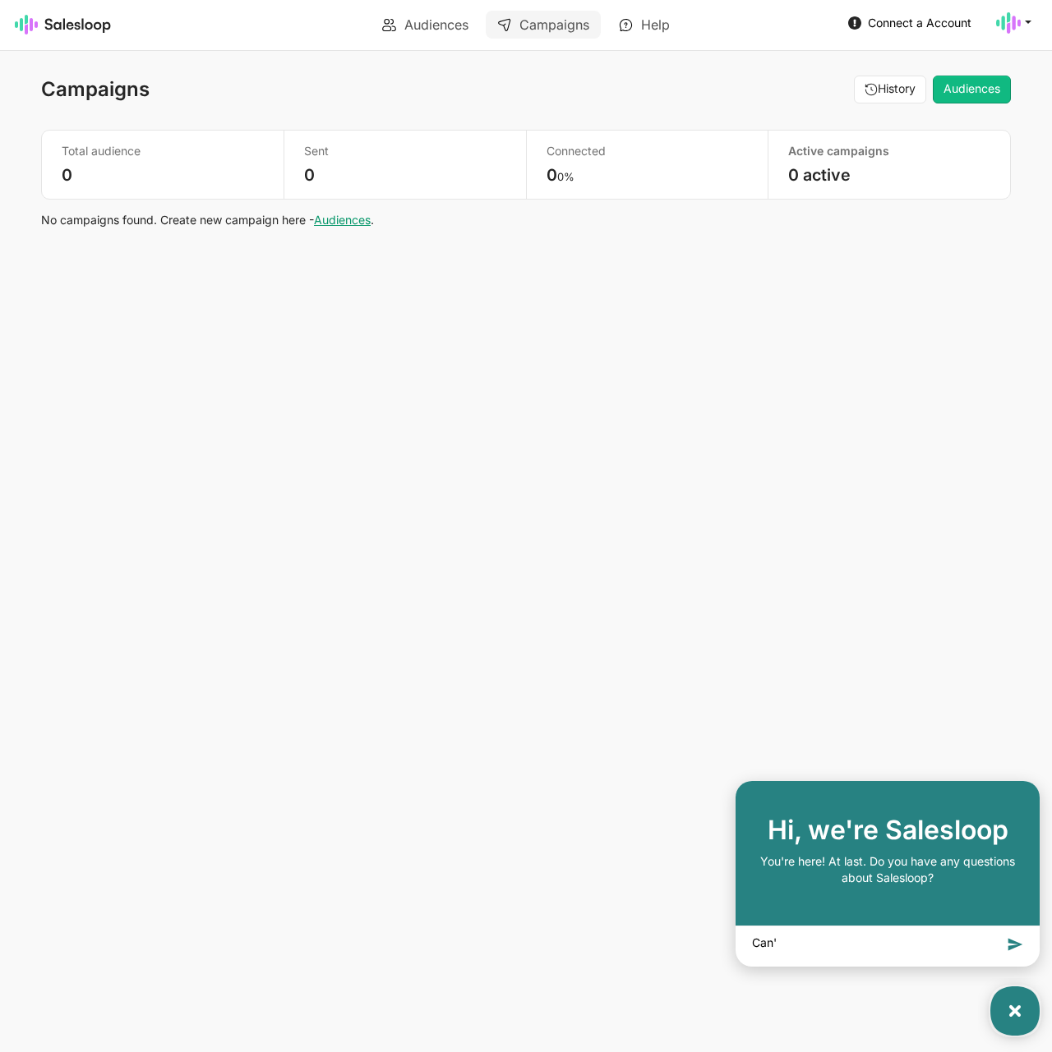
type textarea "Can't"
type textarea "x"
type textarea "Can't"
type textarea "x"
type textarea "Can't c"
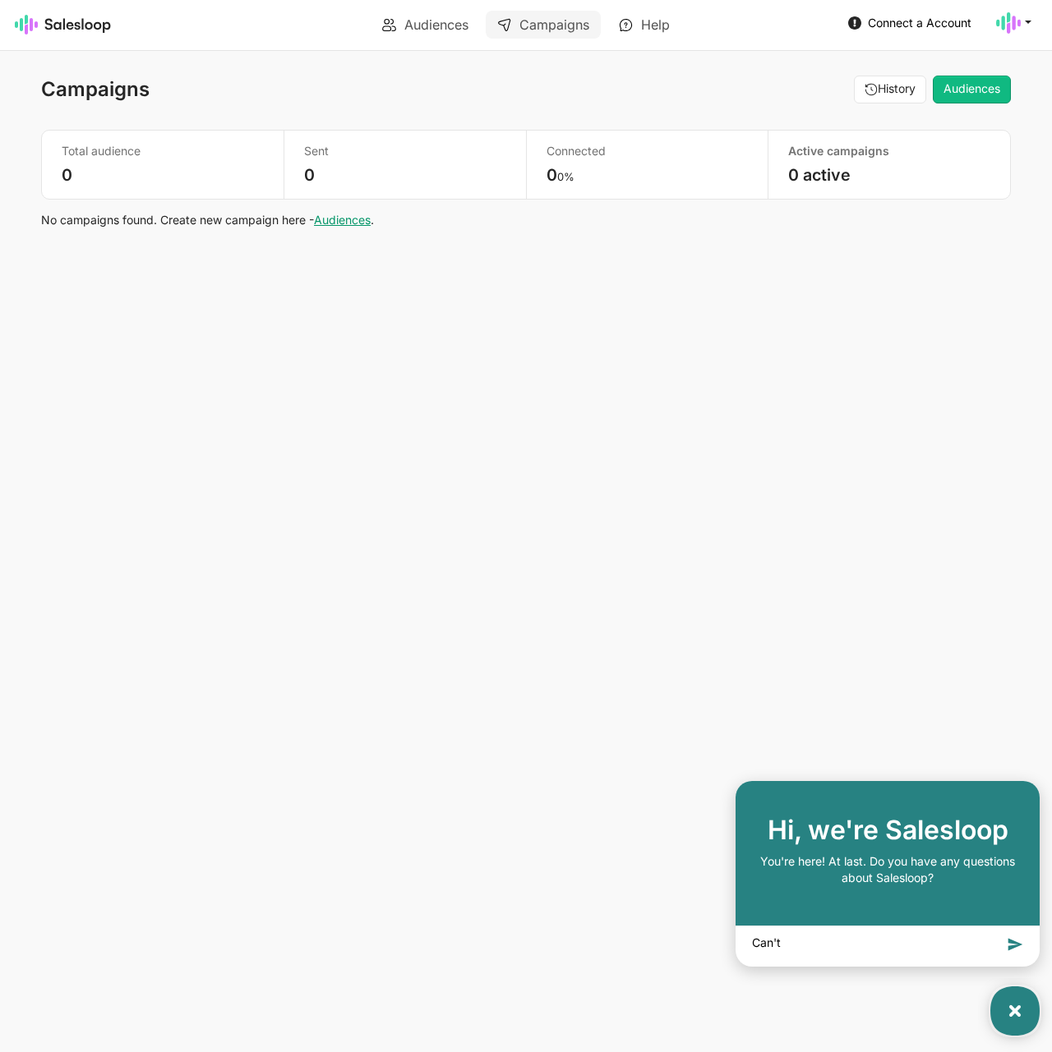
type textarea "x"
type textarea "Can't co"
type textarea "x"
type textarea "Can't con"
type textarea "x"
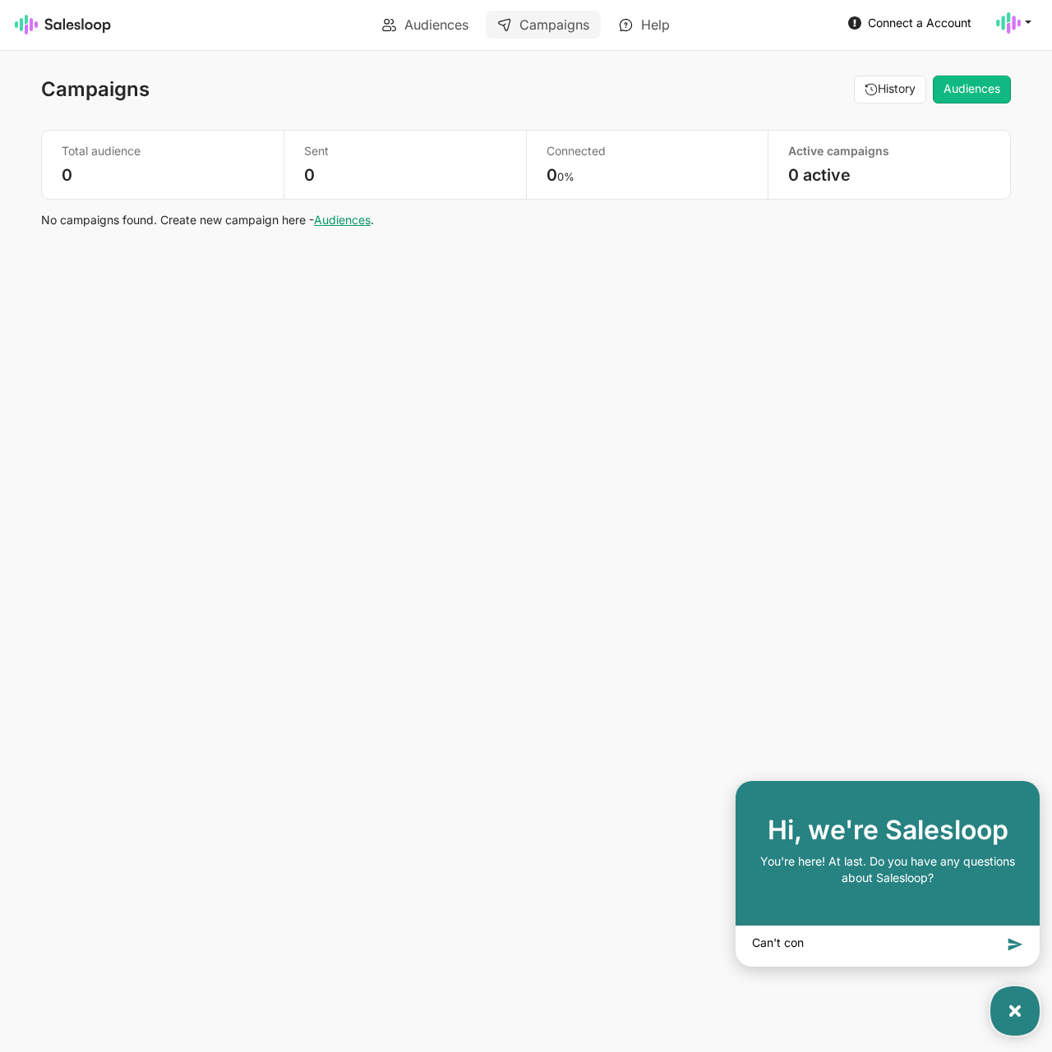
type textarea "Can't conn"
type textarea "x"
type textarea "Can't conne"
type textarea "x"
type textarea "Can't connec"
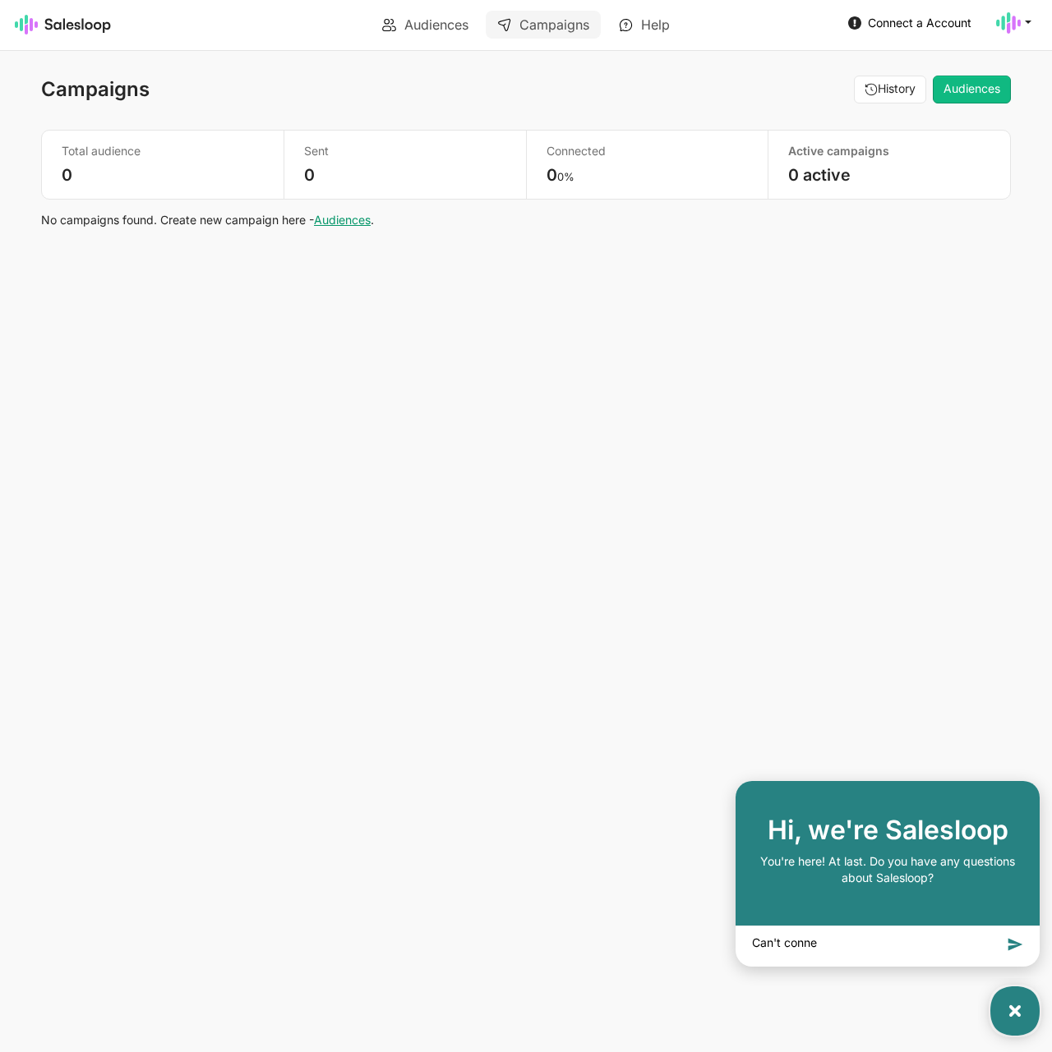
type textarea "x"
type textarea "Can't connect"
type textarea "x"
type textarea "Can't connect"
type textarea "x"
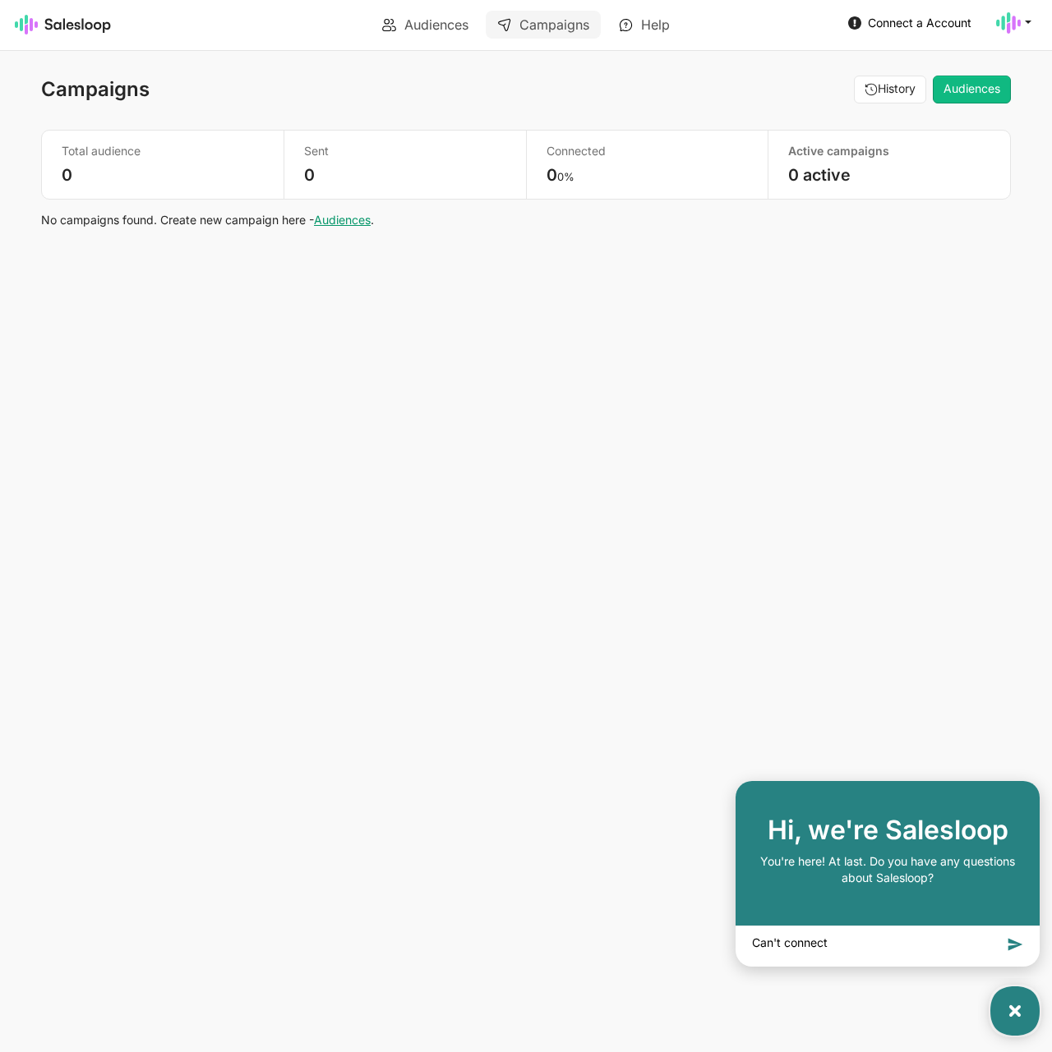
type textarea "Can't connect t"
type textarea "x"
type textarea "Can't connect to"
type textarea "x"
type textarea "Can't connect to"
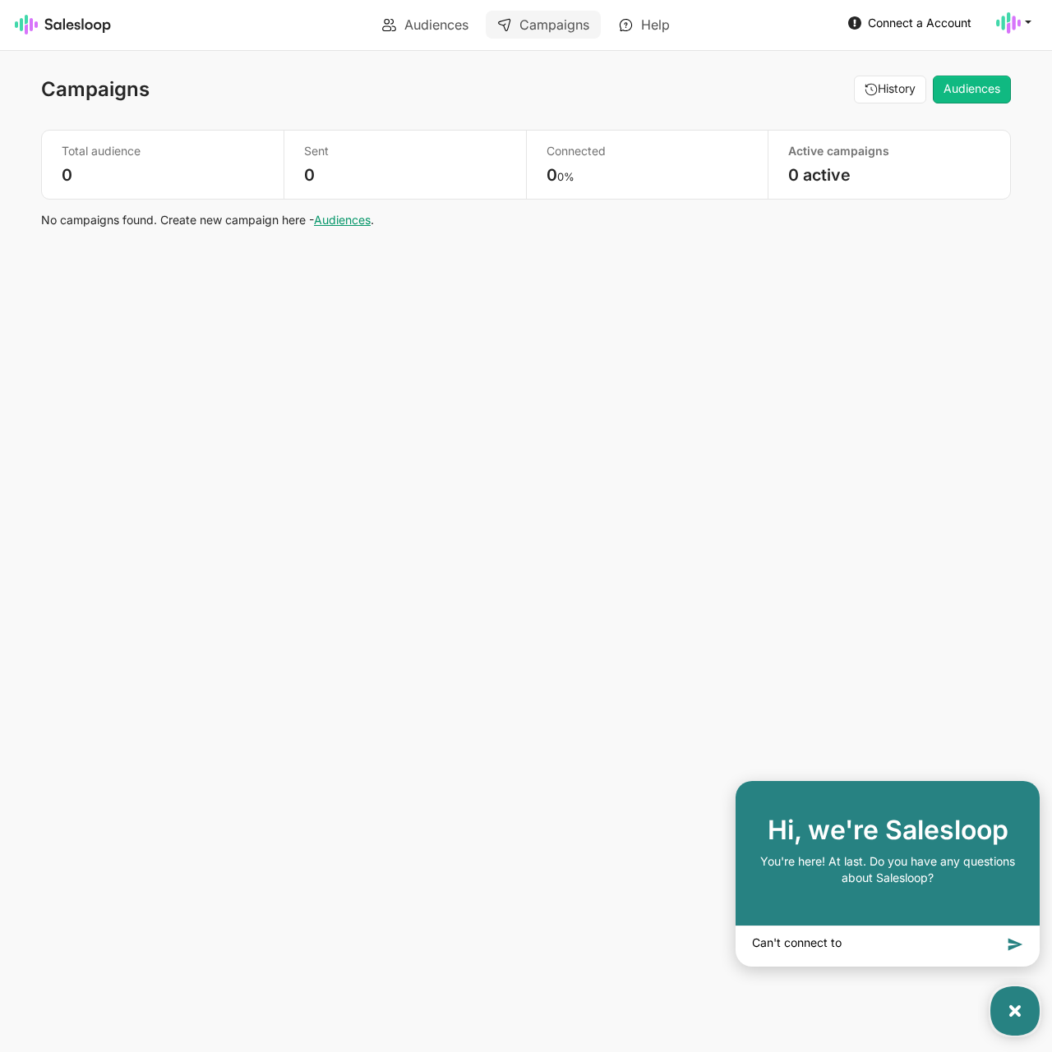
type textarea "x"
type textarea "Can't connect to L"
type textarea "x"
type textarea "Can't connect to Li"
type textarea "x"
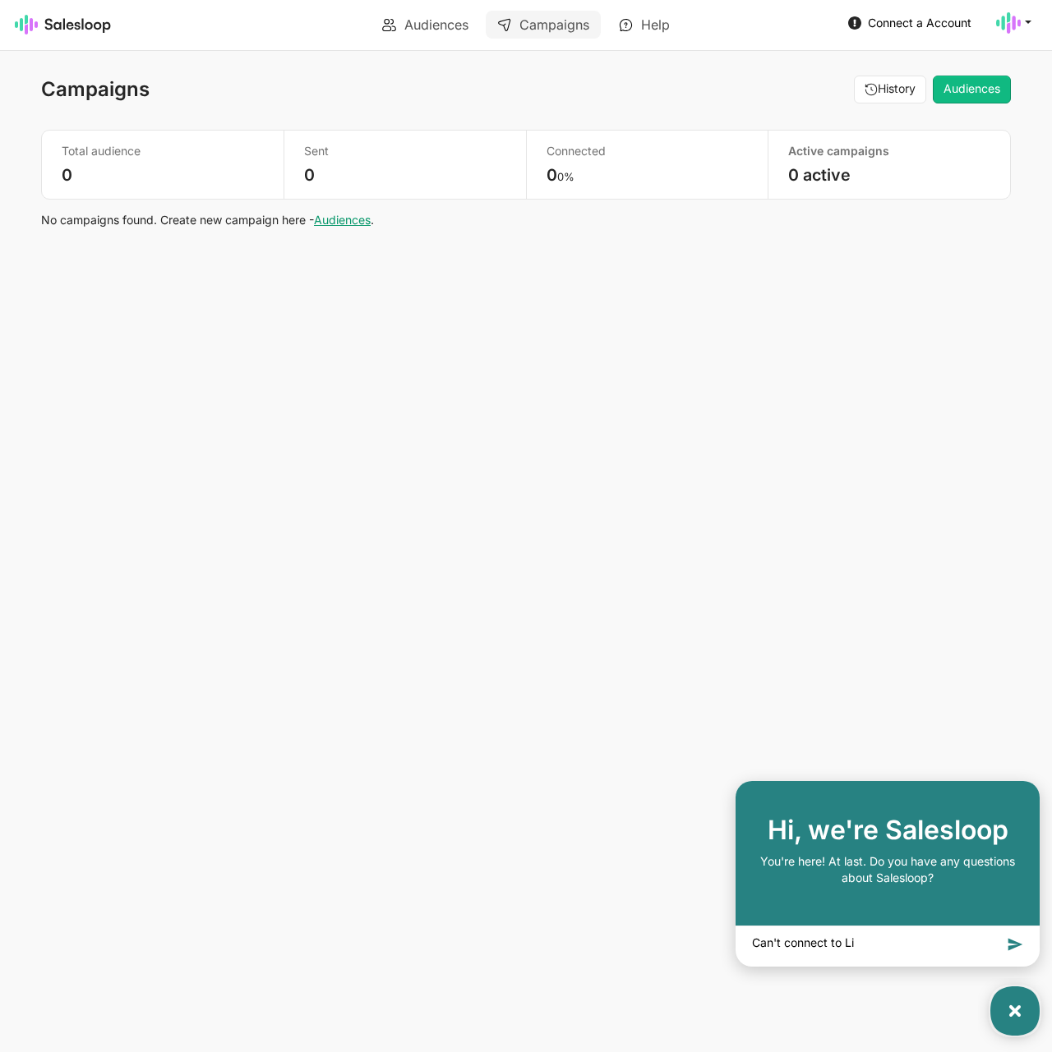
type textarea "Can't connect to Lin"
type textarea "x"
type textarea "Can't connect to Link"
type textarea "x"
type textarea "Can't connect to Linke"
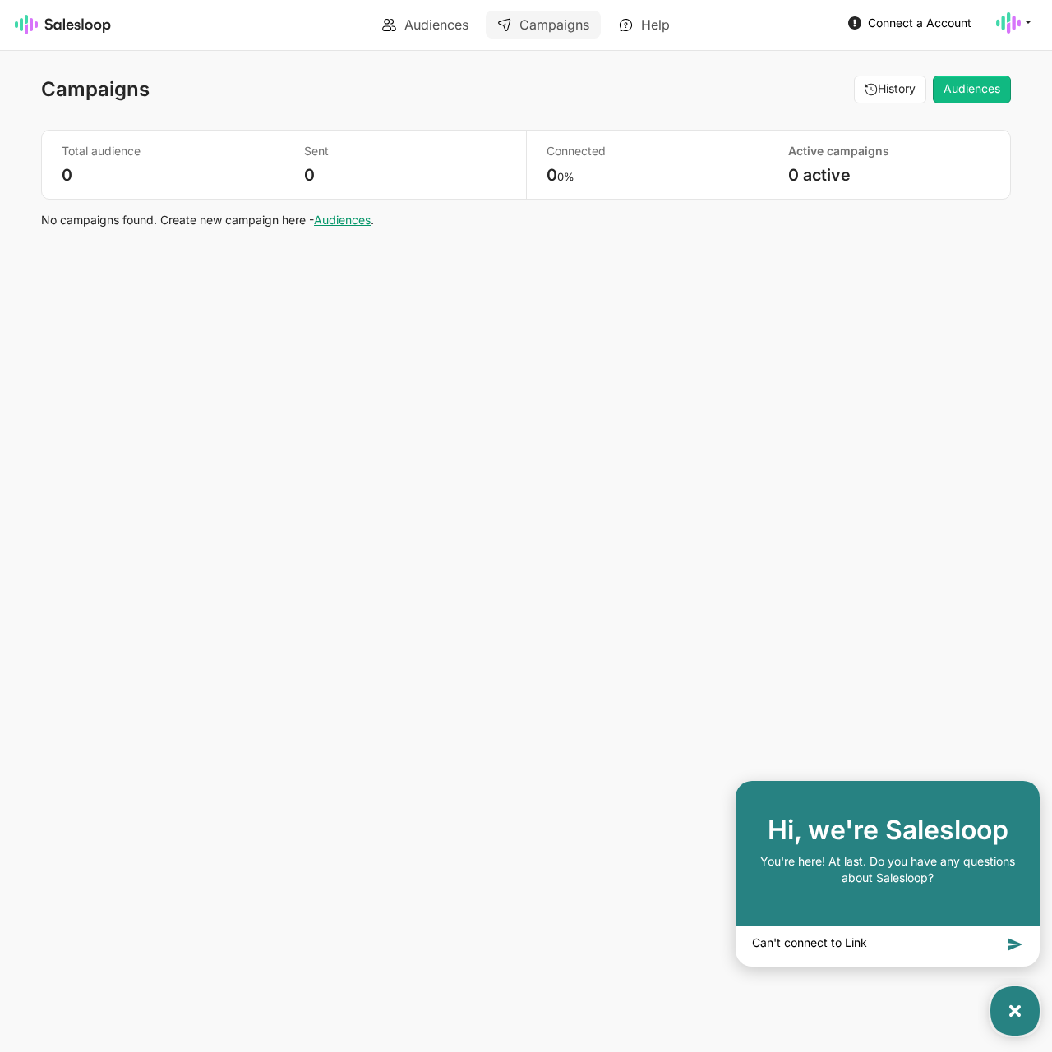
type textarea "x"
type textarea "Can't connect to Linked"
type textarea "x"
type textarea "Can't connect to LinkedI"
type textarea "x"
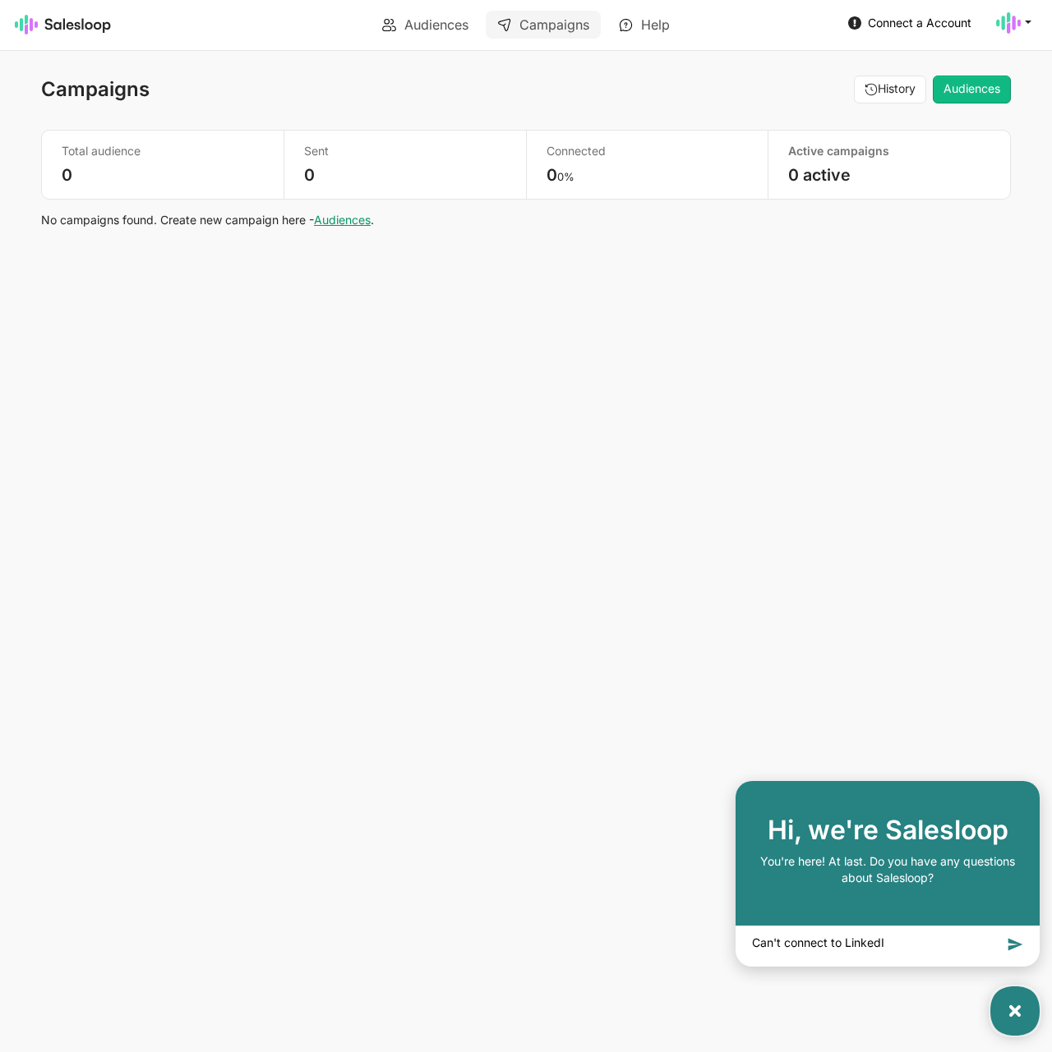
type textarea "Can't connect to LinkedIn"
type textarea "x"
type textarea "Can't connect to LinkedIn"
type textarea "x"
type textarea "Can't connect to LinkedIn a"
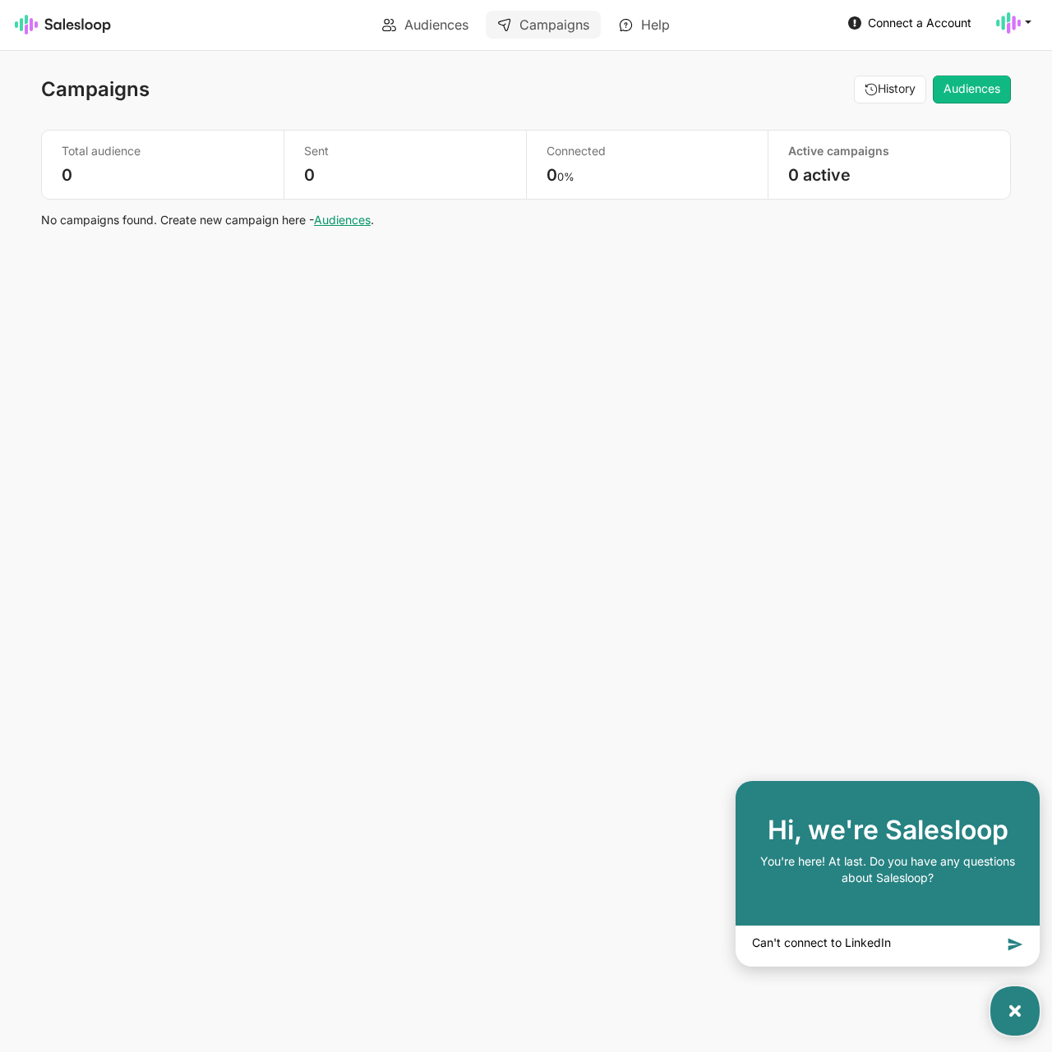
type textarea "x"
type textarea "Can't connect to LinkedIn ac"
type textarea "x"
type textarea "Can't connect to LinkedIn acc"
type textarea "x"
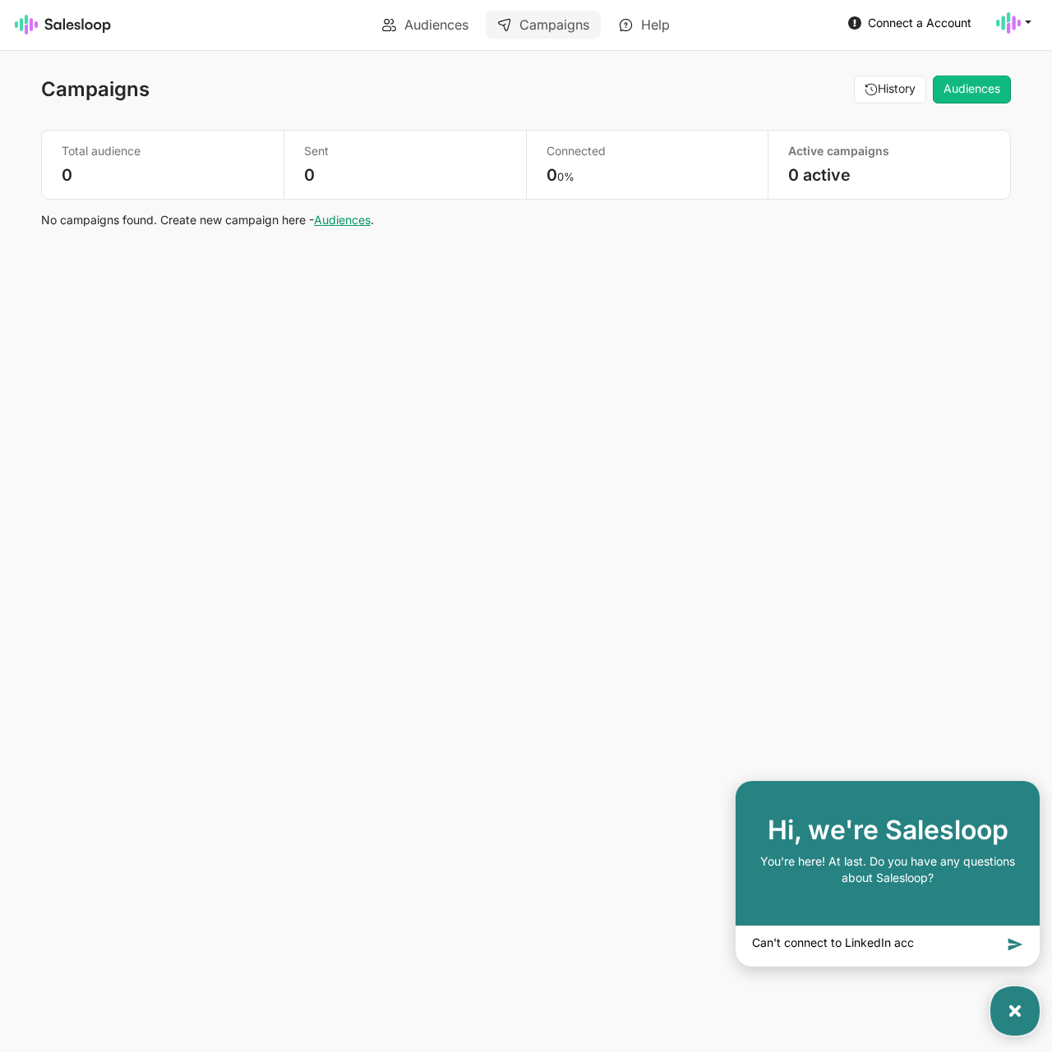
type textarea "Can't connect to LinkedIn acco"
type textarea "x"
type textarea "Can't connect to LinkedIn accou"
type textarea "x"
type textarea "Can't connect to LinkedIn accoun"
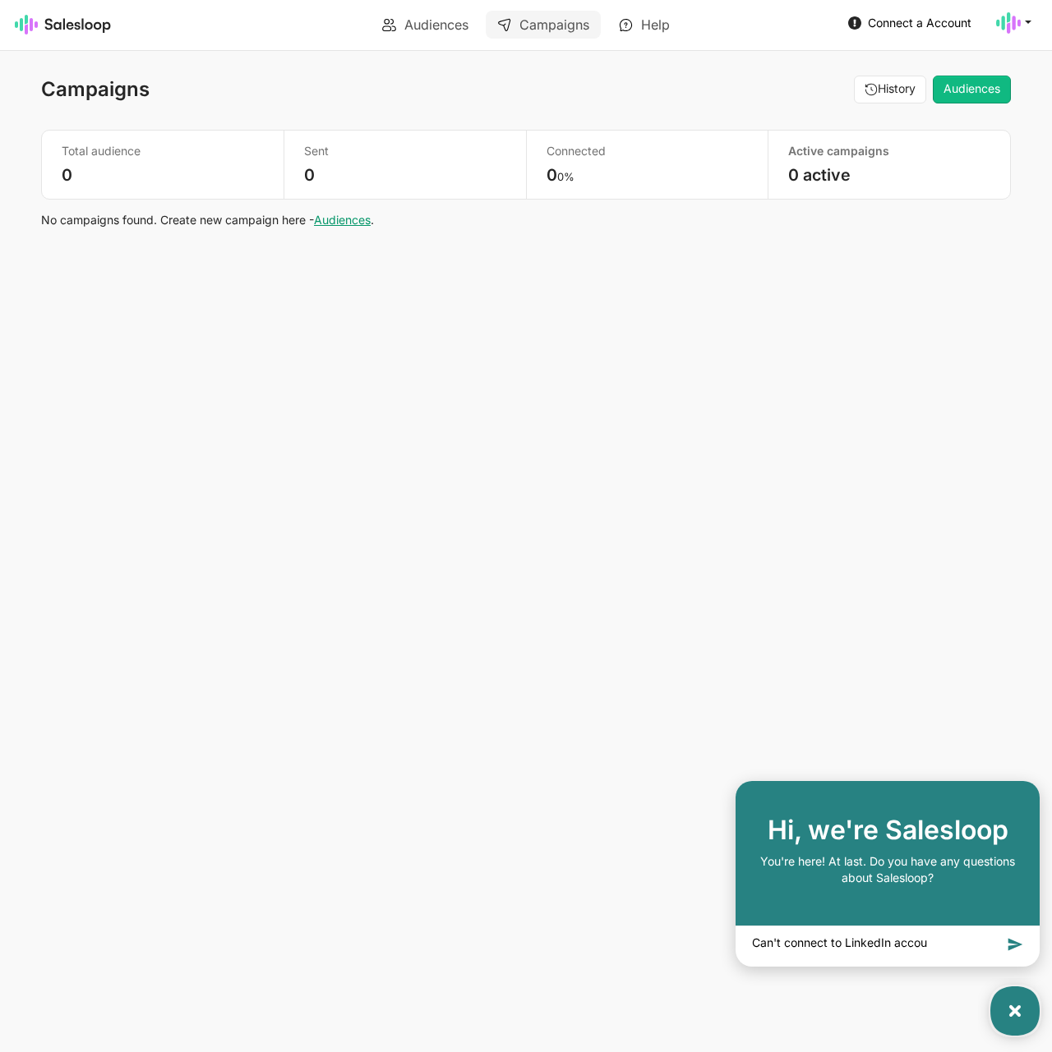
type textarea "x"
type textarea "Can't connect to LinkedIn account"
type textarea "x"
type textarea "Can't connect to LinkedIn account"
type textarea "x"
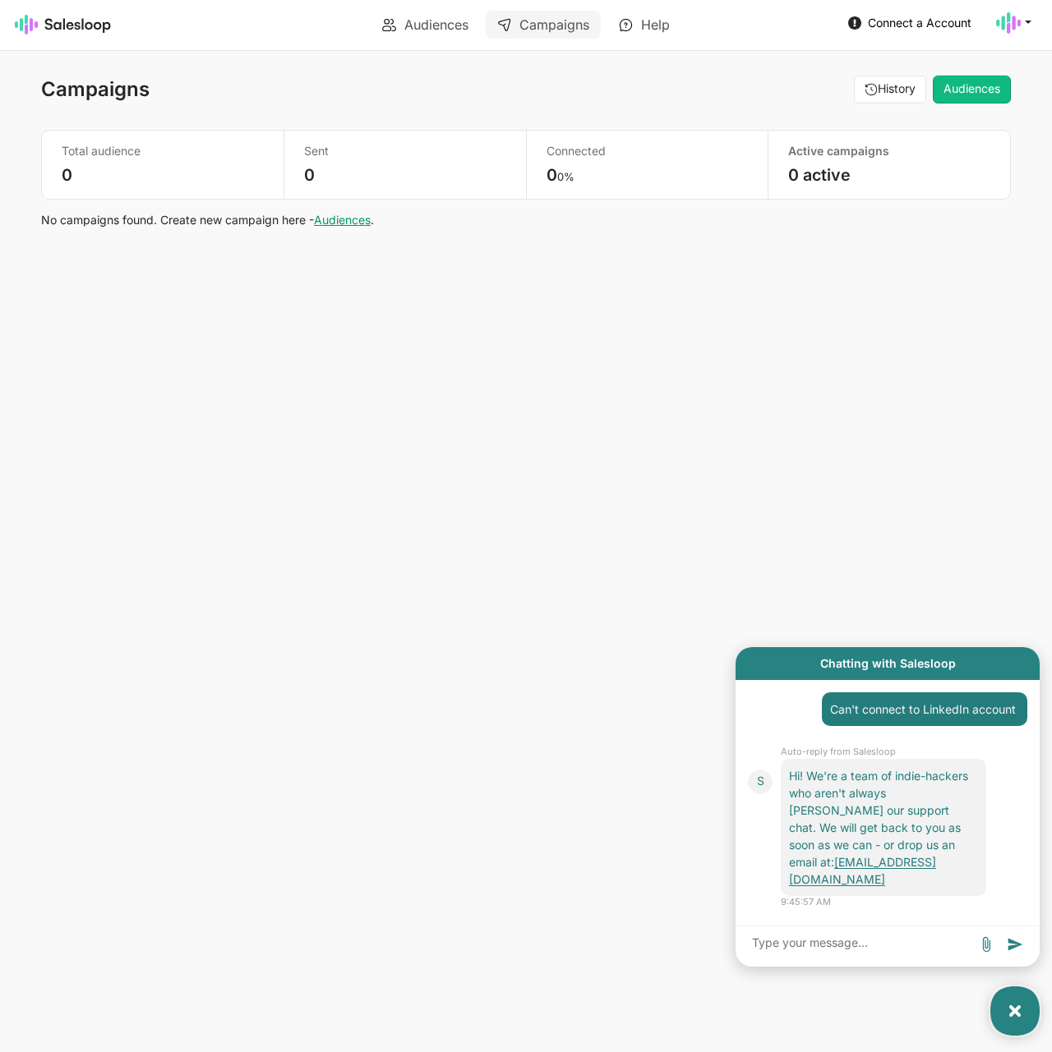
type textarea "x"
click at [1009, 24] on use at bounding box center [1008, 22] width 25 height 21
click at [881, 65] on link "Account" at bounding box center [934, 61] width 177 height 28
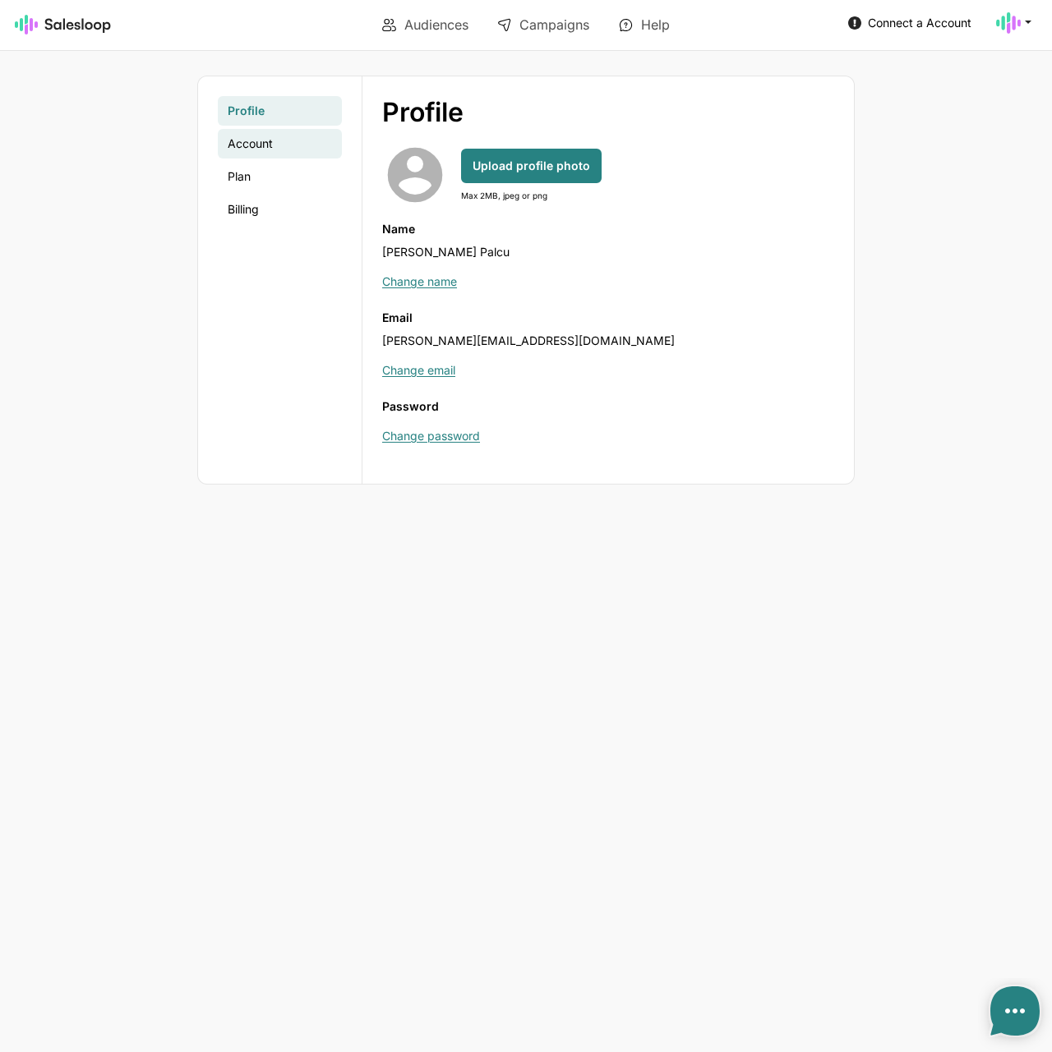
type textarea "x"
click at [246, 144] on link "Account" at bounding box center [280, 144] width 124 height 30
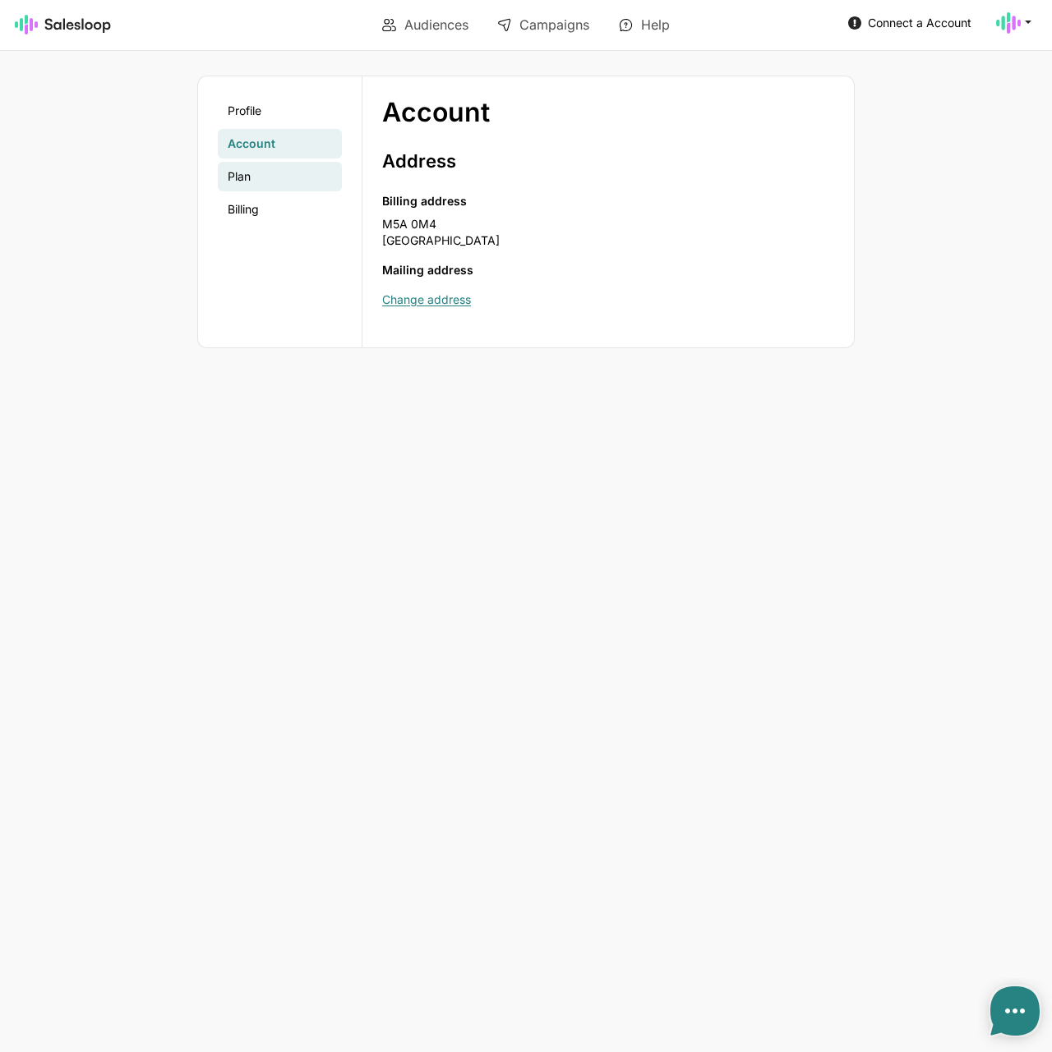
click at [263, 175] on link "Plan" at bounding box center [280, 177] width 124 height 30
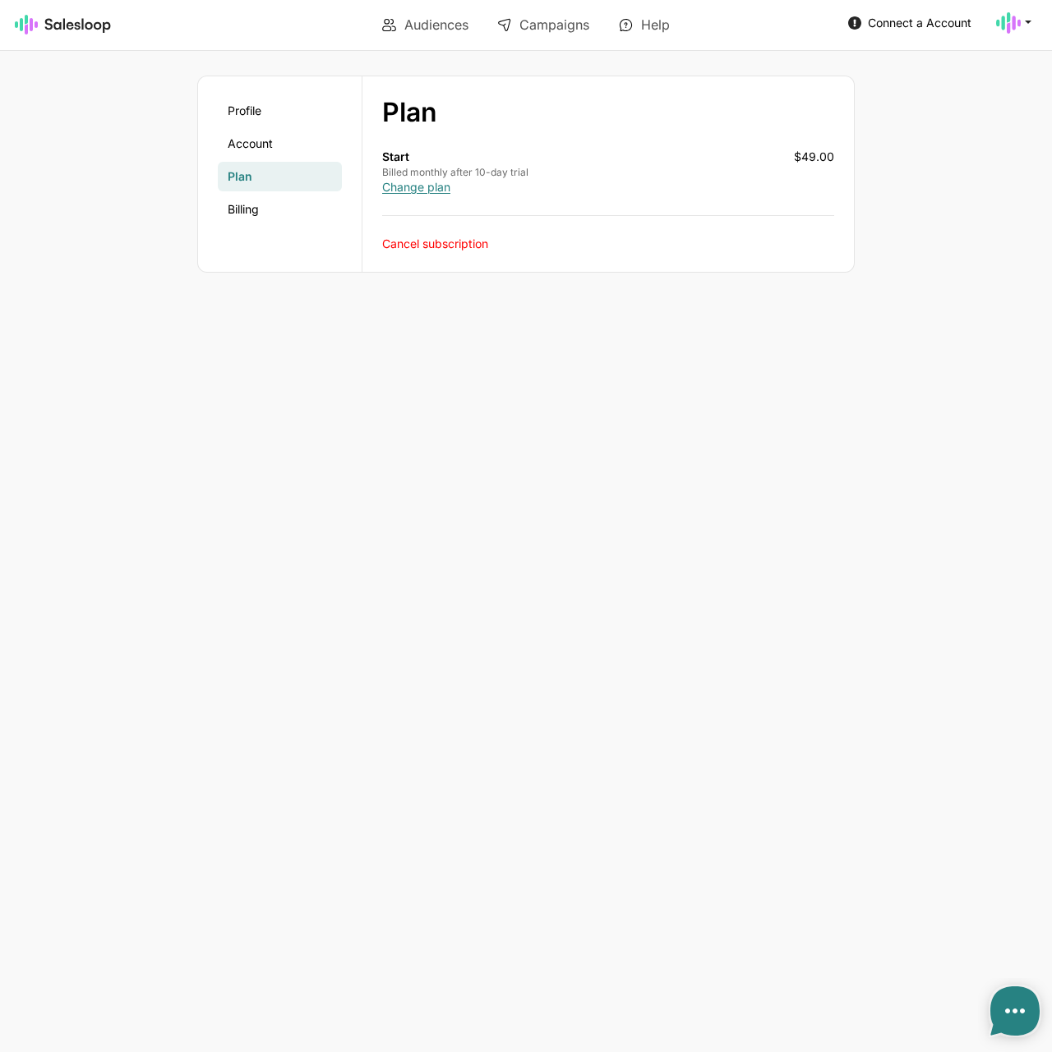
click at [415, 241] on link "Cancel subscription" at bounding box center [435, 244] width 106 height 14
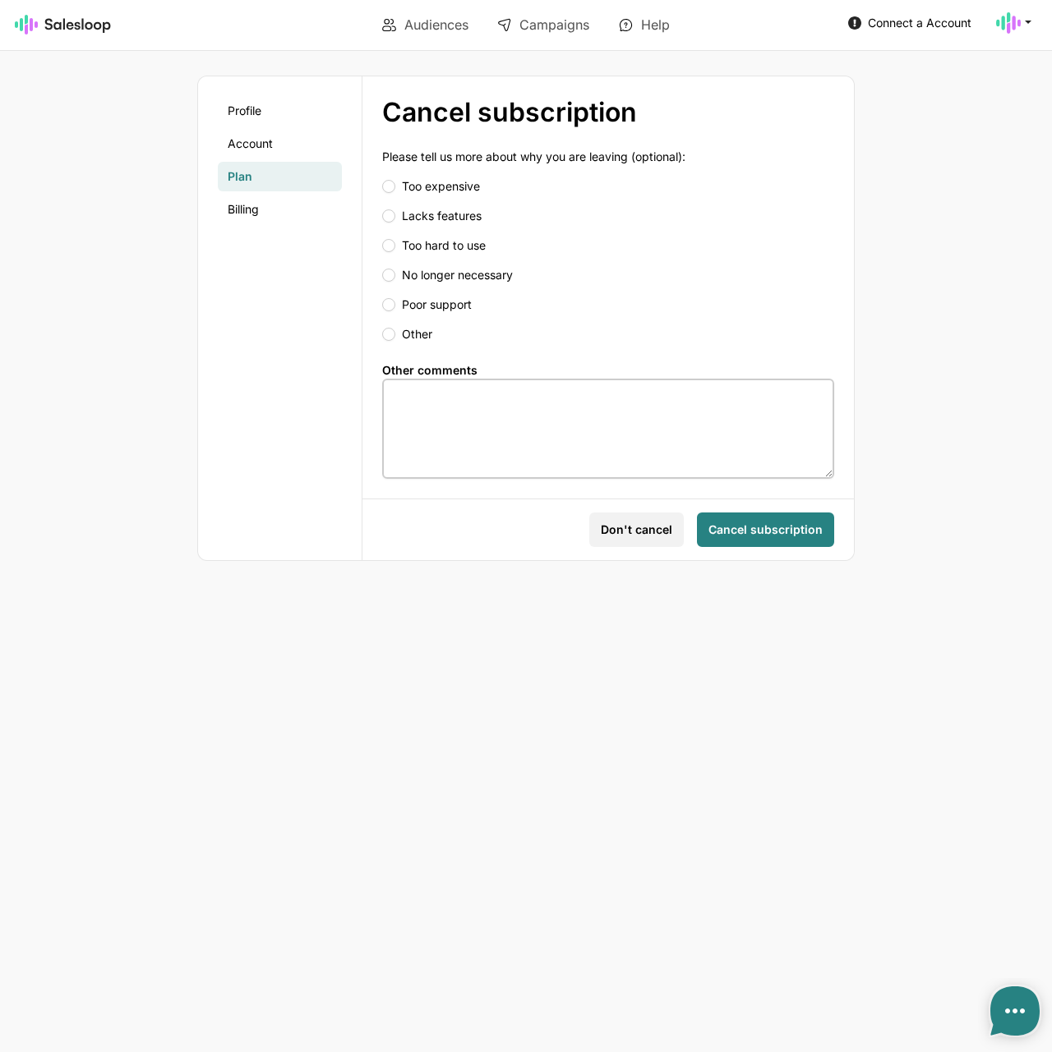
click at [392, 333] on input "Other" at bounding box center [608, 334] width 452 height 16
radio input "true"
click at [455, 408] on textarea at bounding box center [608, 429] width 452 height 100
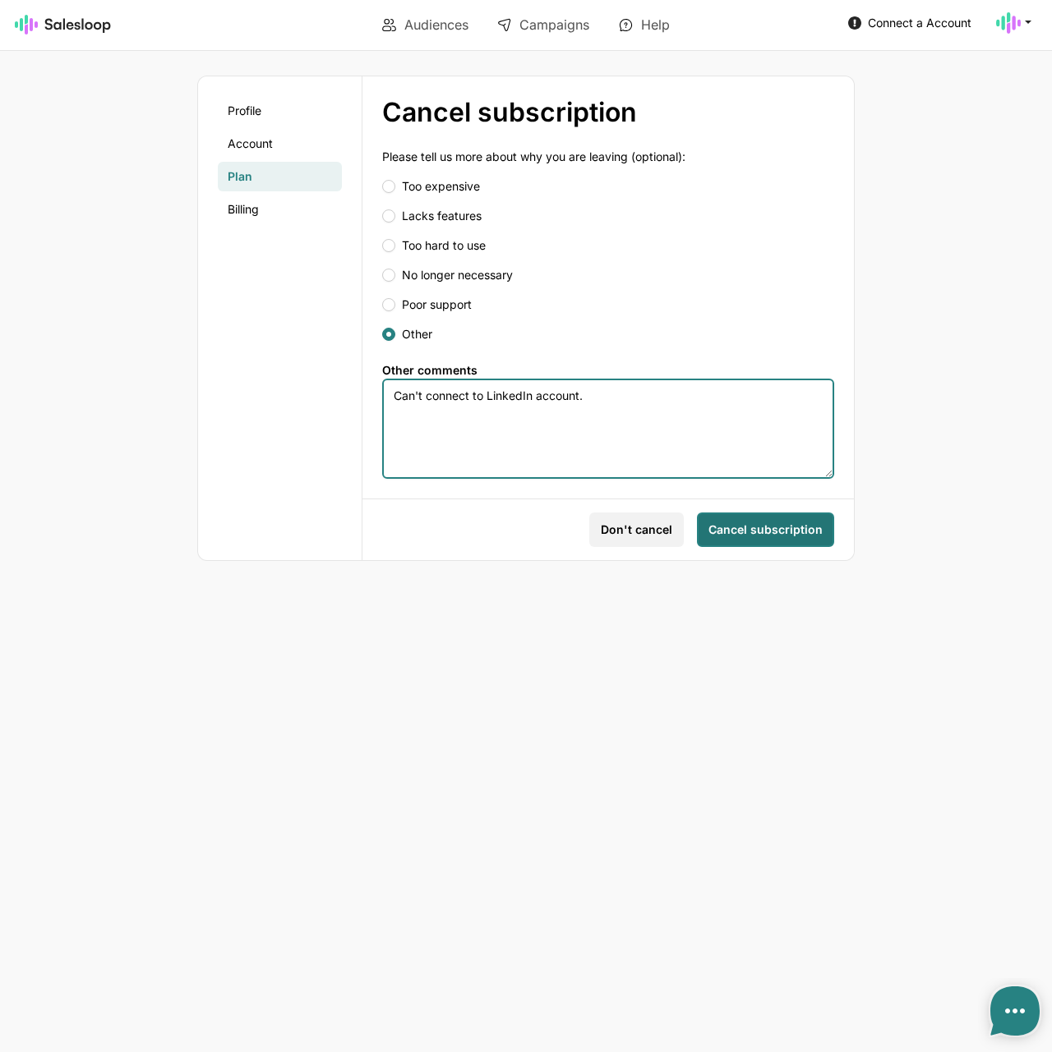
type textarea "Can't connect to LinkedIn account."
click at [776, 533] on span "Cancel subscription" at bounding box center [765, 530] width 114 height 16
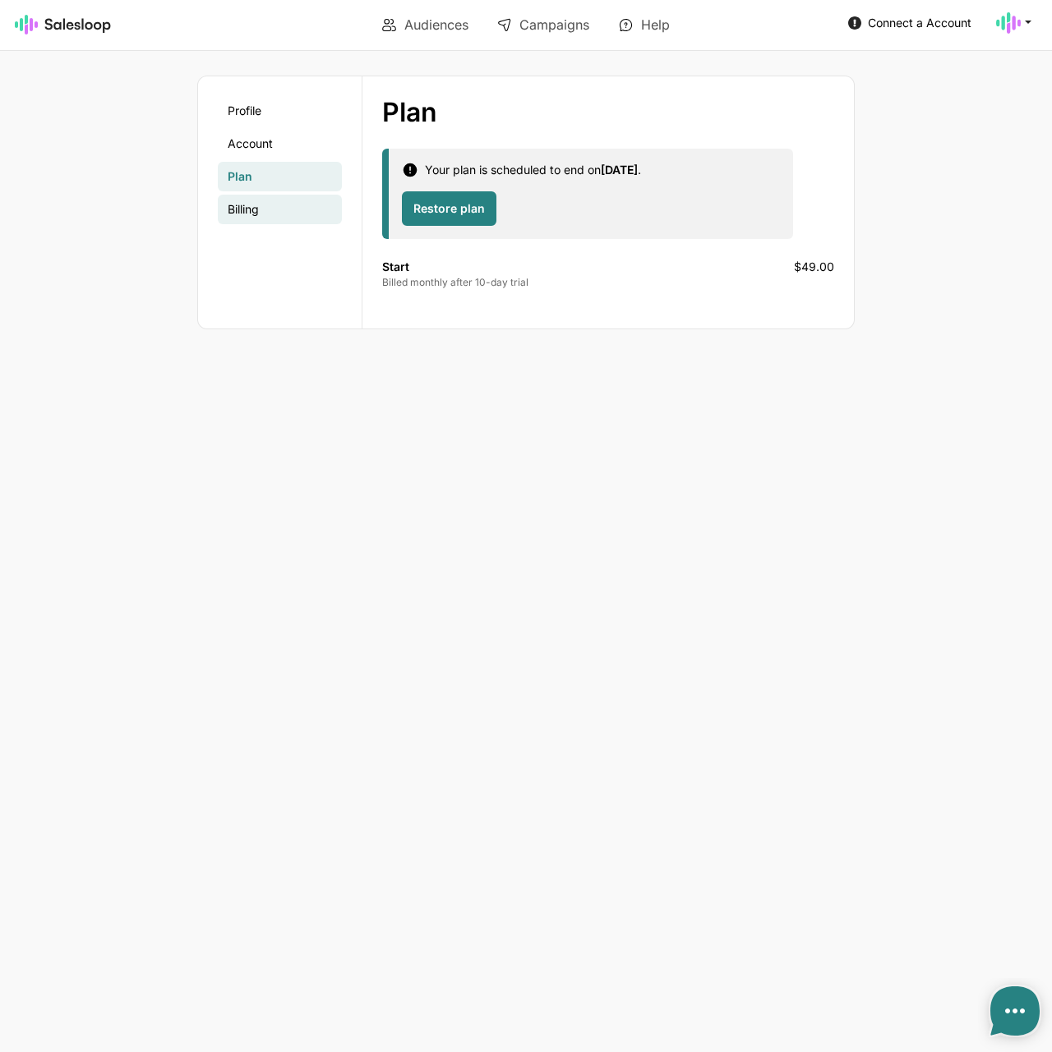
click at [237, 204] on link "Billing" at bounding box center [280, 210] width 124 height 30
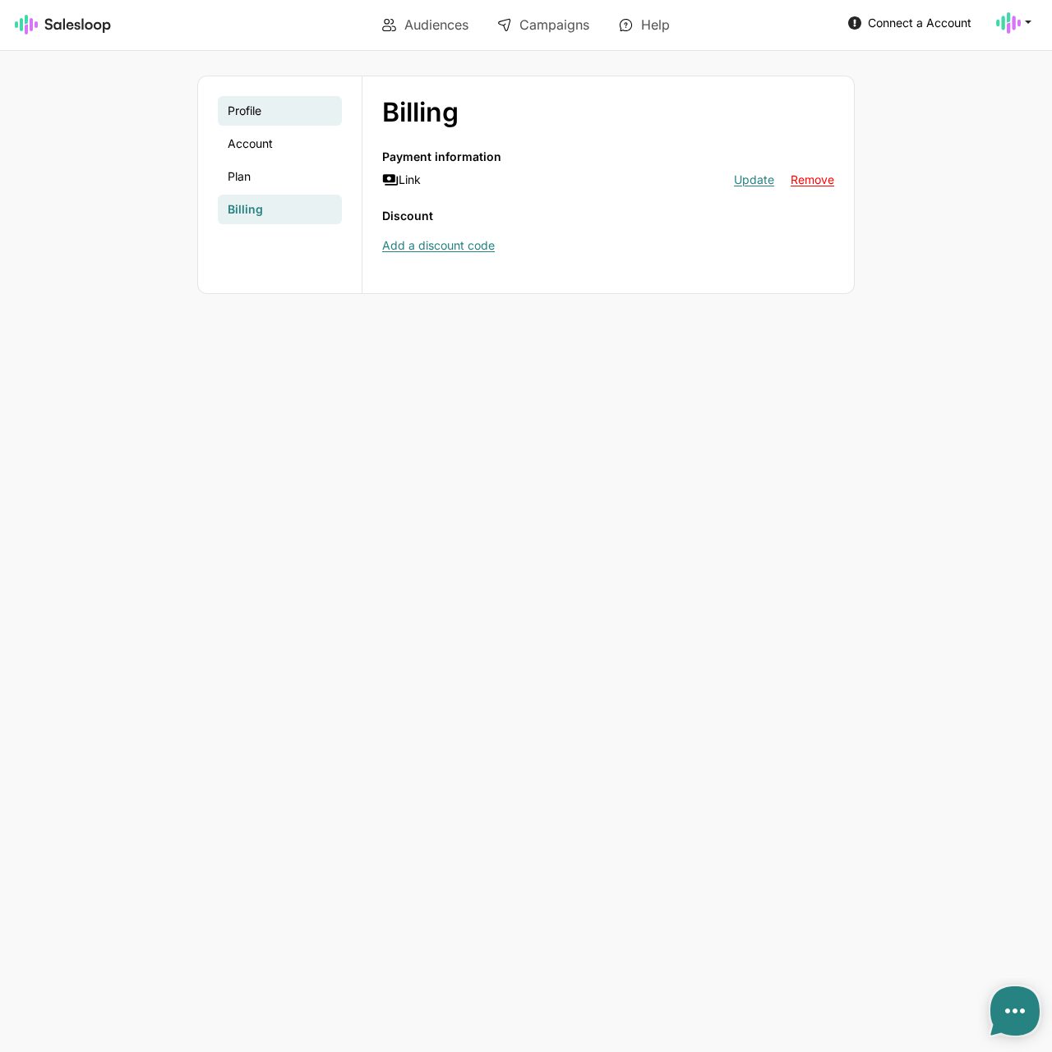
click at [259, 113] on link "Profile" at bounding box center [280, 111] width 124 height 30
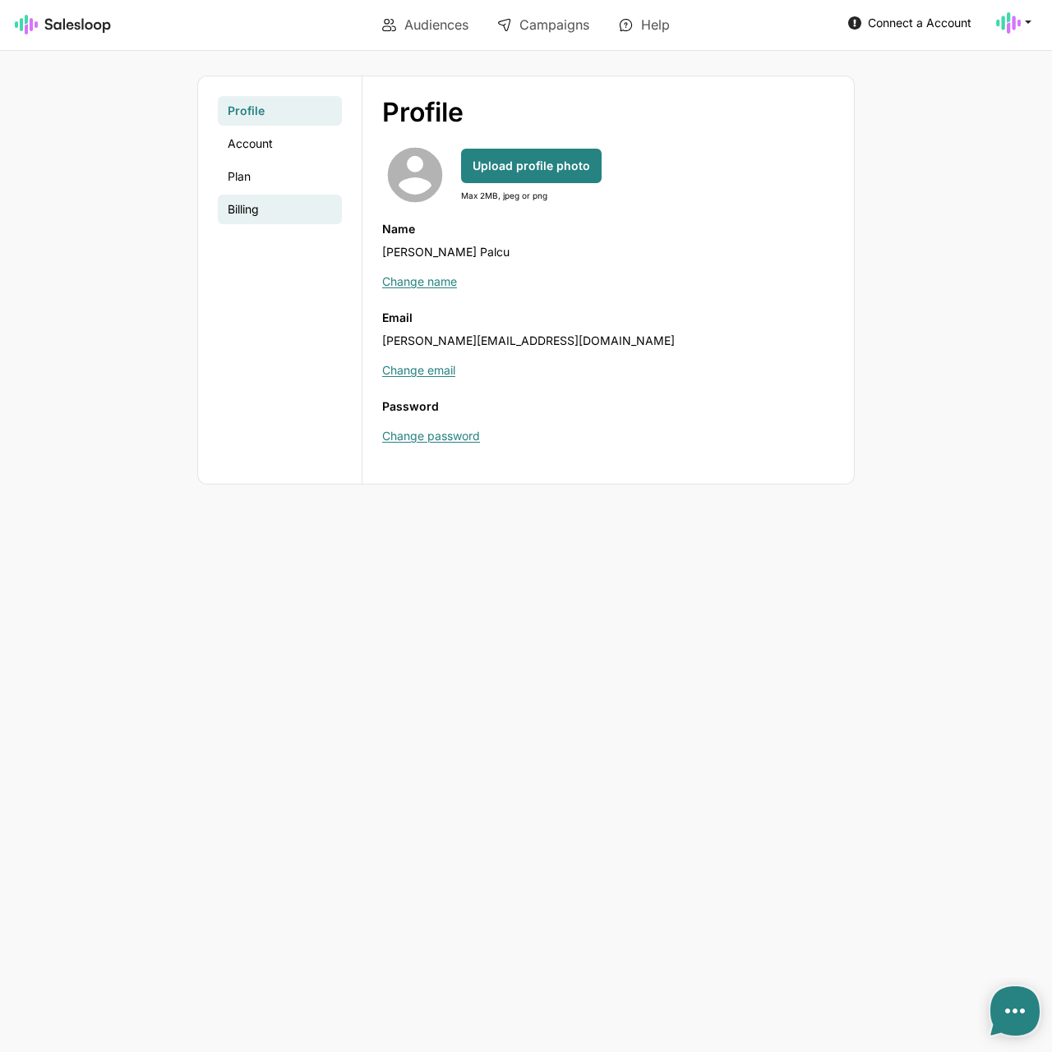
click at [276, 214] on link "Billing" at bounding box center [280, 210] width 124 height 30
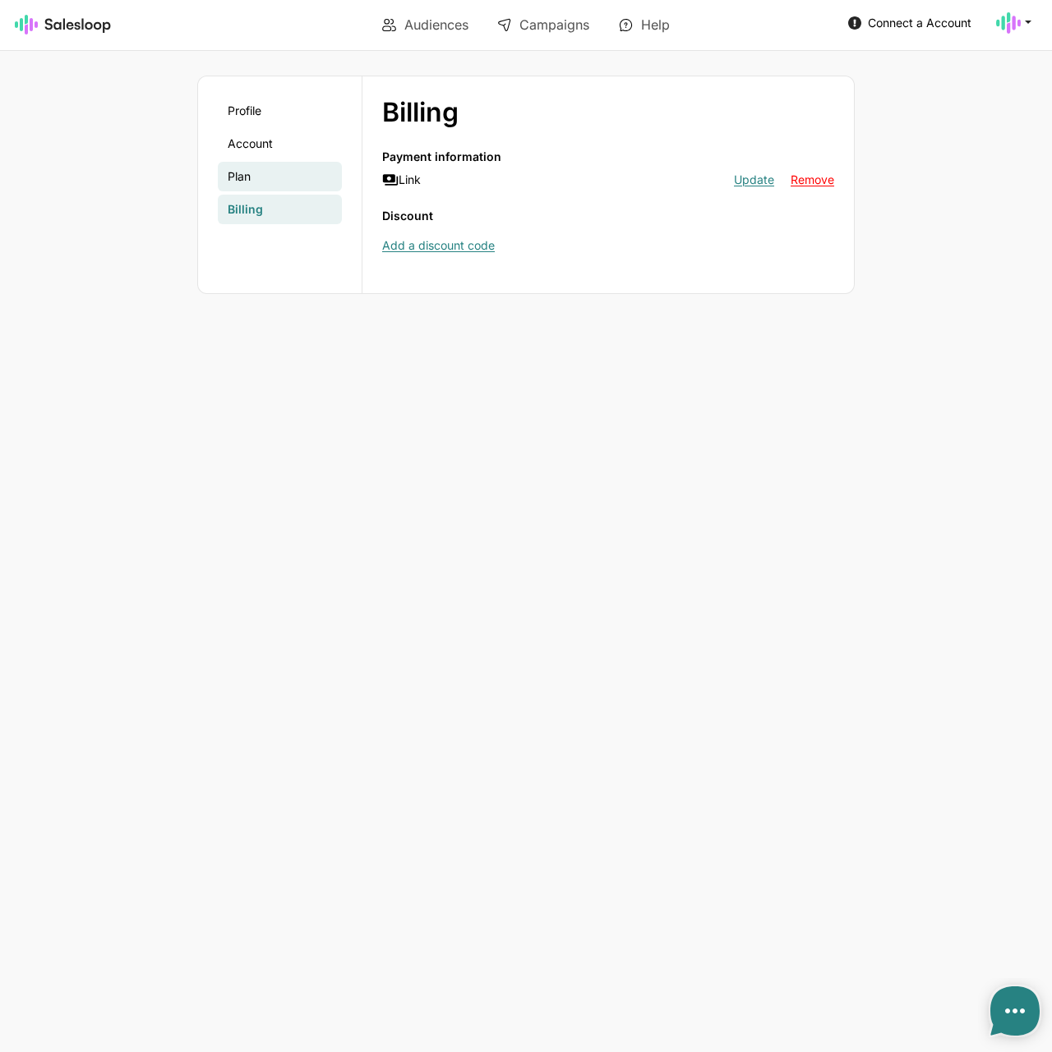
click at [255, 170] on link "Plan" at bounding box center [280, 177] width 124 height 30
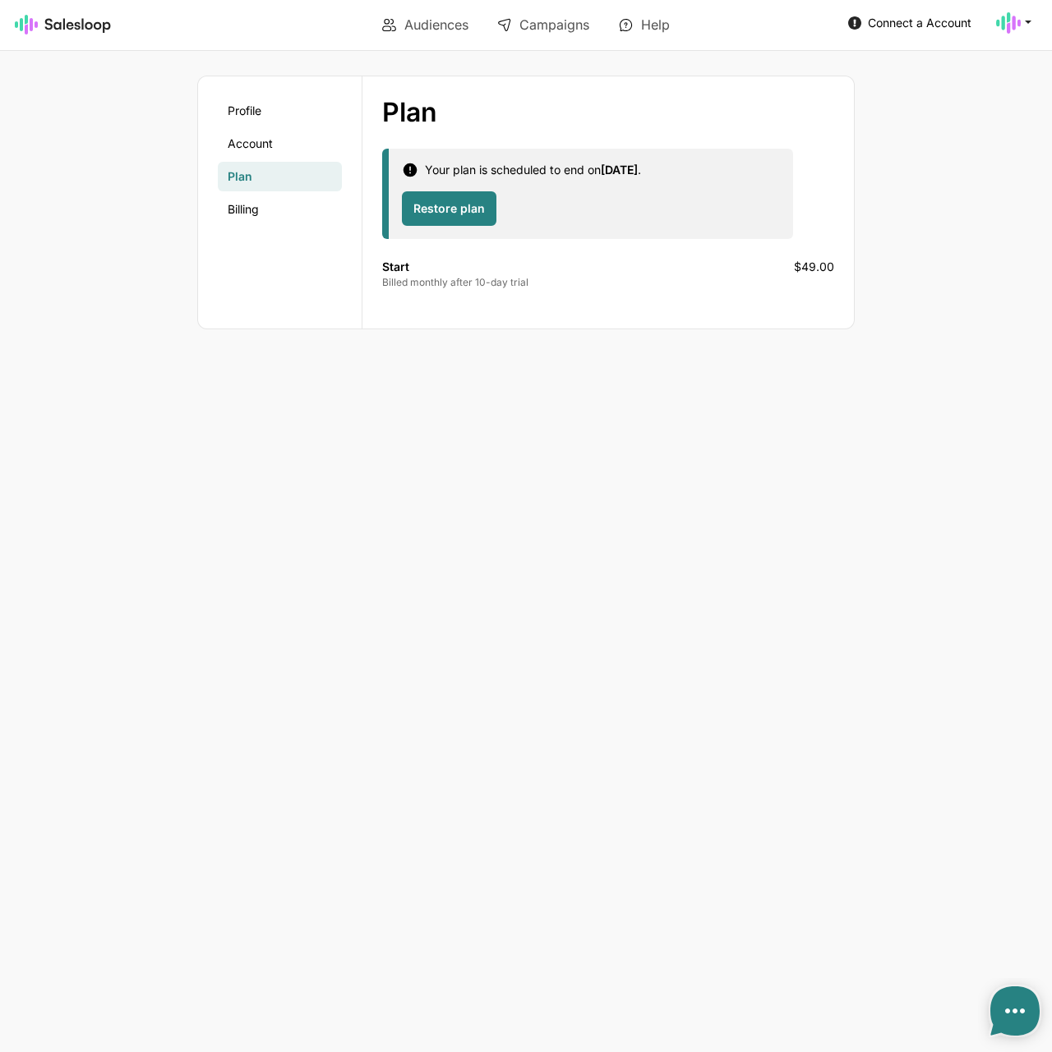
type textarea "x"
click at [445, 27] on link "Audiences" at bounding box center [425, 25] width 109 height 28
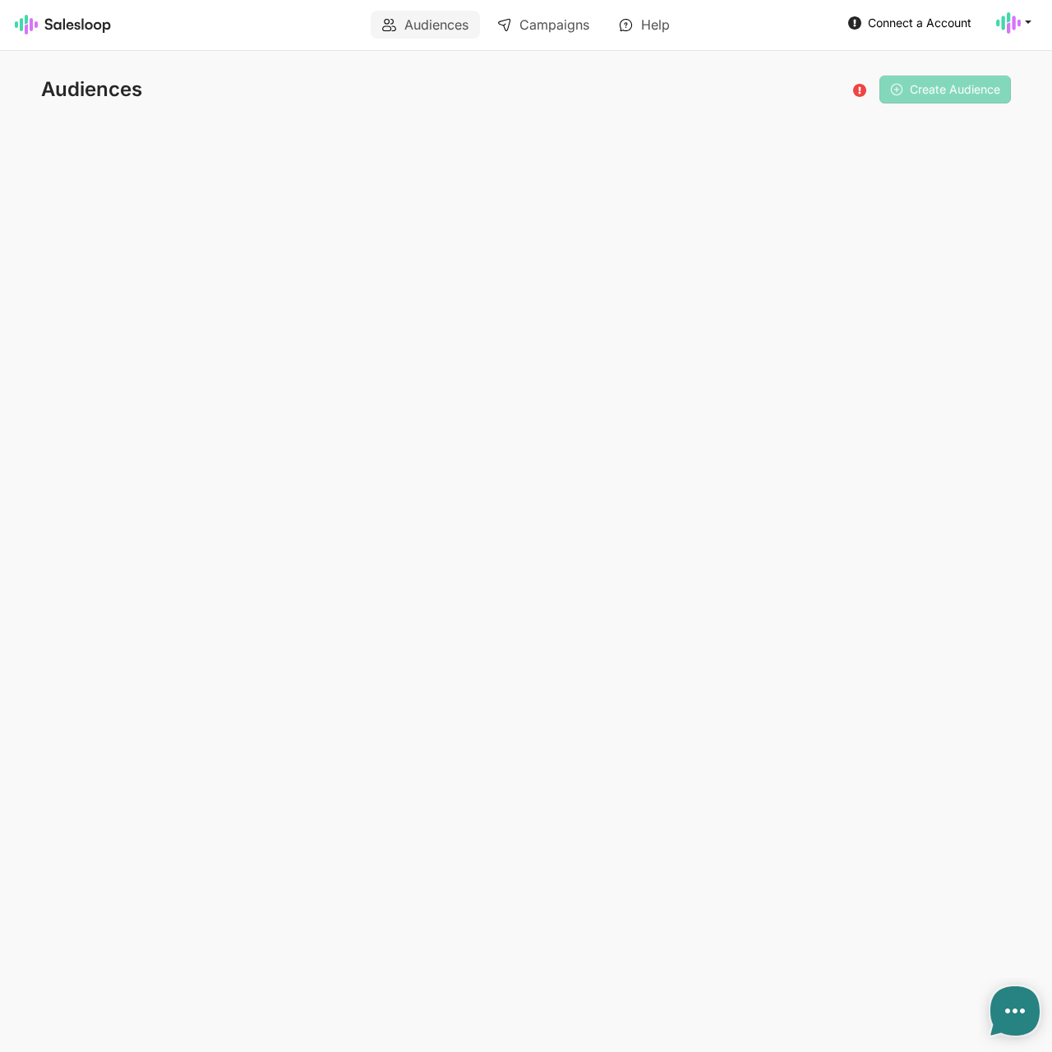
click at [1025, 1010] on use at bounding box center [1014, 1011] width 49 height 49
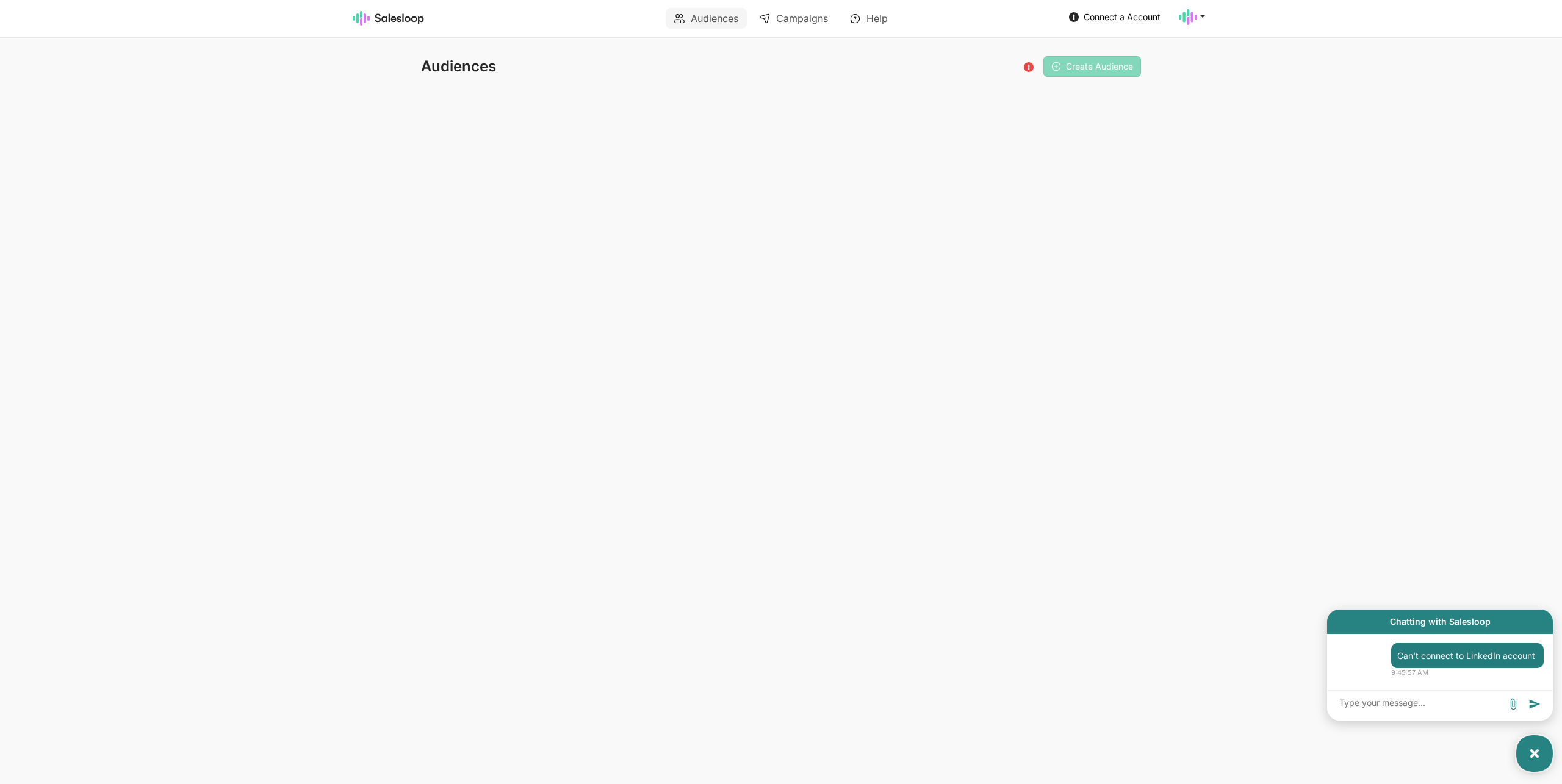
type textarea "x"
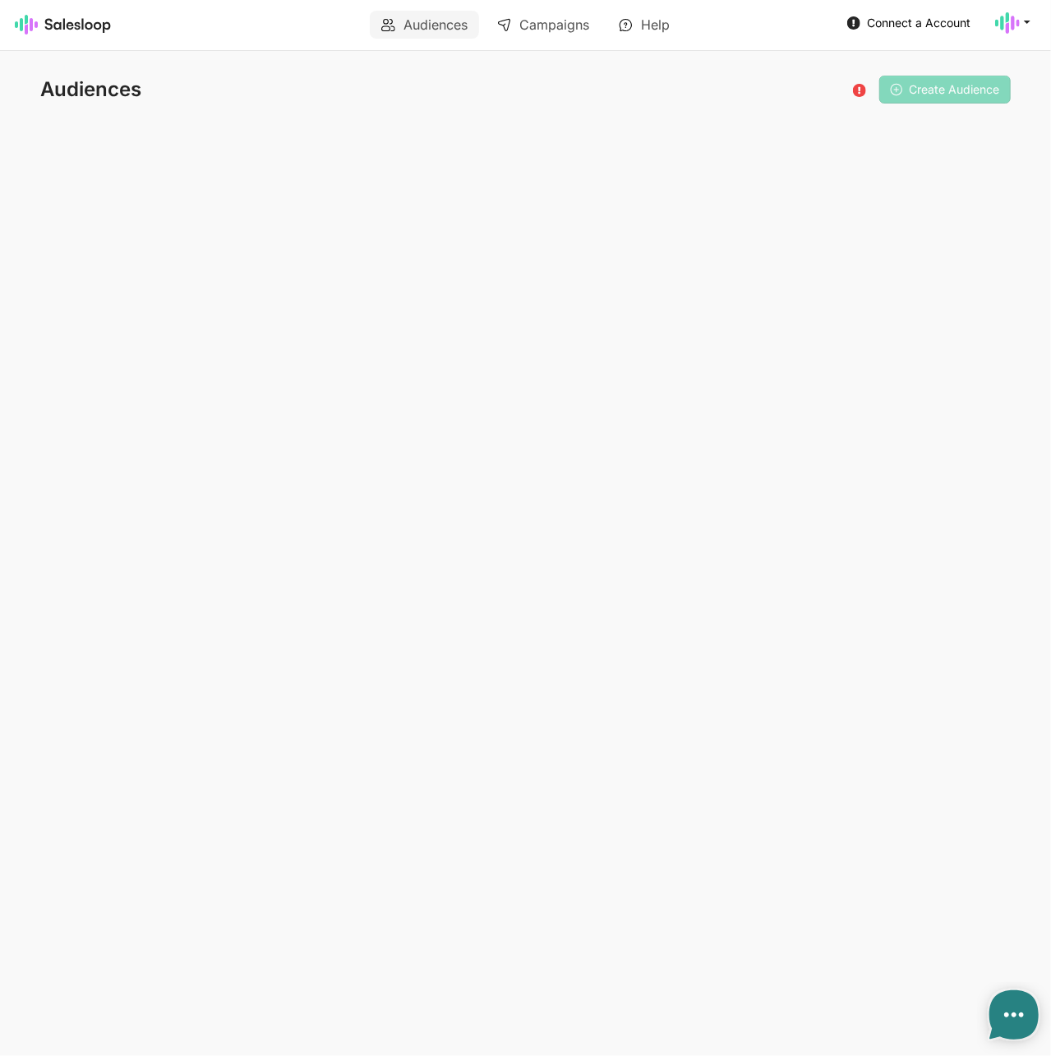
click at [1009, 1011] on icon at bounding box center [1014, 1015] width 20 height 20
type textarea "x"
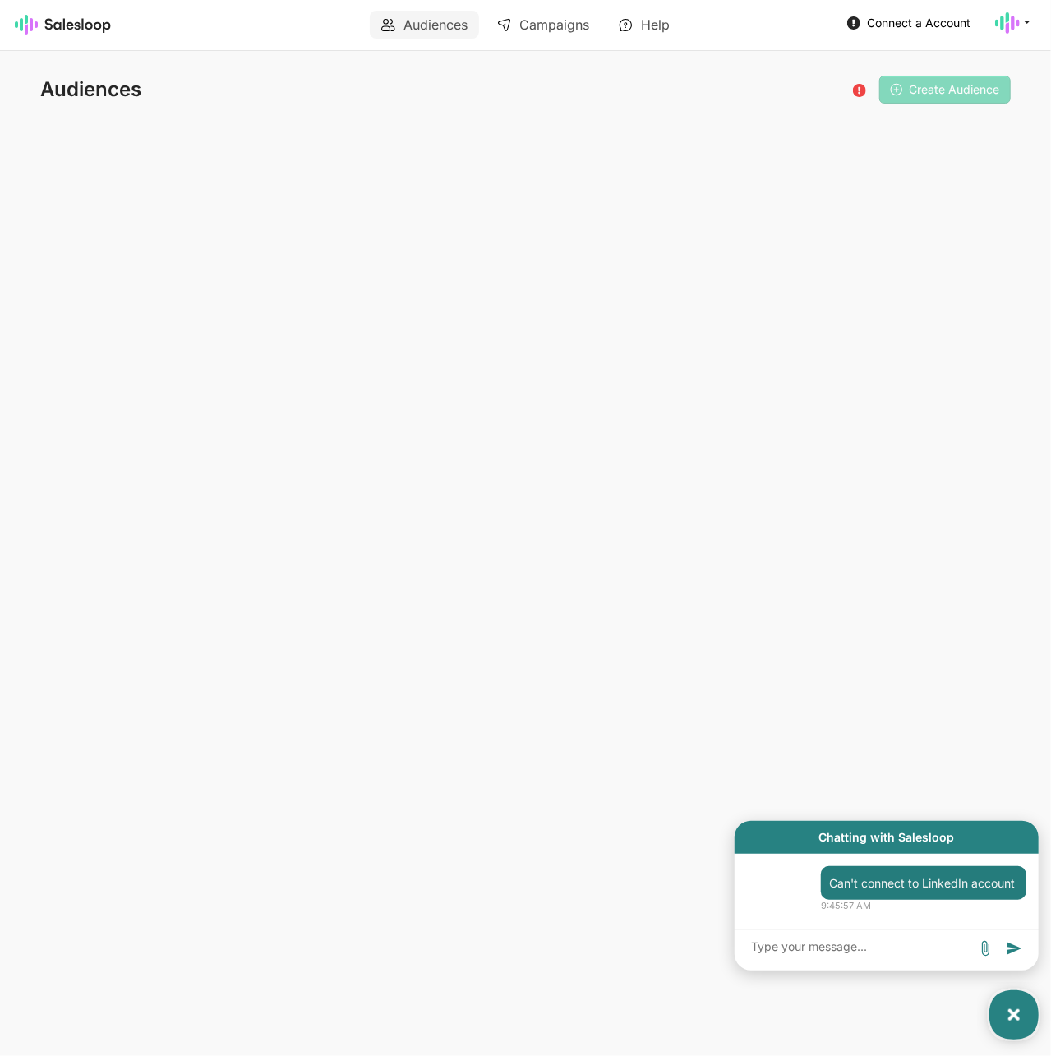
click at [882, 130] on html "Audiences Campaigns Help Connect a Account Account Checkout Logout Audiences Pl…" at bounding box center [525, 65] width 1051 height 130
click at [554, 30] on link "Campaigns" at bounding box center [543, 25] width 115 height 28
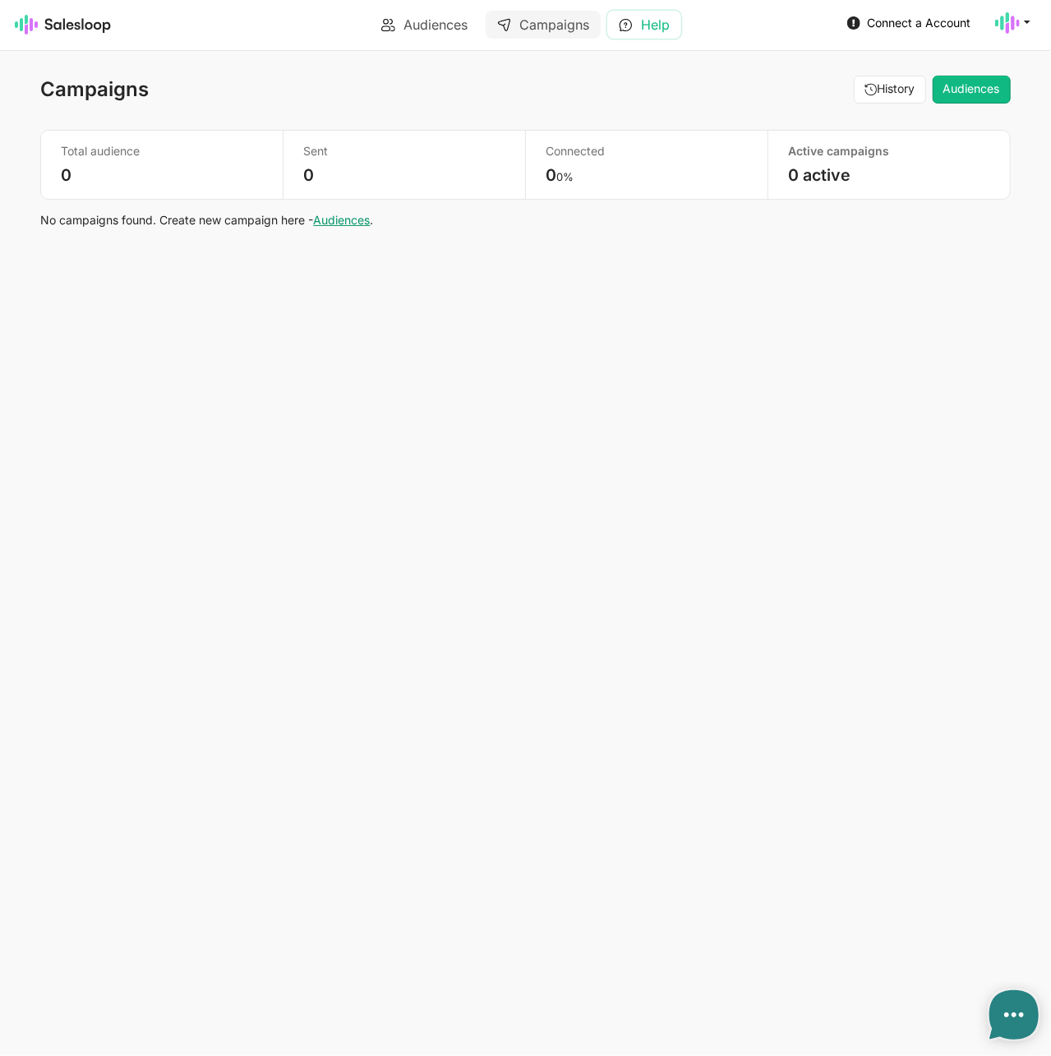
click at [664, 29] on link "Help" at bounding box center [644, 25] width 74 height 28
type textarea "x"
click at [860, 25] on link "Connect a Account" at bounding box center [908, 22] width 133 height 25
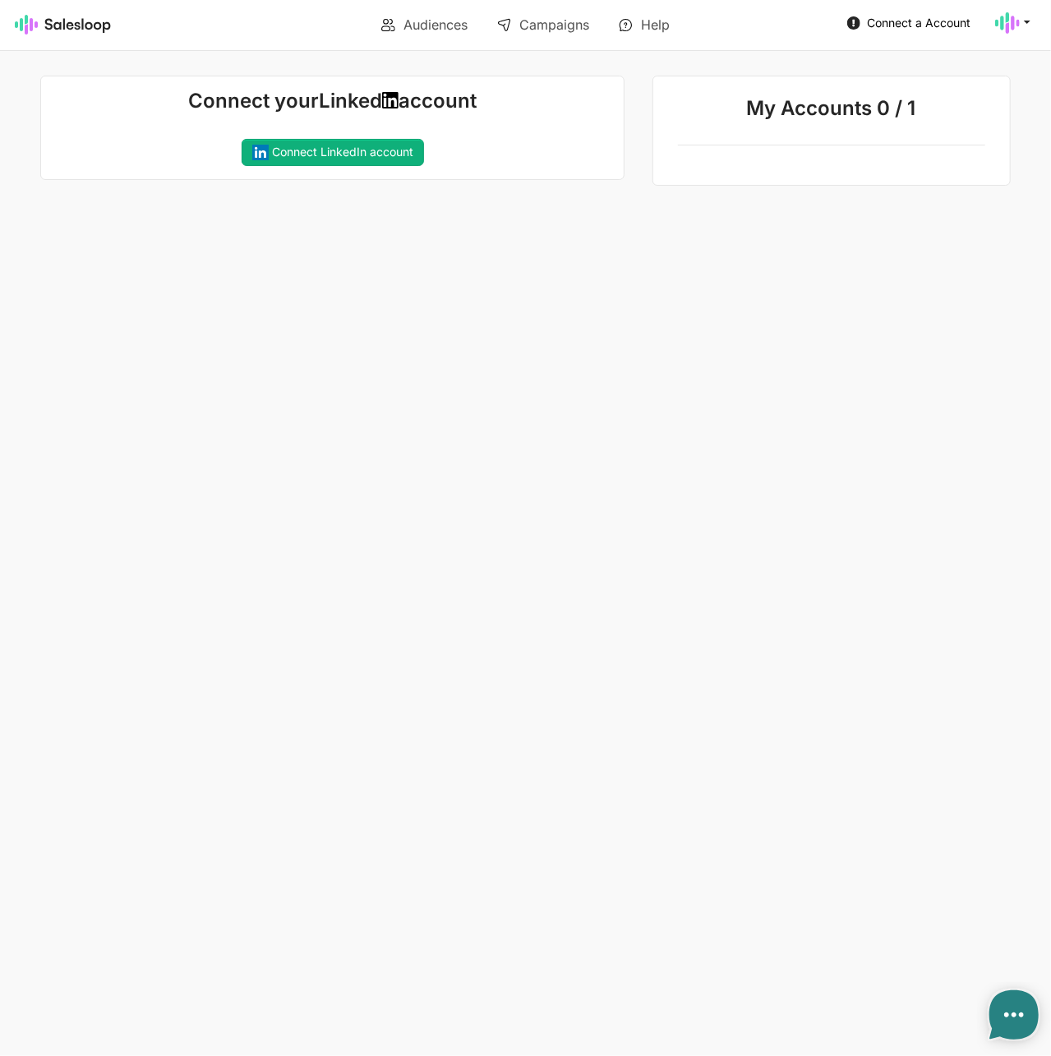
type textarea "x"
click at [422, 21] on link "Audiences" at bounding box center [424, 25] width 109 height 28
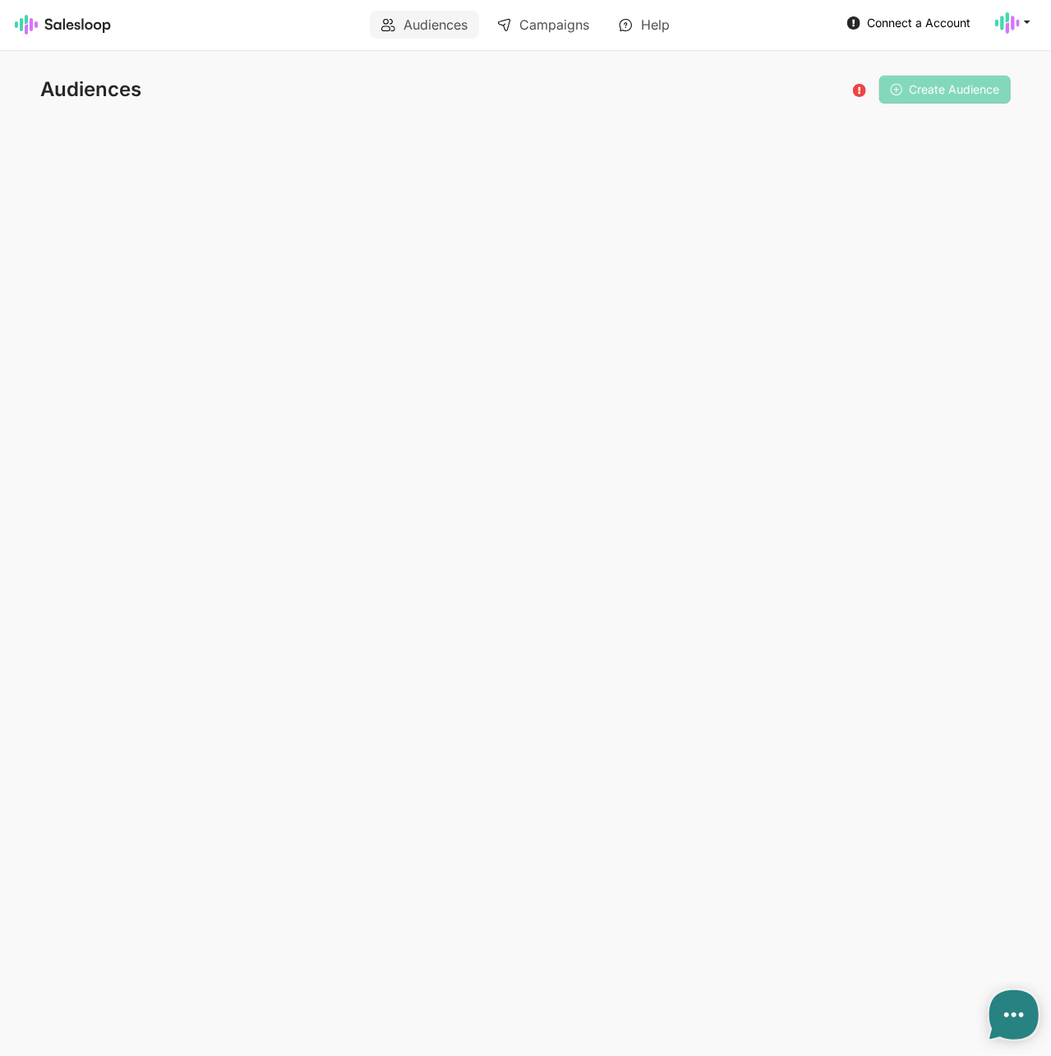
type textarea "x"
click at [867, 17] on span "Connect a Account" at bounding box center [919, 23] width 104 height 14
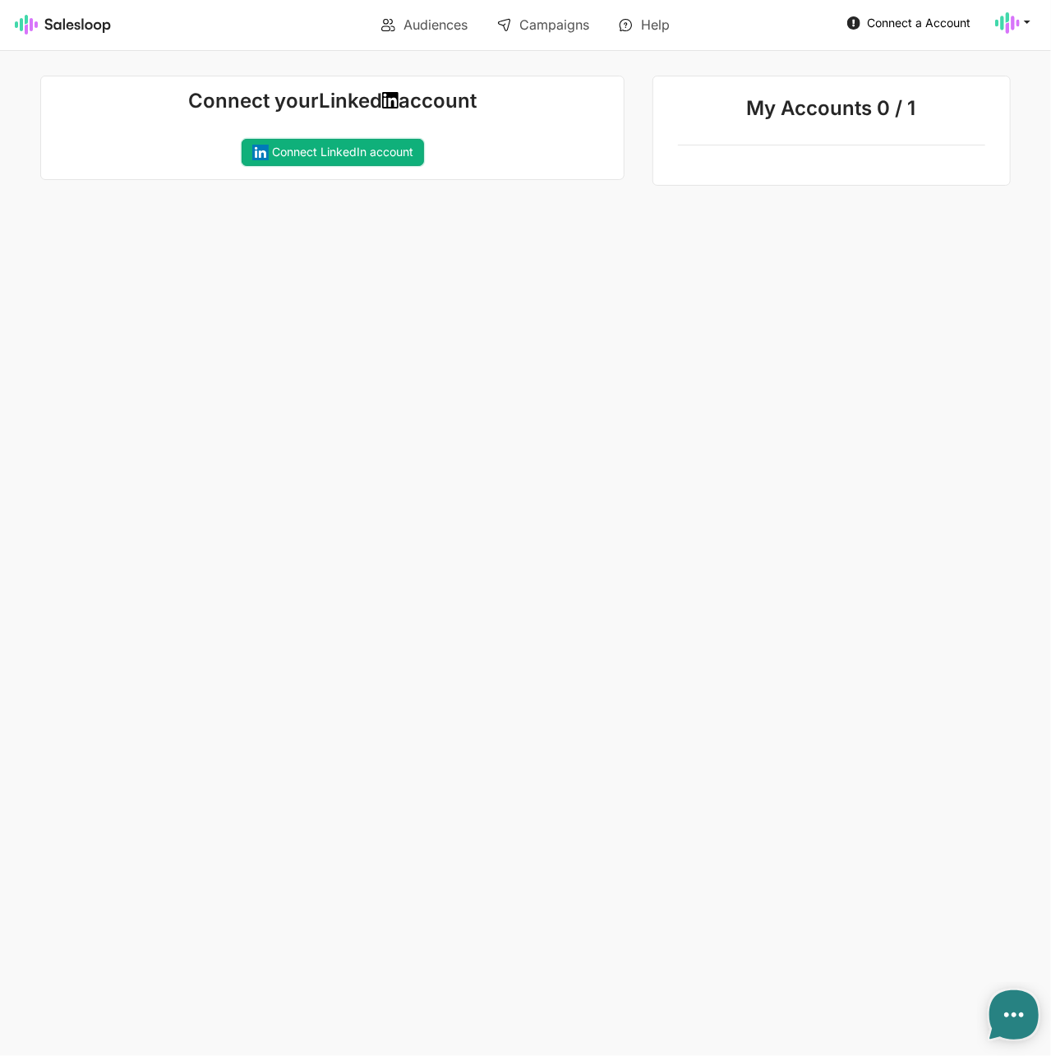
click at [381, 154] on link "Connect LinkedIn account" at bounding box center [333, 153] width 182 height 28
type textarea "x"
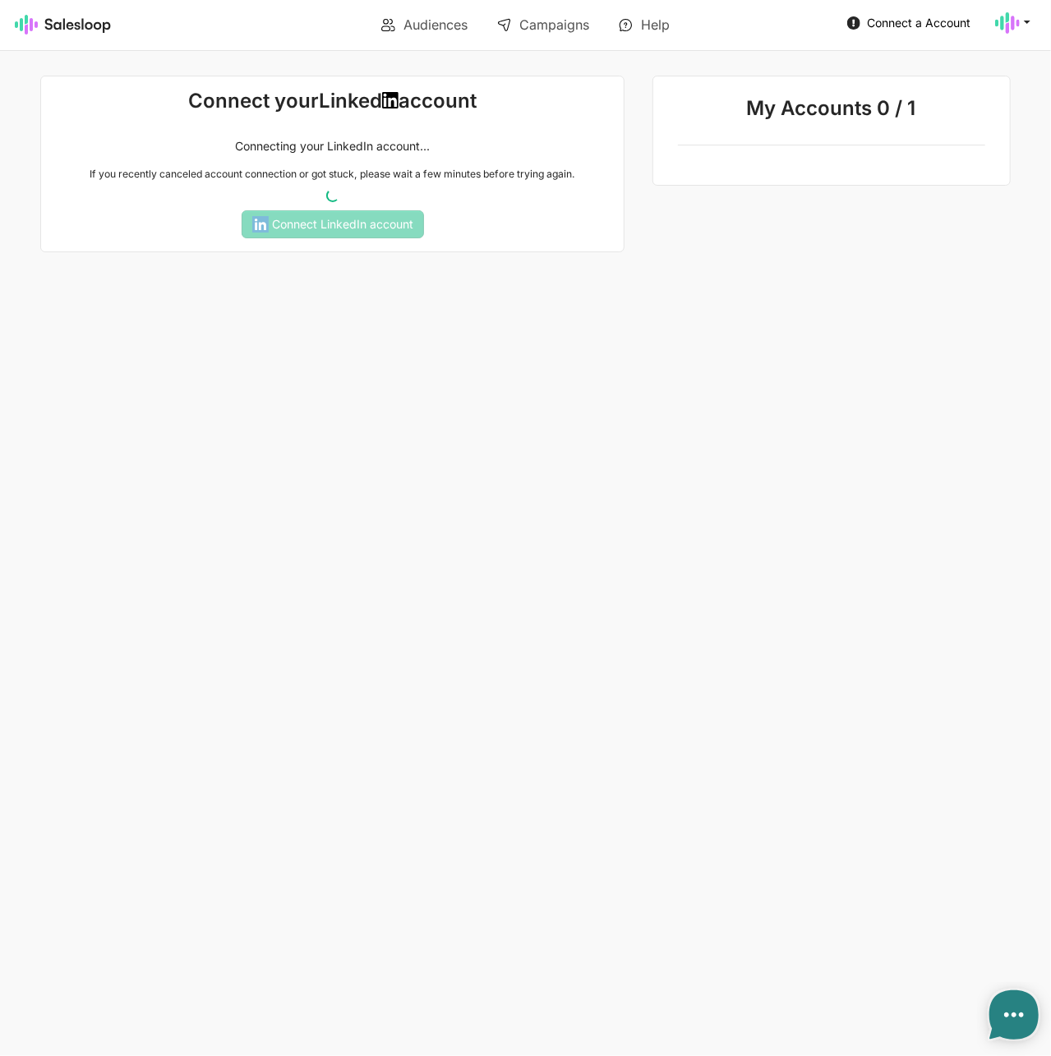
type textarea "x"
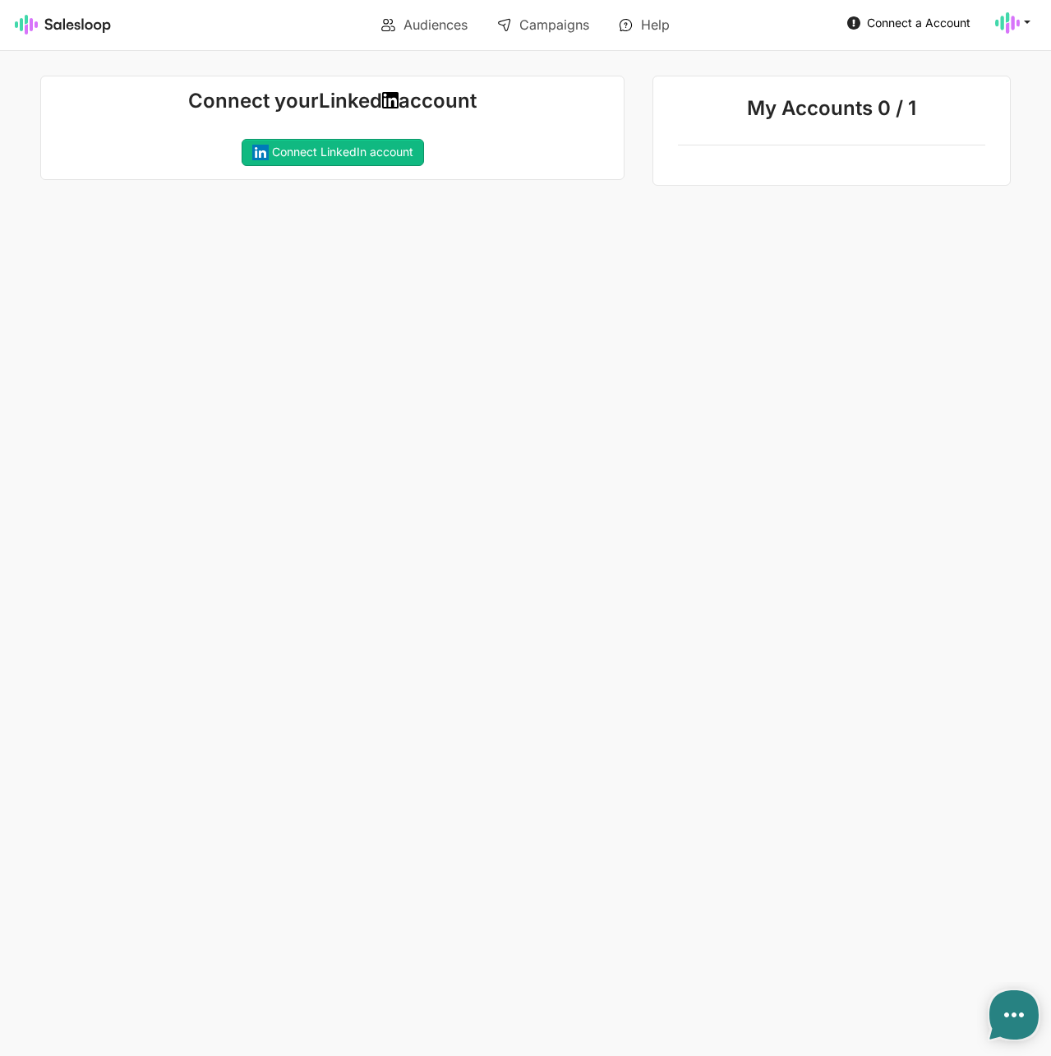
type textarea "x"
